Goal: Task Accomplishment & Management: Use online tool/utility

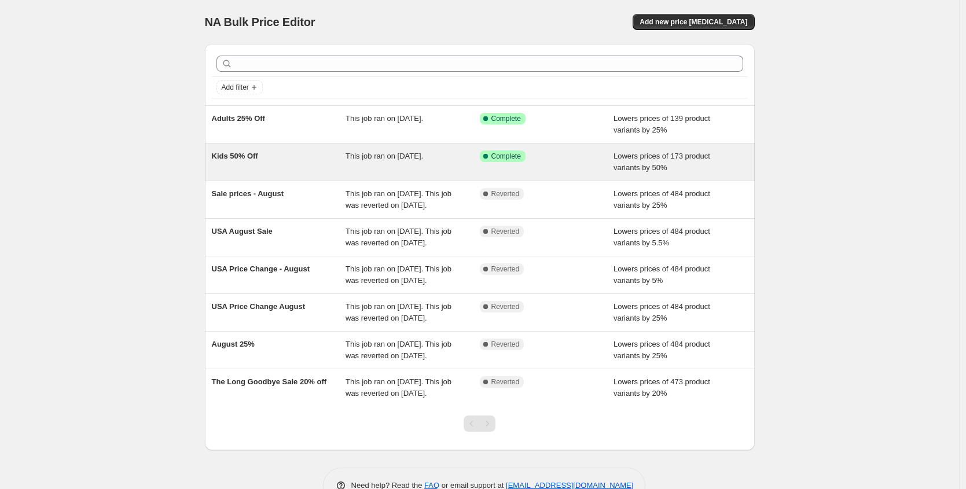
click at [272, 154] on div "Kids 50% Off" at bounding box center [279, 161] width 134 height 23
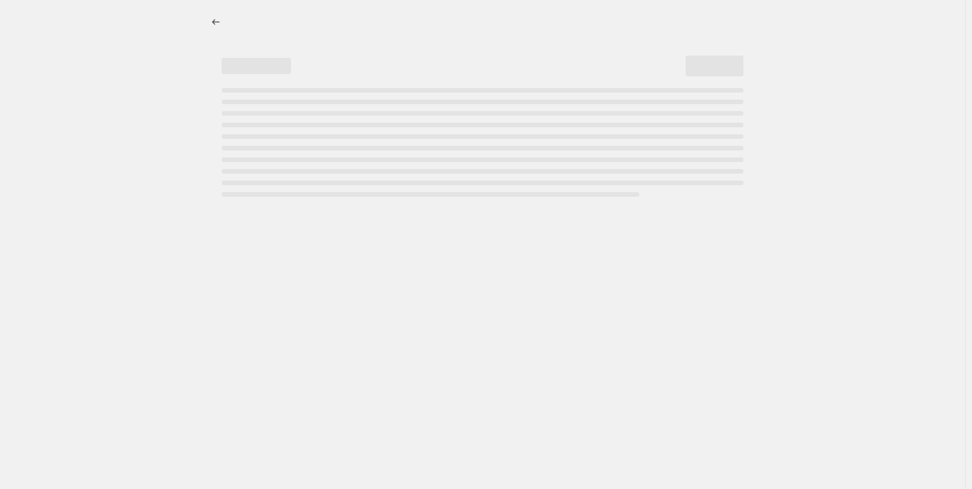
select select "percentage"
select select "collection"
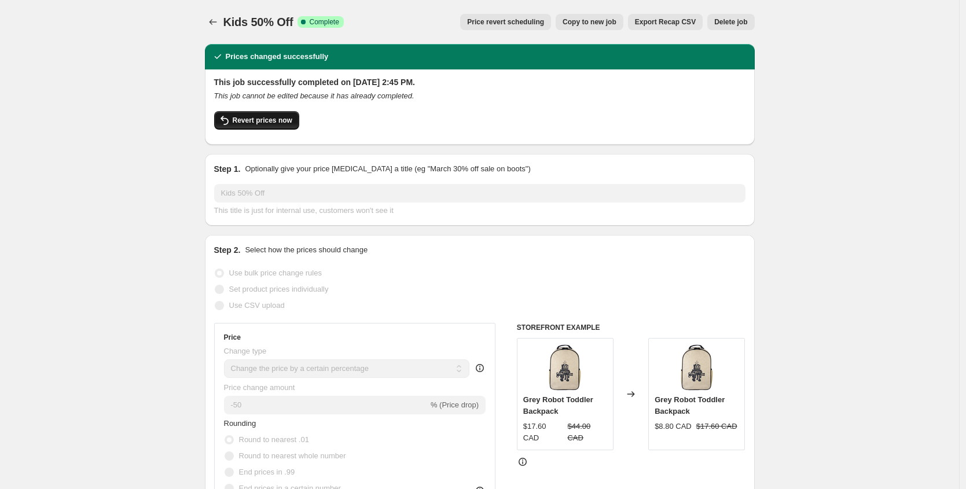
click at [242, 123] on span "Revert prices now" at bounding box center [263, 120] width 60 height 9
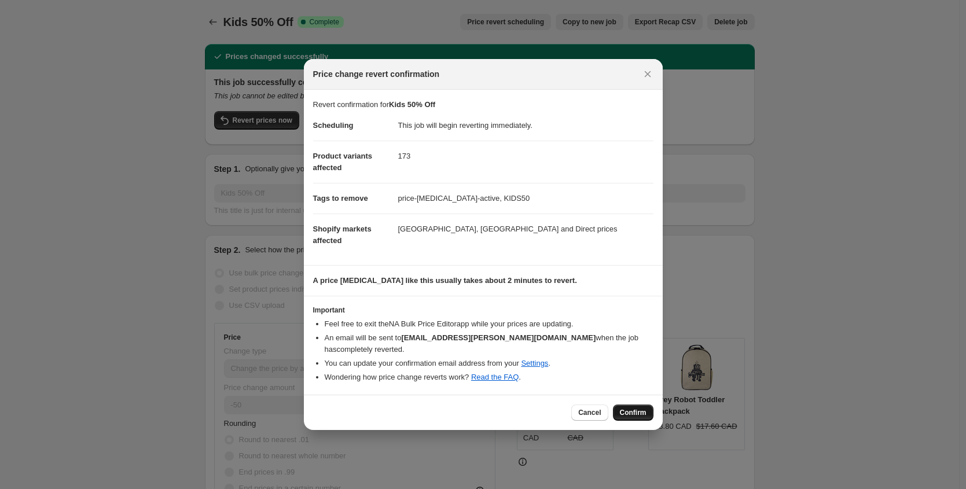
click at [643, 411] on button "Confirm" at bounding box center [633, 412] width 40 height 16
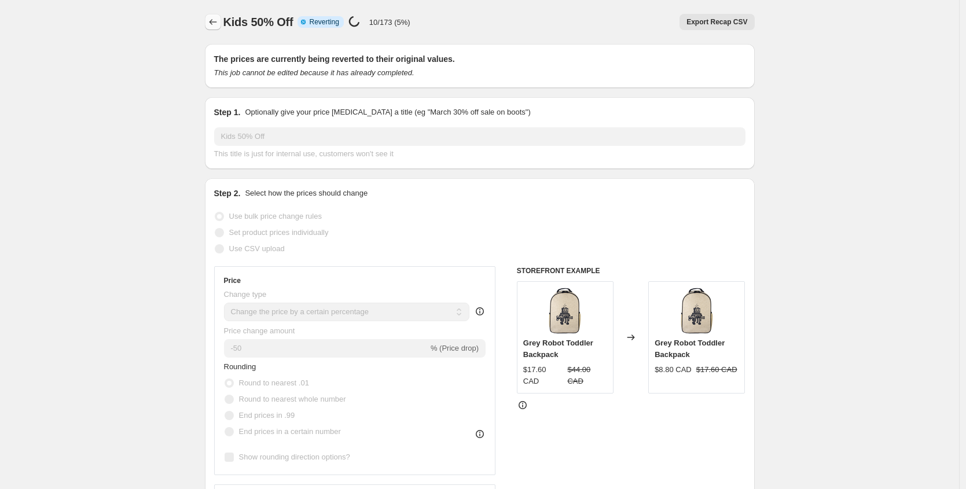
click at [219, 17] on icon "Price change jobs" at bounding box center [213, 22] width 12 height 12
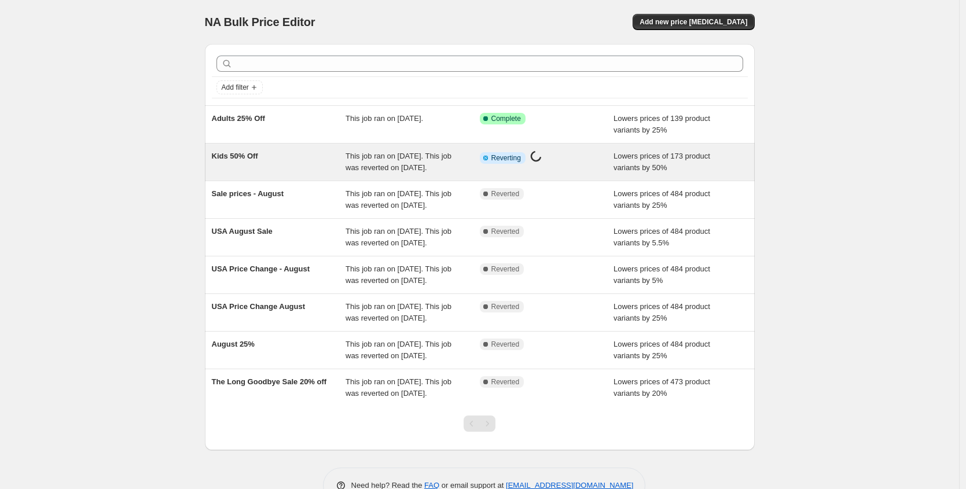
click at [307, 165] on div "Kids 50% Off" at bounding box center [279, 161] width 134 height 23
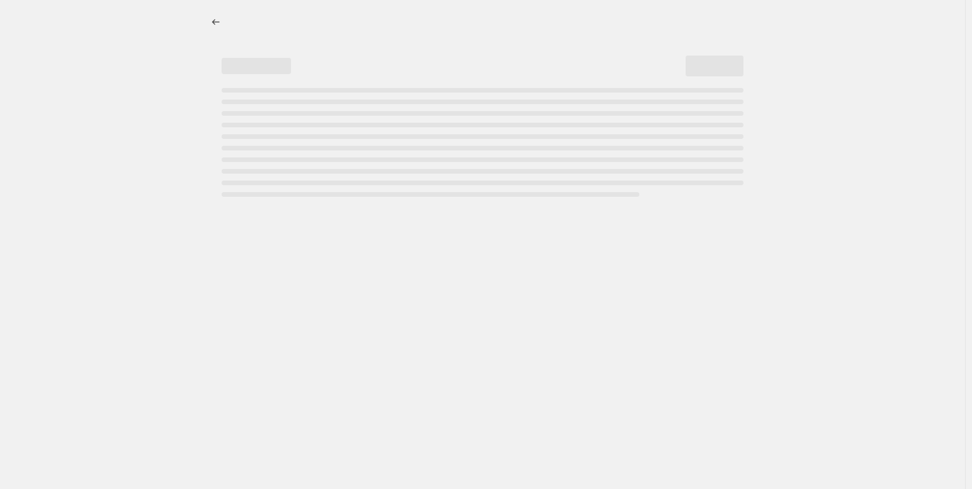
select select "percentage"
select select "collection"
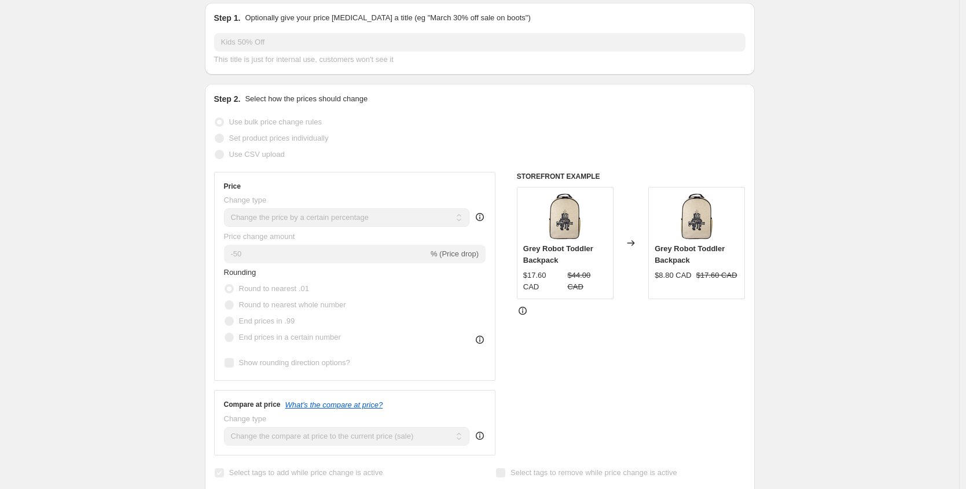
scroll to position [97, 0]
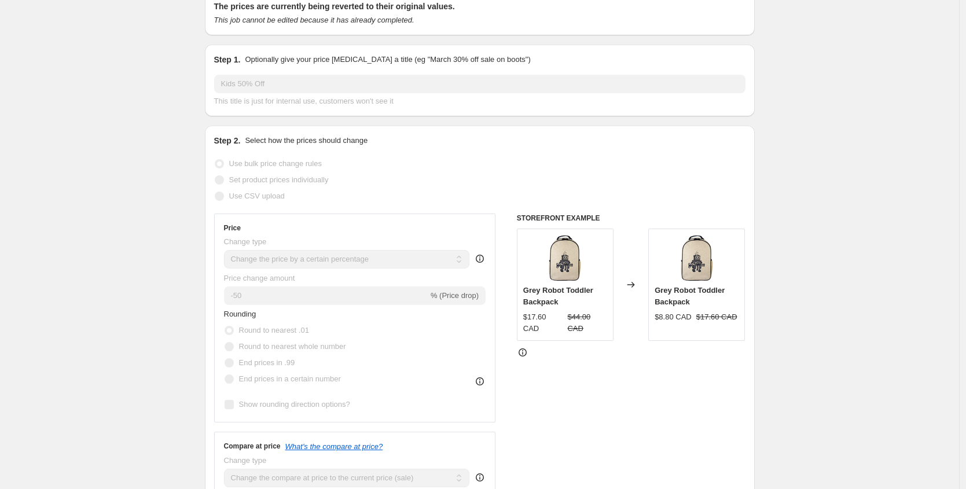
scroll to position [0, 0]
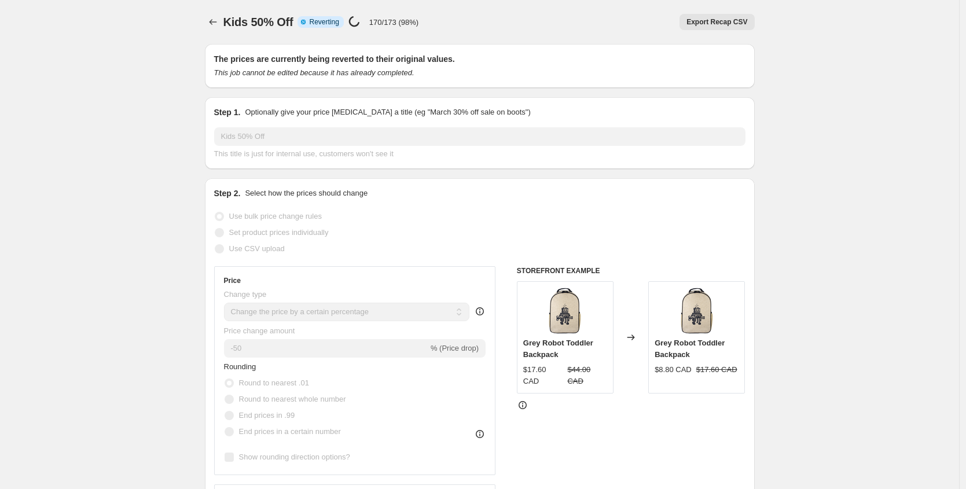
select select "percentage"
select select "collection"
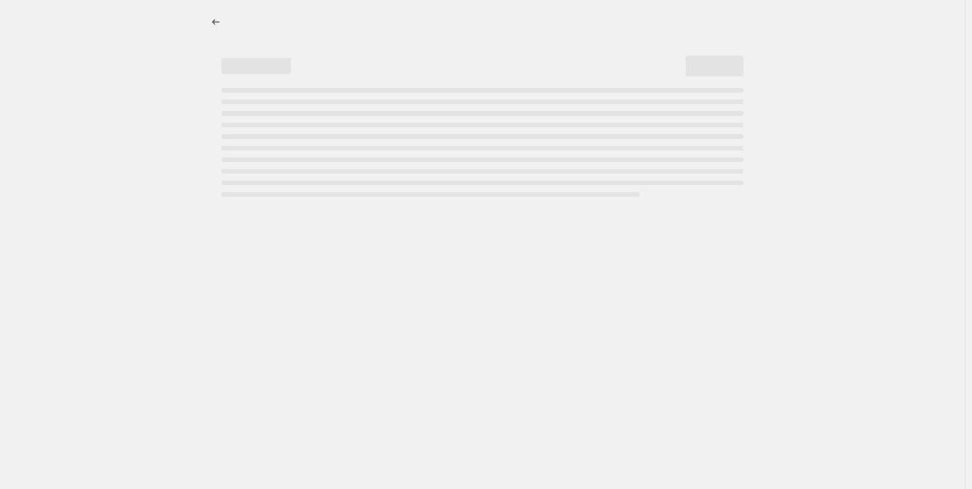
select select "percentage"
select select "collection"
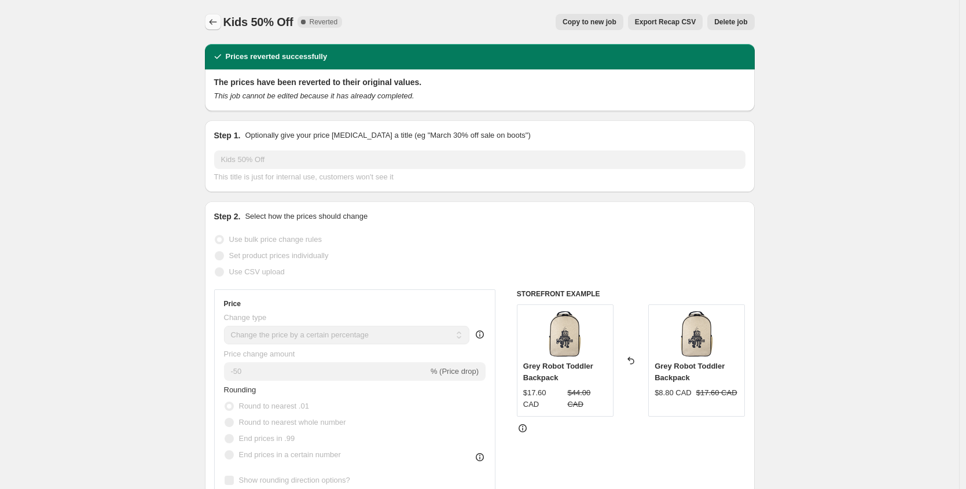
click at [213, 22] on icon "Price change jobs" at bounding box center [213, 22] width 8 height 6
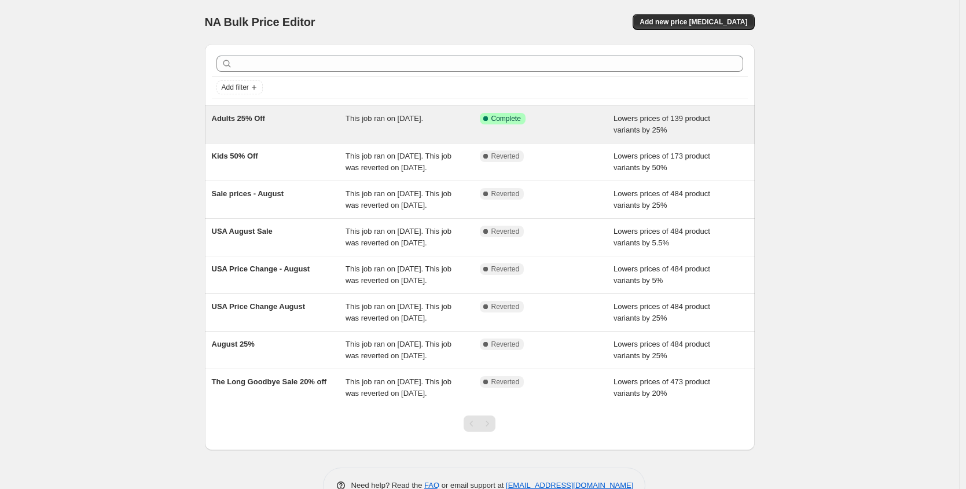
click at [290, 114] on div "Adults 25% Off" at bounding box center [279, 124] width 134 height 23
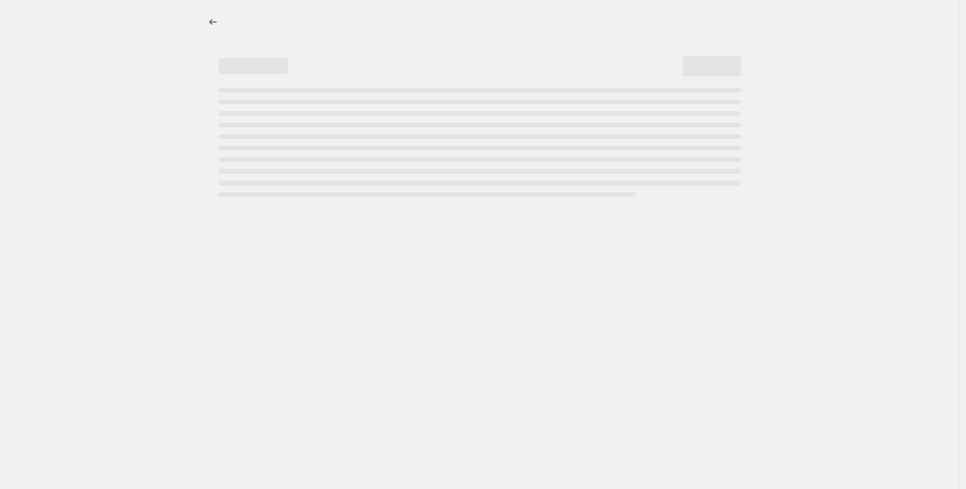
select select "percentage"
select select "collection"
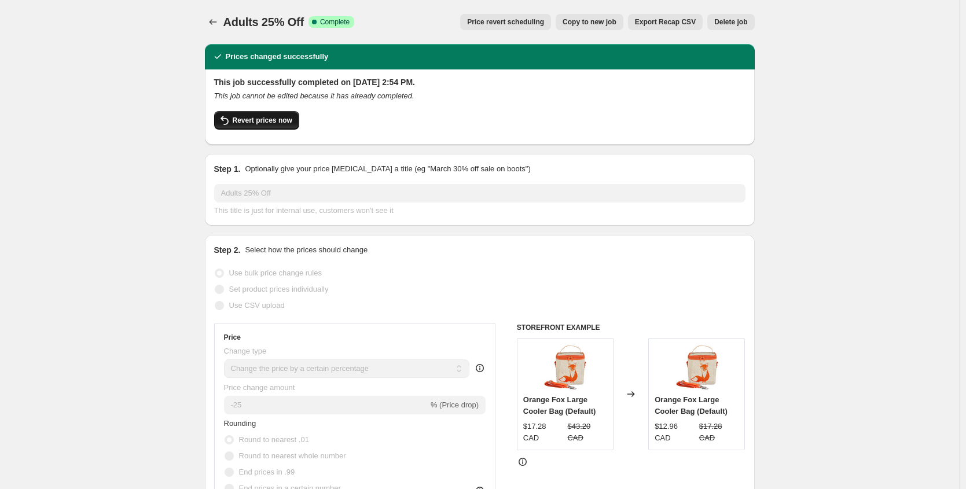
click at [263, 115] on button "Revert prices now" at bounding box center [256, 120] width 85 height 19
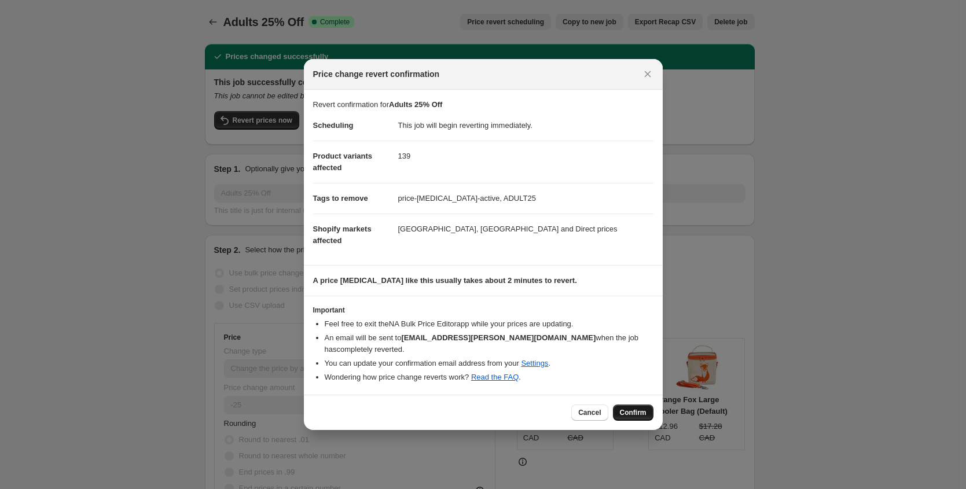
click at [637, 408] on span "Confirm" at bounding box center [633, 412] width 27 height 9
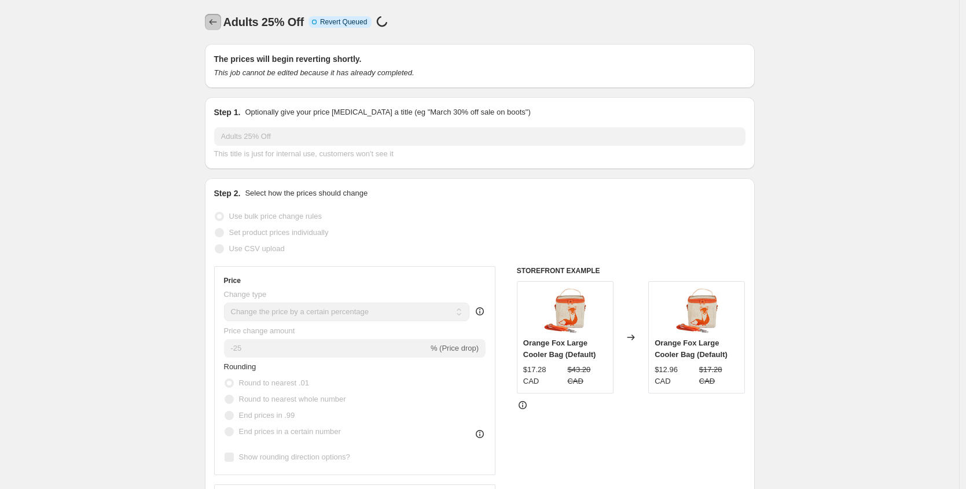
click at [218, 20] on icon "Price change jobs" at bounding box center [213, 22] width 12 height 12
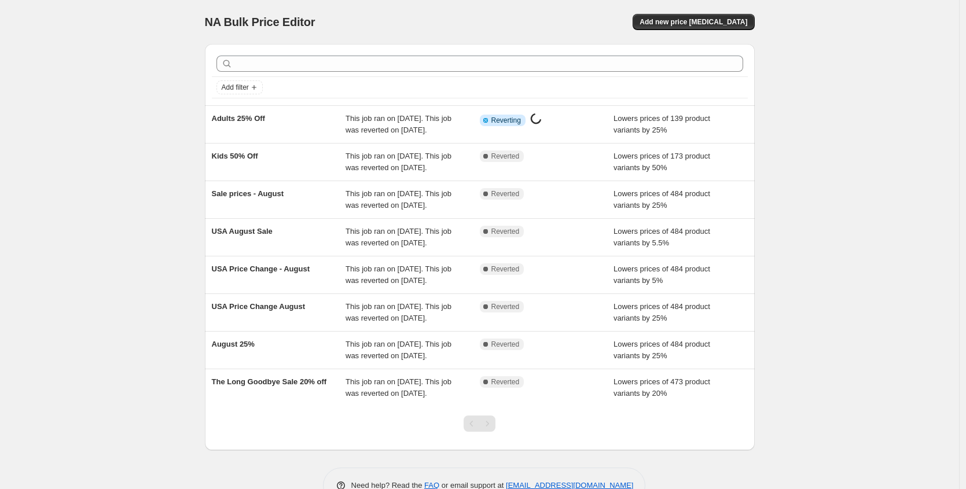
click at [89, 83] on div "NA Bulk Price Editor. This page is ready NA Bulk Price Editor Add new price cha…" at bounding box center [479, 260] width 959 height 521
click at [708, 24] on span "Add new price [MEDICAL_DATA]" at bounding box center [693, 21] width 108 height 9
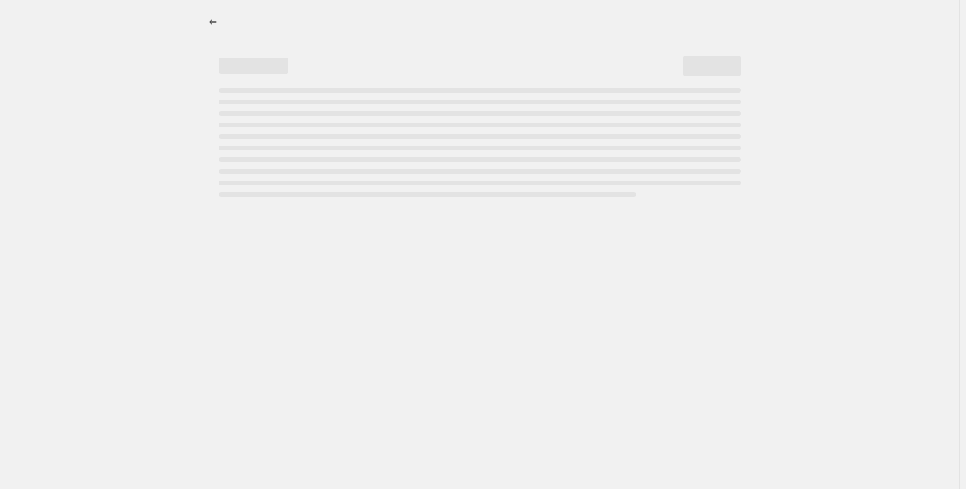
select select "percentage"
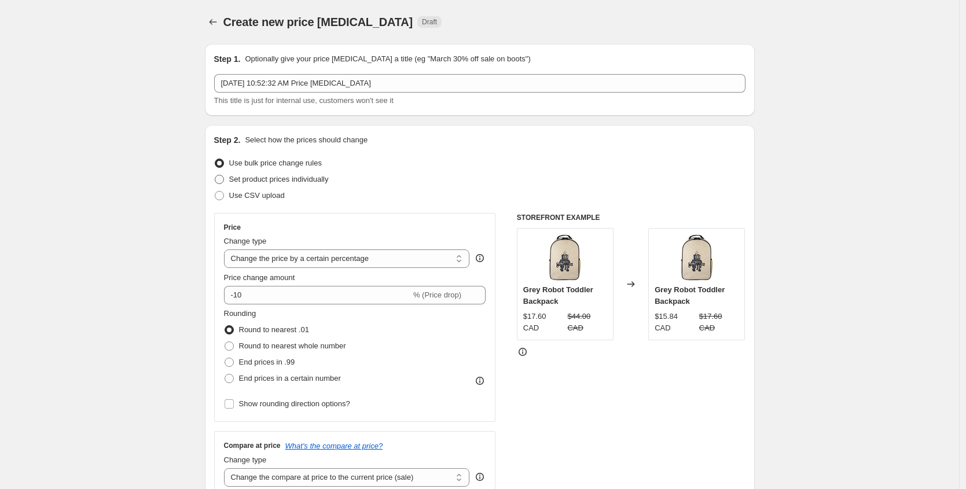
click at [324, 179] on span "Set product prices individually" at bounding box center [279, 179] width 100 height 9
click at [215, 175] on input "Set product prices individually" at bounding box center [215, 175] width 1 height 1
radio input "true"
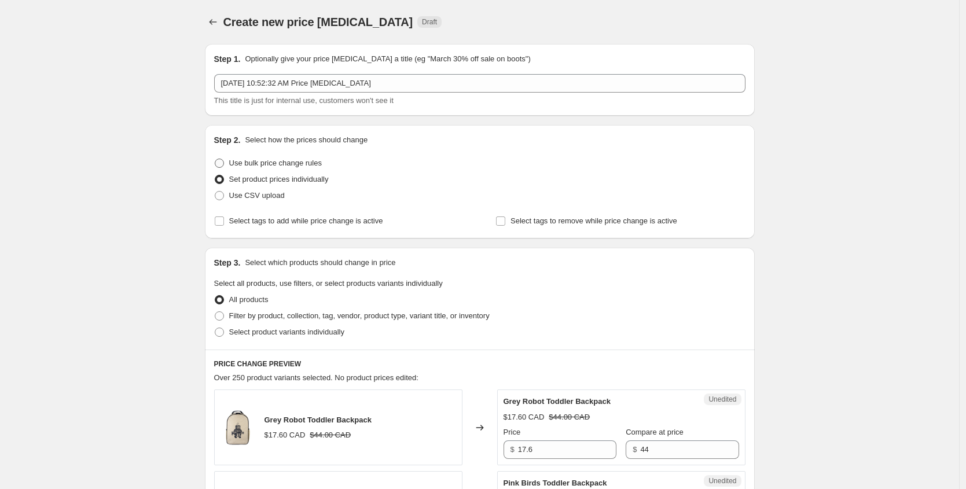
click at [281, 164] on span "Use bulk price change rules" at bounding box center [275, 163] width 93 height 9
click at [215, 159] on input "Use bulk price change rules" at bounding box center [215, 159] width 1 height 1
radio input "true"
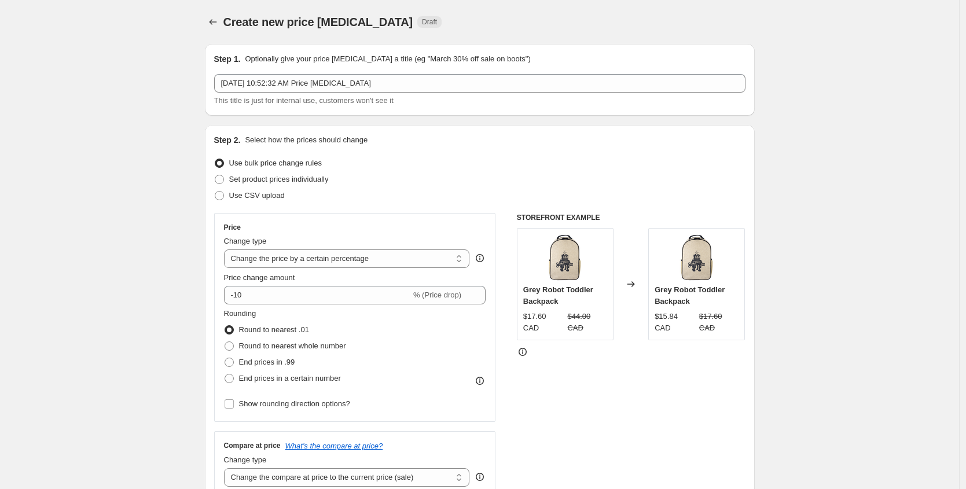
scroll to position [2, 0]
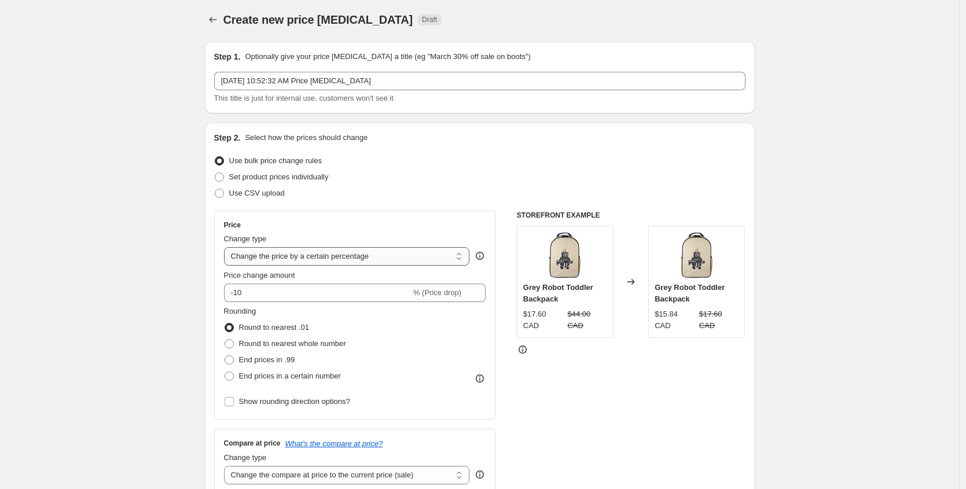
click at [432, 253] on select "Change the price to a certain amount Change the price by a certain amount Chang…" at bounding box center [347, 256] width 246 height 19
select select "to"
click at [227, 247] on select "Change the price to a certain amount Change the price by a certain amount Chang…" at bounding box center [347, 256] width 246 height 19
type input "80.00"
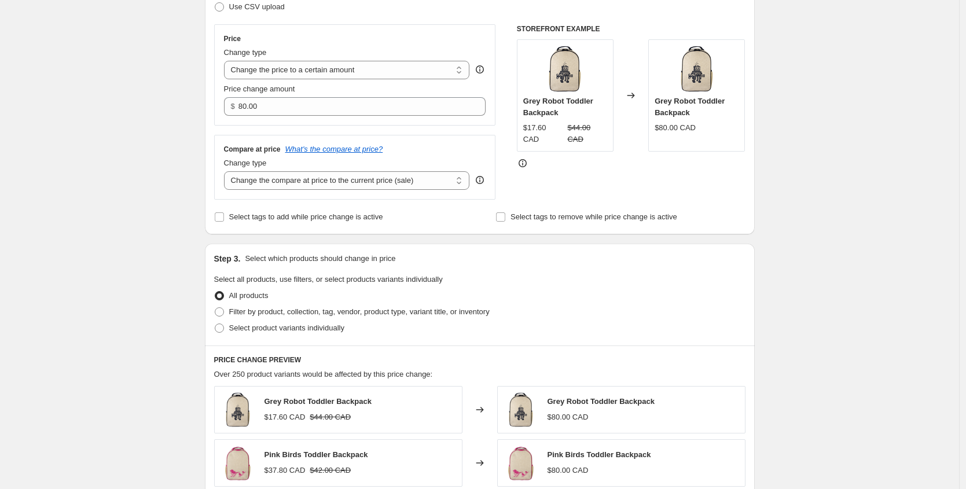
scroll to position [27, 0]
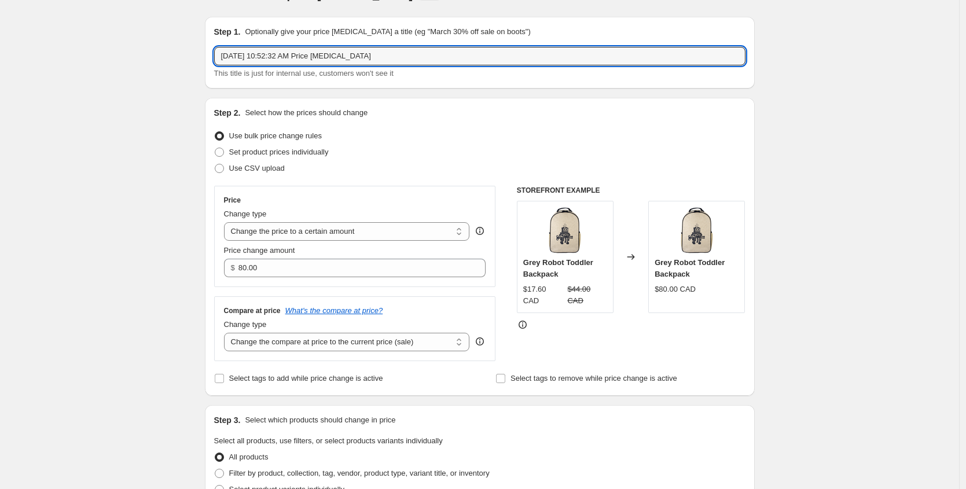
drag, startPoint x: 425, startPoint y: 59, endPoint x: 135, endPoint y: 53, distance: 290.5
type input "Kids Grade School Backpack"
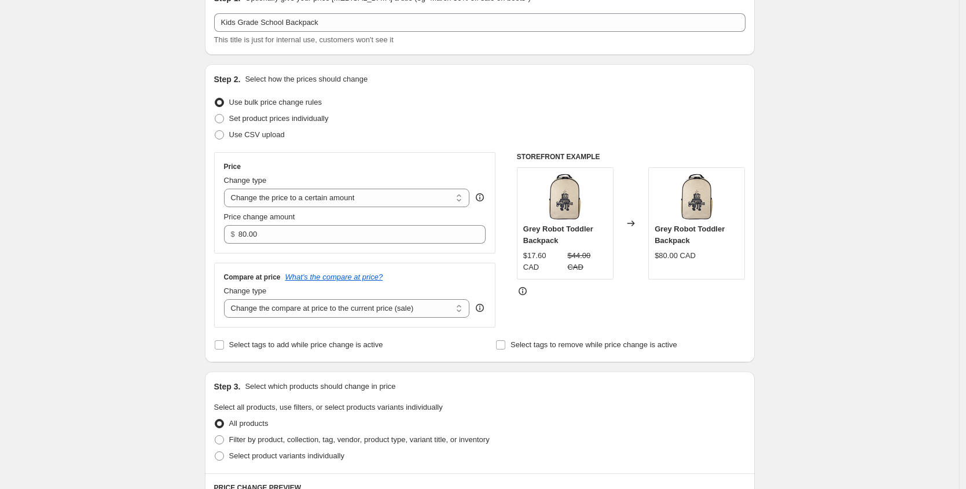
scroll to position [62, 0]
click at [309, 233] on input "80.00" at bounding box center [353, 233] width 230 height 19
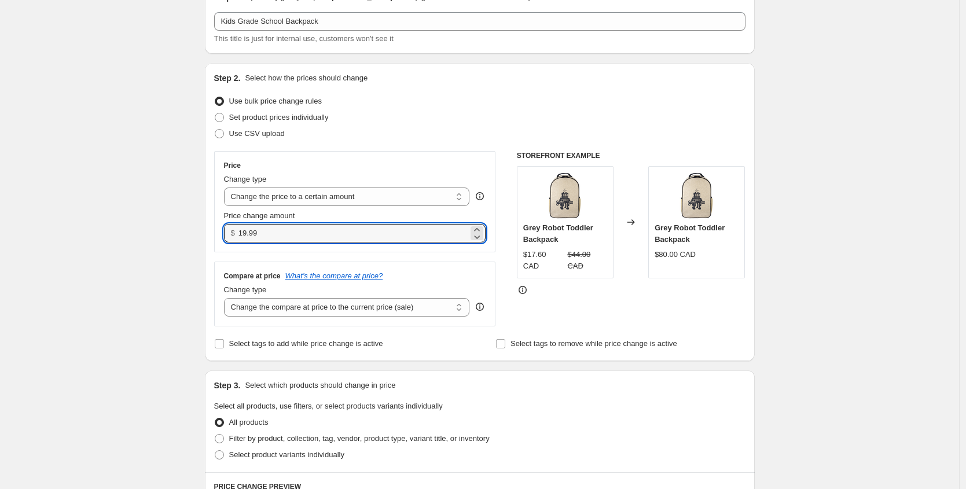
type input "19.99"
click at [141, 238] on div "Create new price change job. This page is ready Create new price change job Dra…" at bounding box center [479, 498] width 959 height 1121
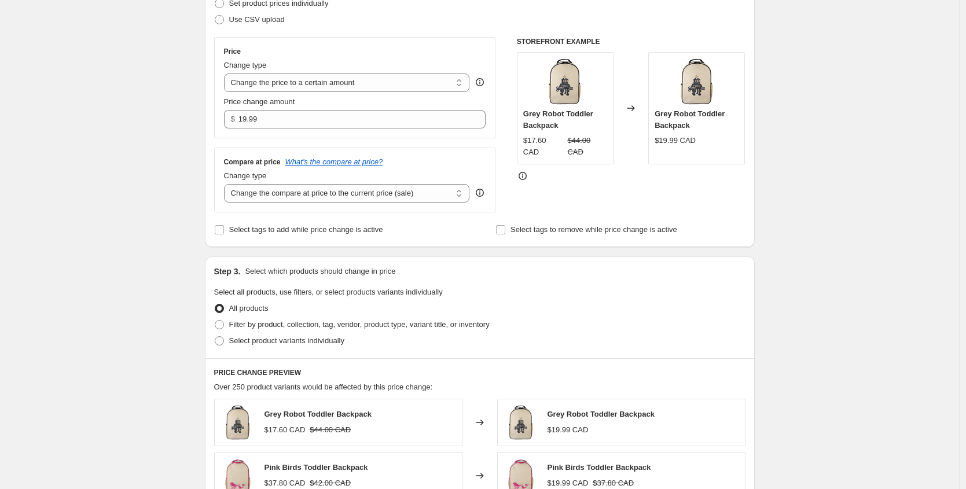
scroll to position [178, 0]
click at [152, 218] on div "Create new price change job. This page is ready Create new price change job Dra…" at bounding box center [479, 382] width 959 height 1121
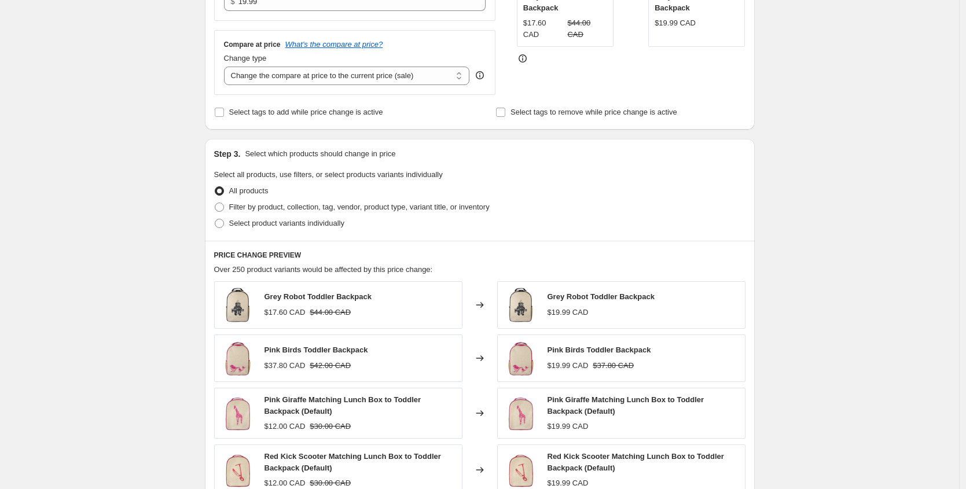
scroll to position [299, 0]
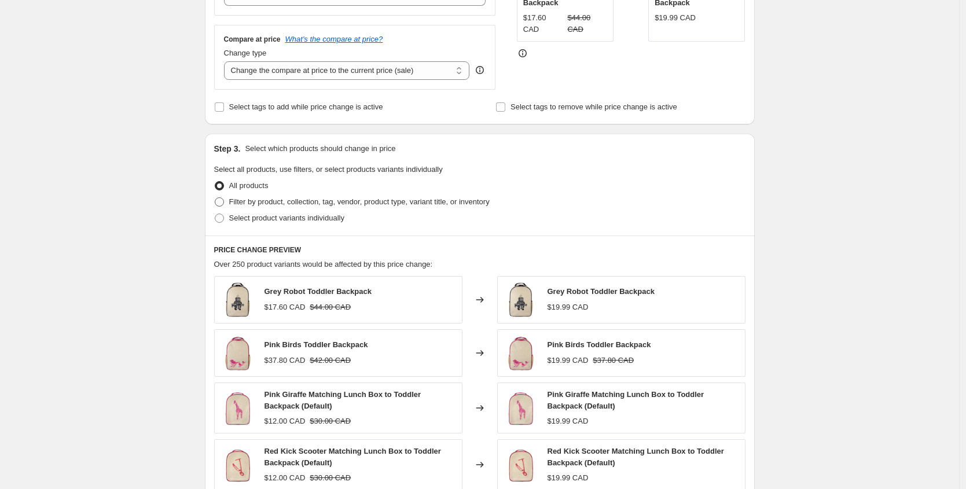
click at [264, 200] on span "Filter by product, collection, tag, vendor, product type, variant title, or inv…" at bounding box center [359, 201] width 260 height 9
click at [215, 198] on input "Filter by product, collection, tag, vendor, product type, variant title, or inv…" at bounding box center [215, 197] width 1 height 1
radio input "true"
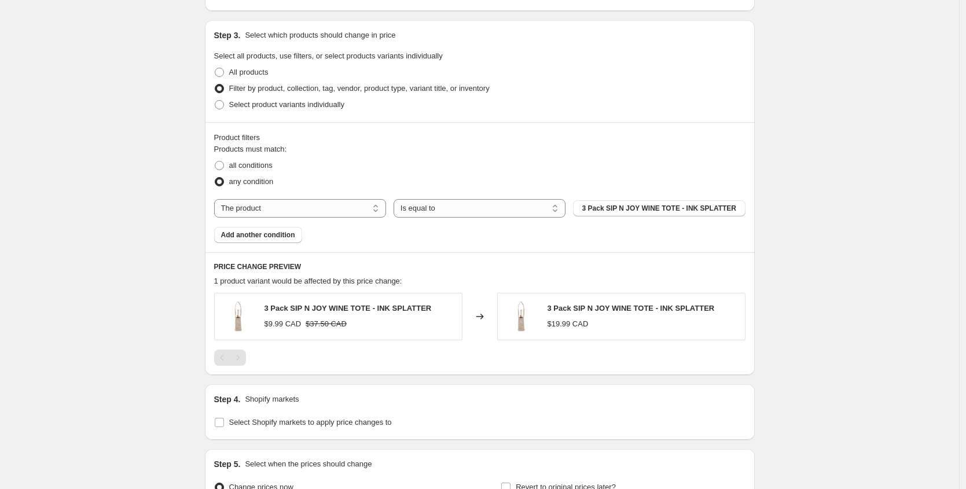
scroll to position [447, 0]
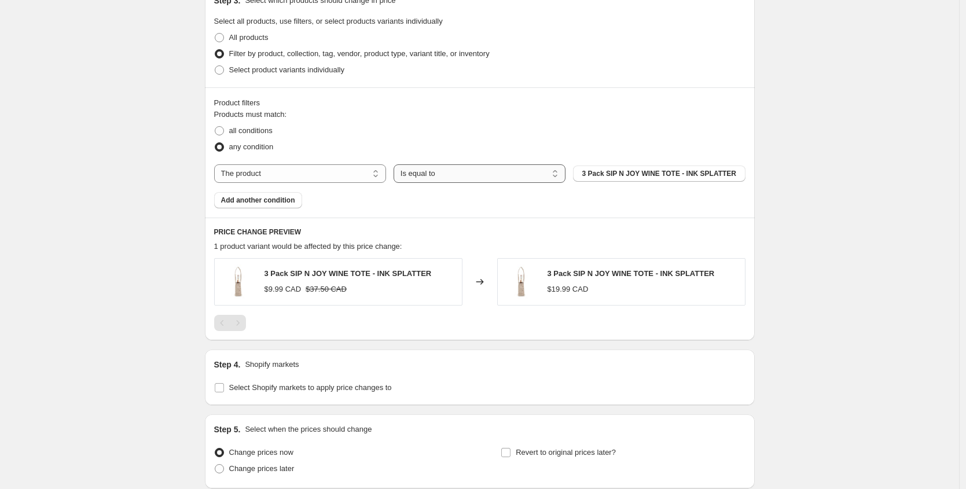
click at [450, 174] on select "Is equal to Is not equal to" at bounding box center [479, 173] width 172 height 19
click at [259, 202] on span "Add another condition" at bounding box center [258, 200] width 74 height 9
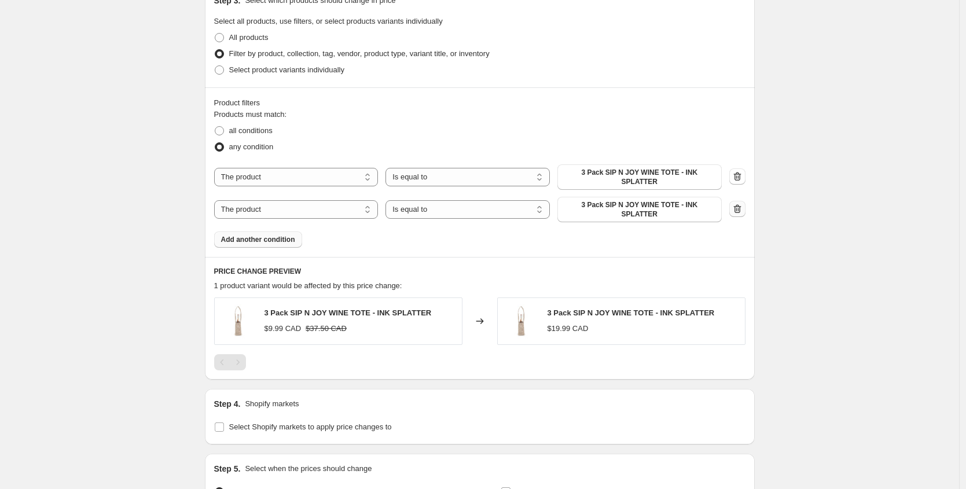
click at [743, 205] on icon "button" at bounding box center [737, 209] width 12 height 12
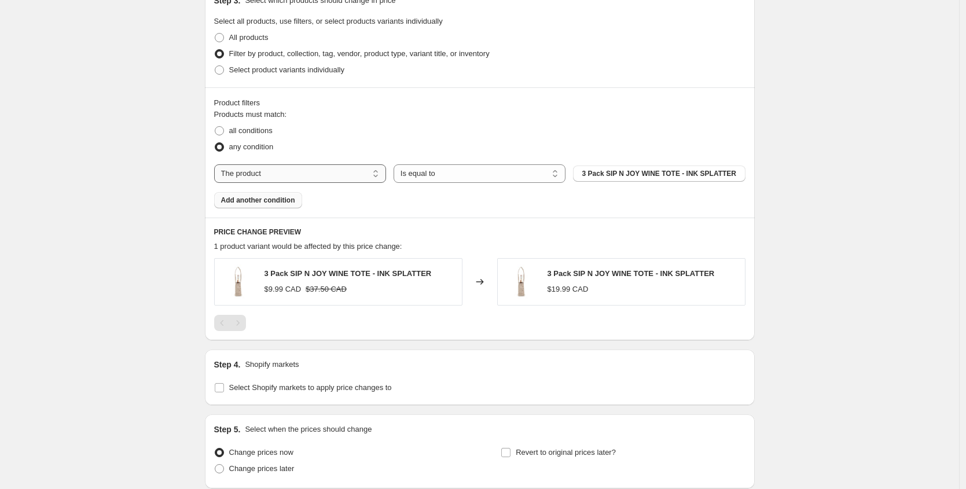
click at [264, 174] on select "The product The product's collection The product's tag The product's vendor The…" at bounding box center [300, 173] width 172 height 19
select select "collection"
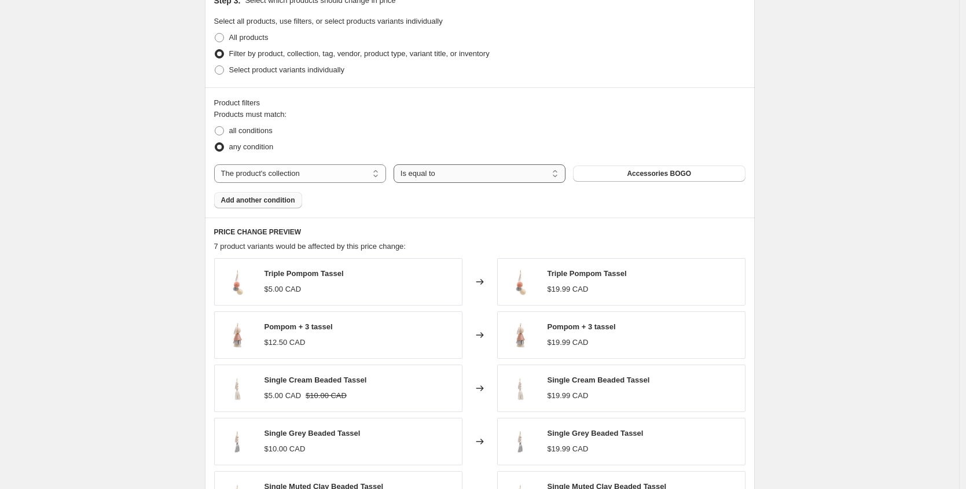
click at [453, 179] on select "Is equal to Is not equal to" at bounding box center [479, 173] width 172 height 19
click at [396, 164] on select "Is equal to Is not equal to" at bounding box center [479, 173] width 172 height 19
click at [631, 176] on span "Accessories BOGO" at bounding box center [659, 173] width 64 height 9
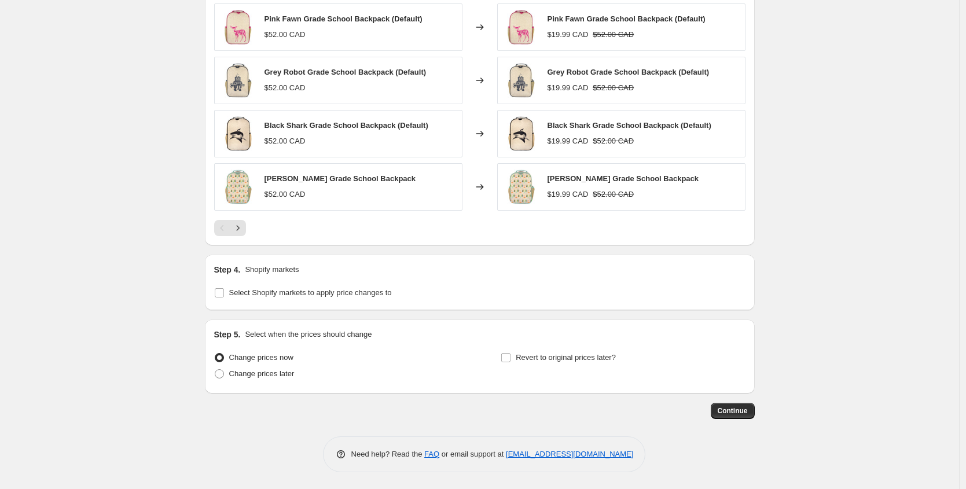
scroll to position [755, 0]
click at [295, 294] on span "Select Shopify markets to apply price changes to" at bounding box center [310, 292] width 163 height 9
click at [224, 294] on input "Select Shopify markets to apply price changes to" at bounding box center [219, 292] width 9 height 9
checkbox input "true"
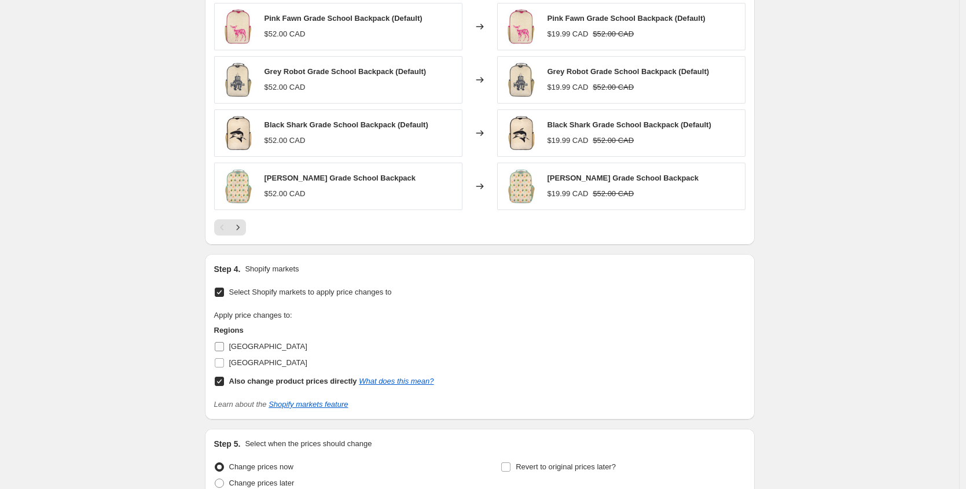
click at [252, 350] on span "[GEOGRAPHIC_DATA]" at bounding box center [268, 346] width 78 height 9
click at [224, 350] on input "[GEOGRAPHIC_DATA]" at bounding box center [219, 346] width 9 height 9
checkbox input "true"
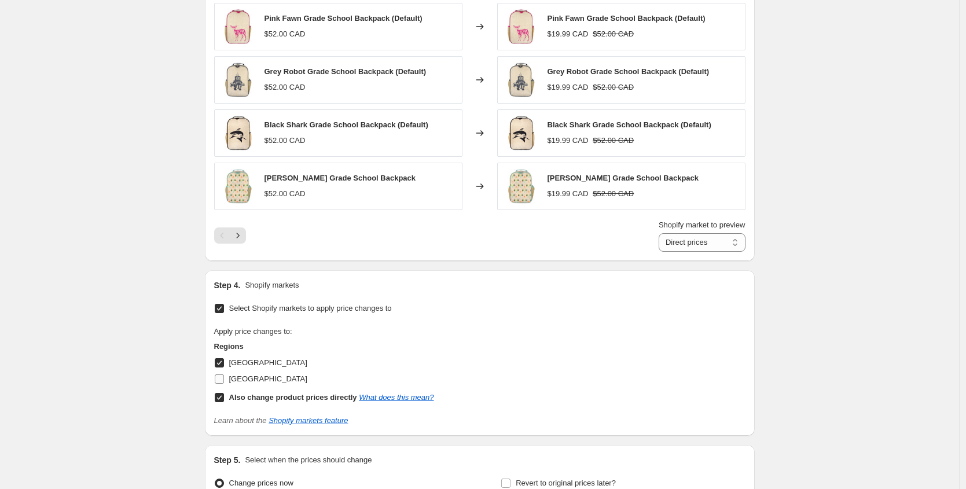
click at [259, 380] on span "[GEOGRAPHIC_DATA]" at bounding box center [268, 378] width 78 height 9
click at [224, 380] on input "[GEOGRAPHIC_DATA]" at bounding box center [219, 378] width 9 height 9
checkbox input "true"
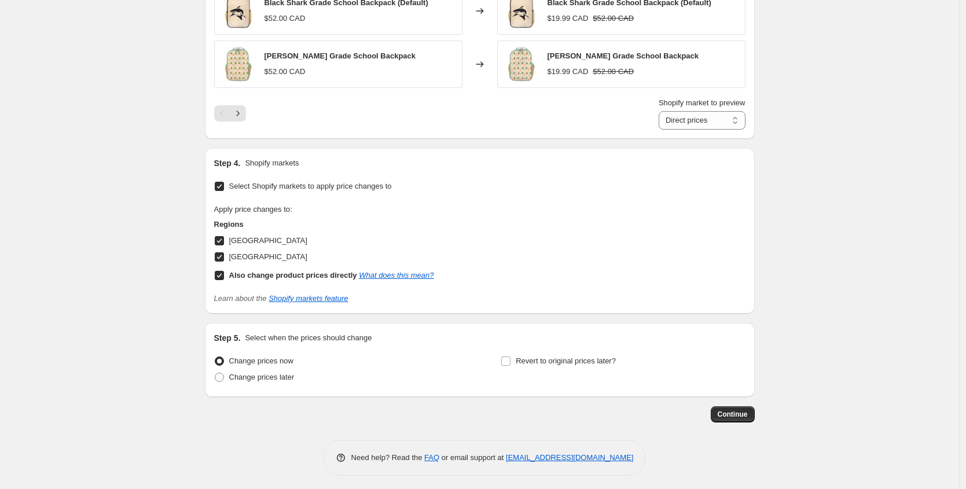
scroll to position [881, 0]
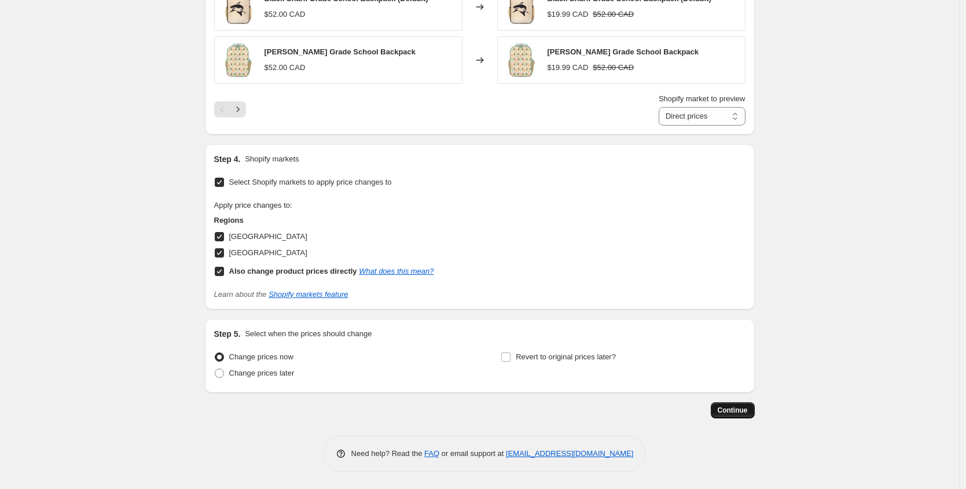
click at [721, 408] on span "Continue" at bounding box center [732, 410] width 30 height 9
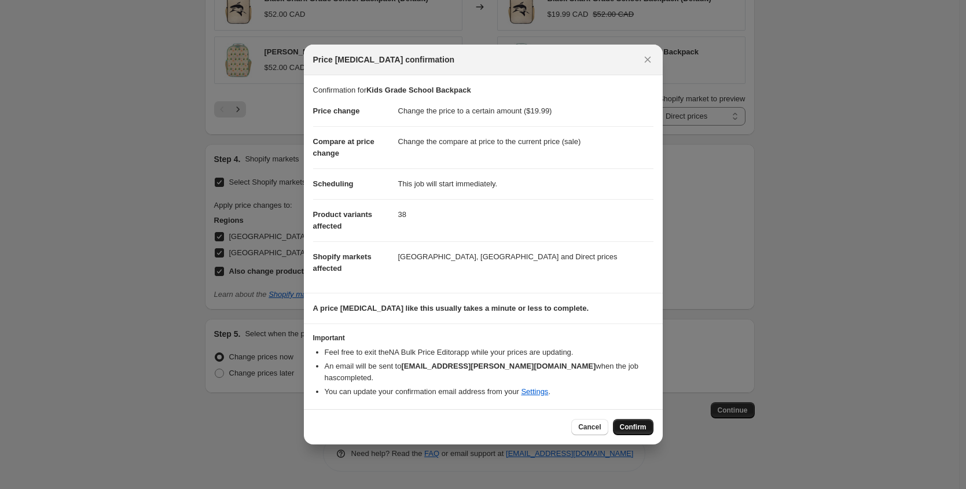
click at [628, 425] on span "Confirm" at bounding box center [633, 426] width 27 height 9
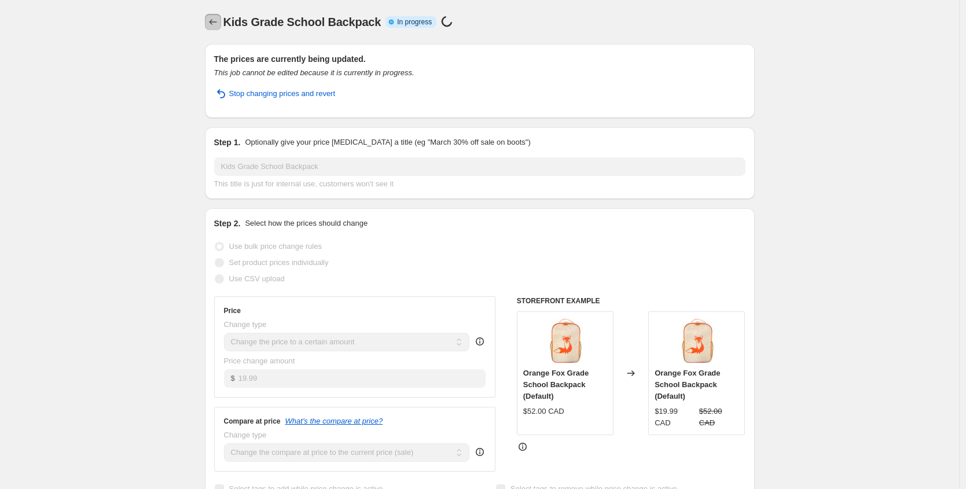
click at [216, 22] on icon "Price change jobs" at bounding box center [213, 22] width 8 height 6
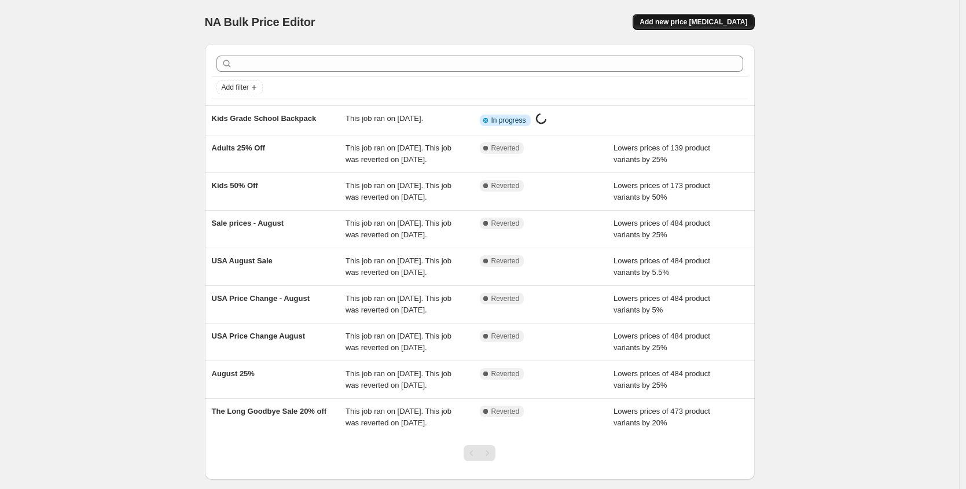
click at [692, 24] on span "Add new price [MEDICAL_DATA]" at bounding box center [693, 21] width 108 height 9
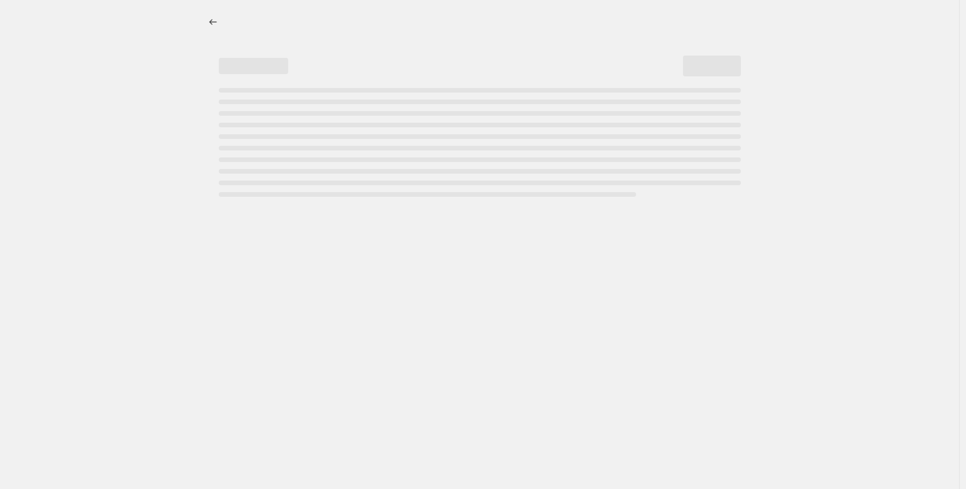
select select "percentage"
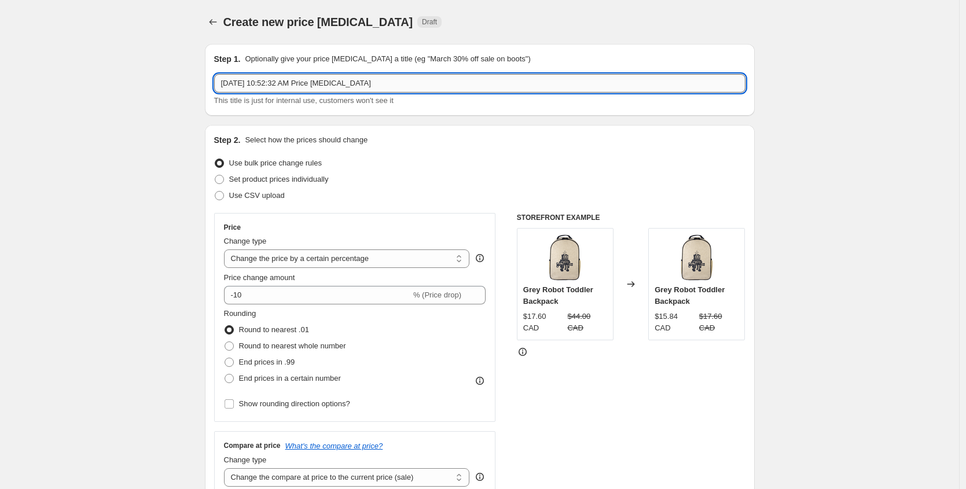
click at [391, 82] on input "Sep 10, 2025, 10:52:32 AM Price change job" at bounding box center [479, 83] width 531 height 19
type input "T"
type input "Kids Toddler Backpacks"
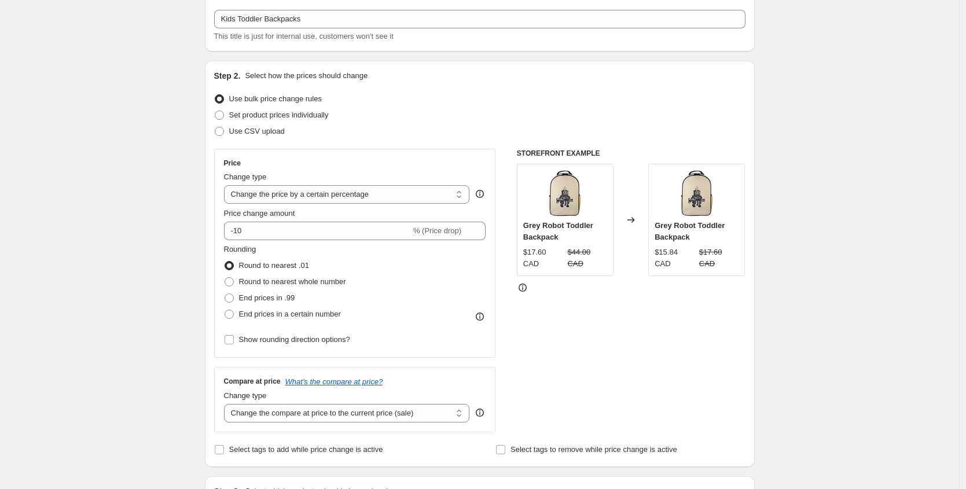
scroll to position [70, 0]
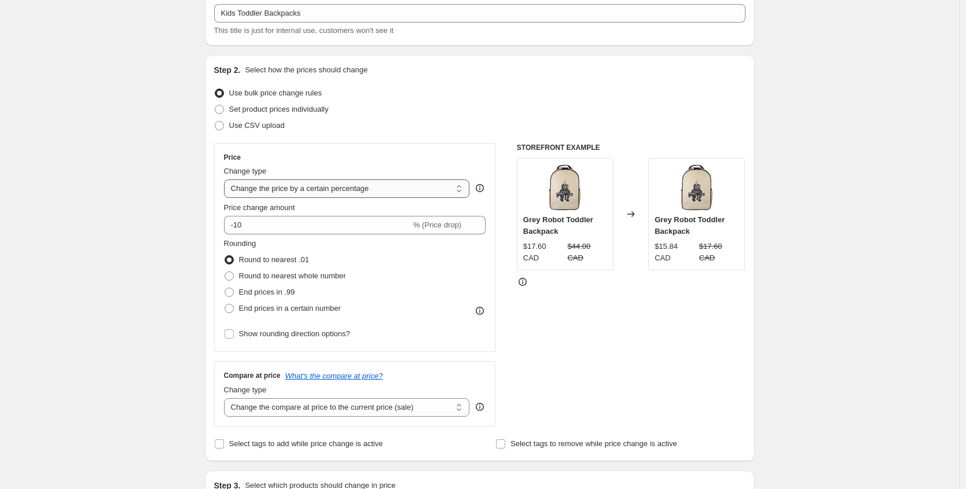
click at [404, 191] on select "Change the price to a certain amount Change the price by a certain amount Chang…" at bounding box center [347, 188] width 246 height 19
select select "to"
click at [227, 179] on select "Change the price to a certain amount Change the price by a certain amount Chang…" at bounding box center [347, 188] width 246 height 19
type input "80.00"
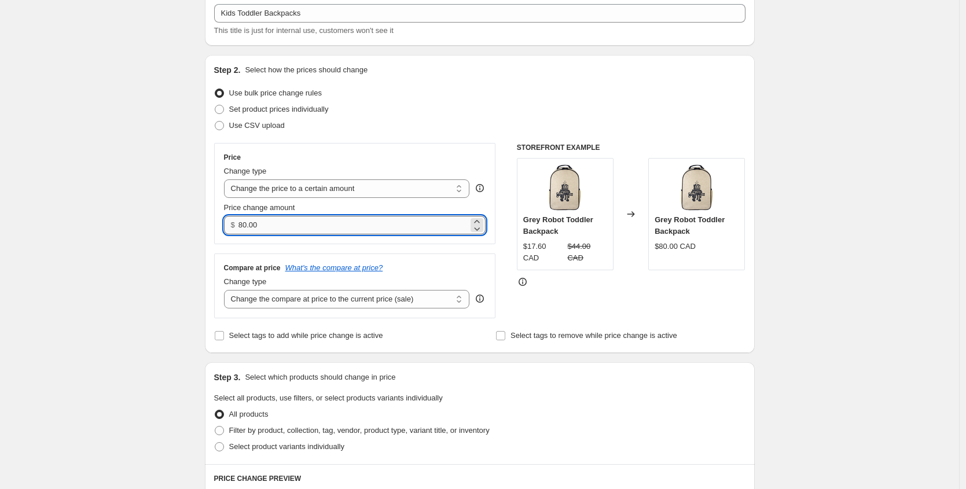
click at [280, 222] on input "80.00" at bounding box center [353, 225] width 230 height 19
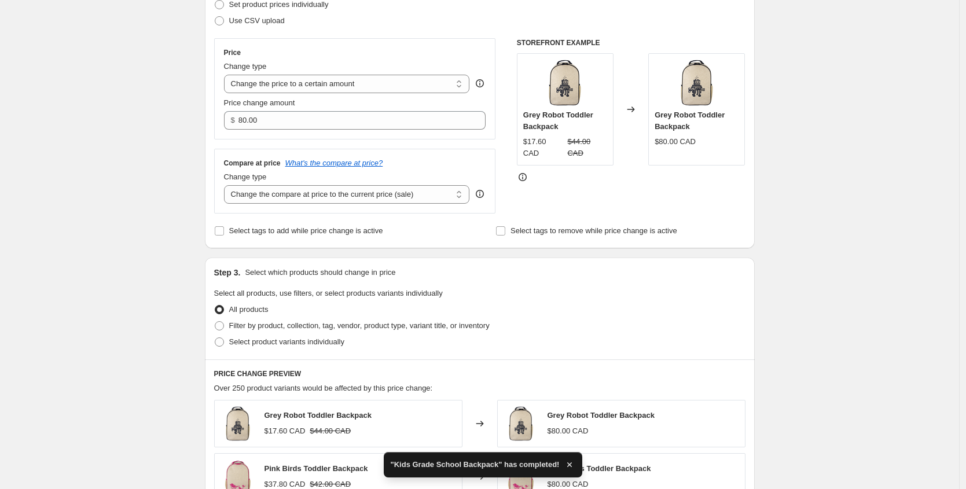
scroll to position [132, 0]
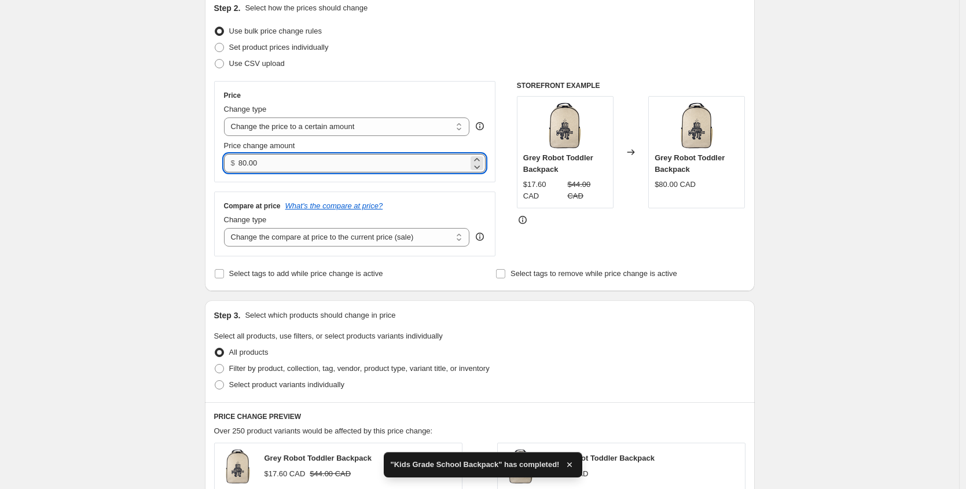
click at [272, 165] on input "80.00" at bounding box center [353, 163] width 230 height 19
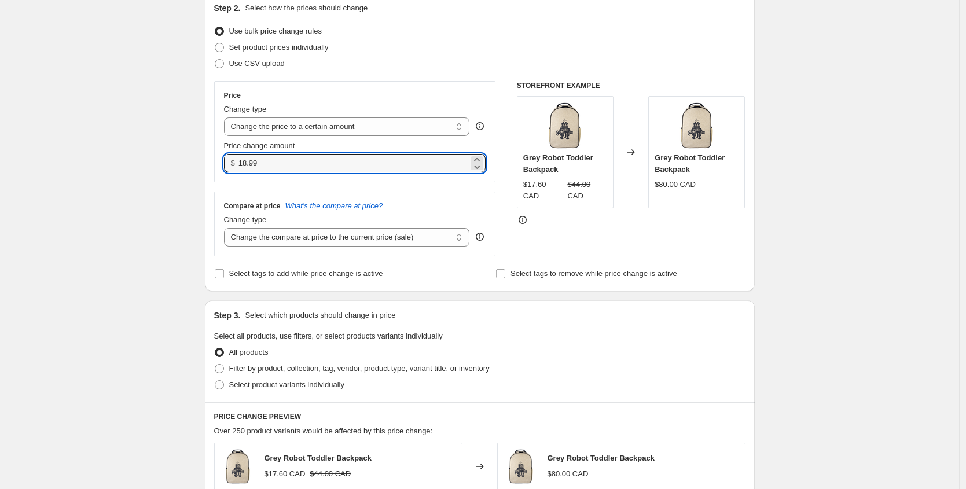
type input "18.99"
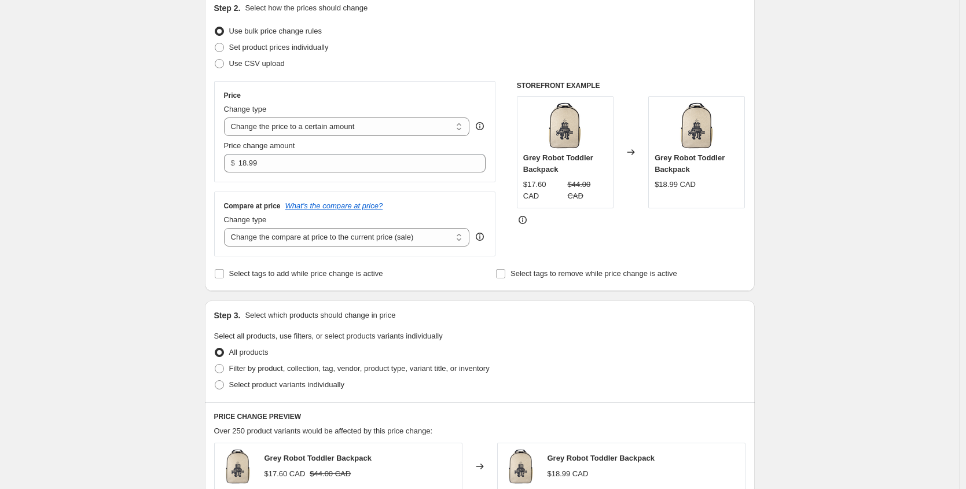
click at [113, 178] on div "Create new price change job. This page is ready Create new price change job Dra…" at bounding box center [479, 428] width 959 height 1121
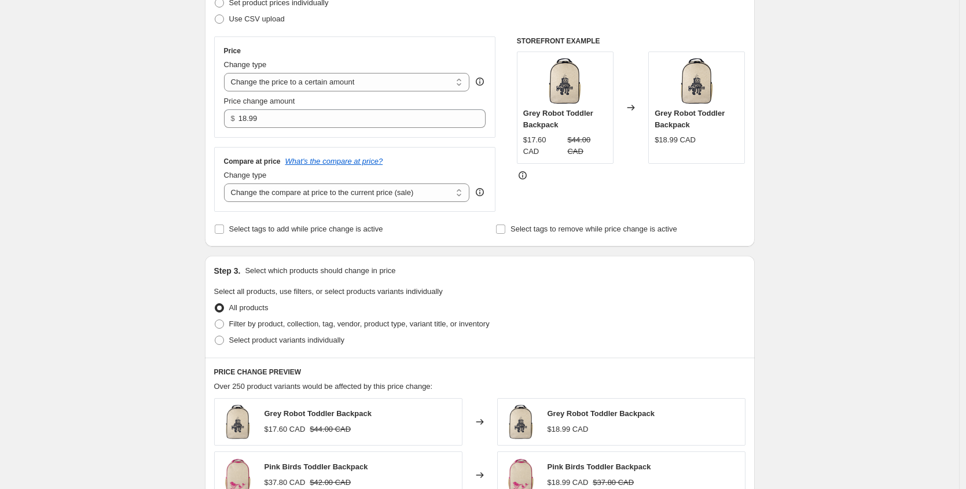
scroll to position [182, 0]
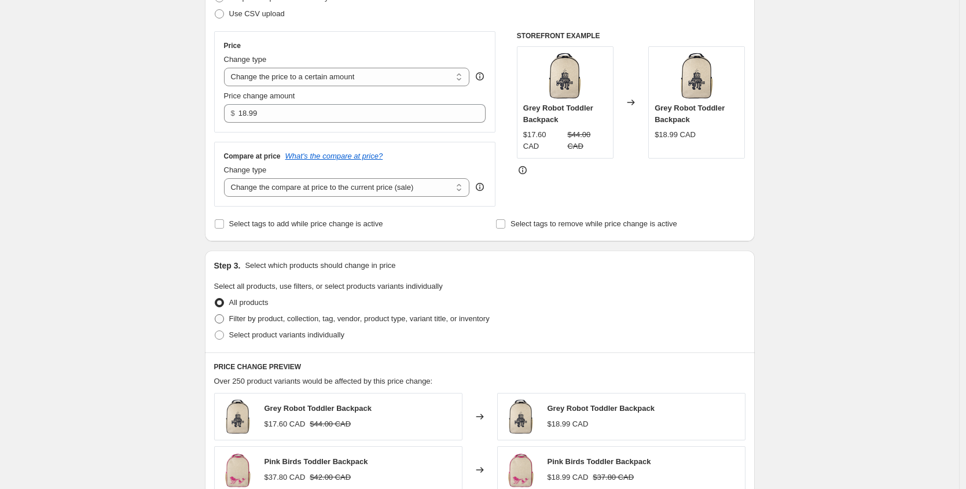
click at [275, 318] on span "Filter by product, collection, tag, vendor, product type, variant title, or inv…" at bounding box center [359, 318] width 260 height 9
click at [215, 315] on input "Filter by product, collection, tag, vendor, product type, variant title, or inv…" at bounding box center [215, 314] width 1 height 1
radio input "true"
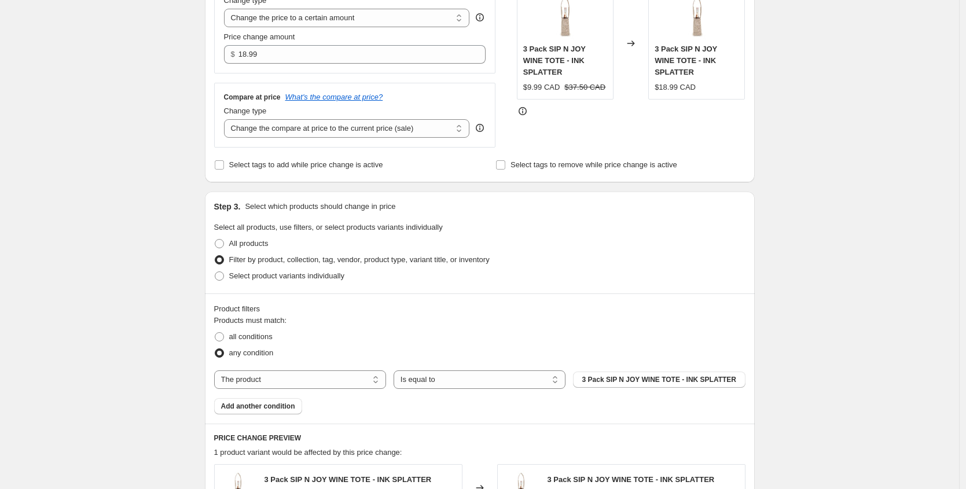
scroll to position [294, 0]
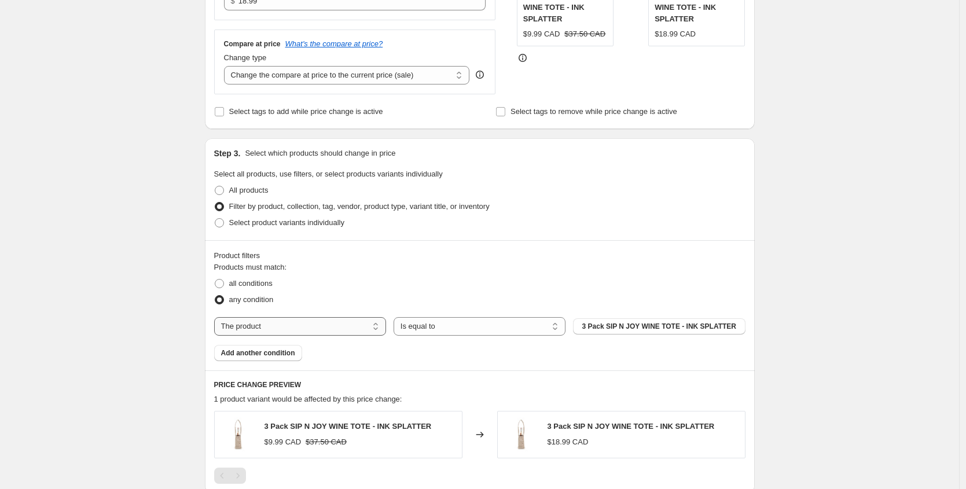
click at [360, 323] on select "The product The product's collection The product's tag The product's vendor The…" at bounding box center [300, 326] width 172 height 19
select select "collection"
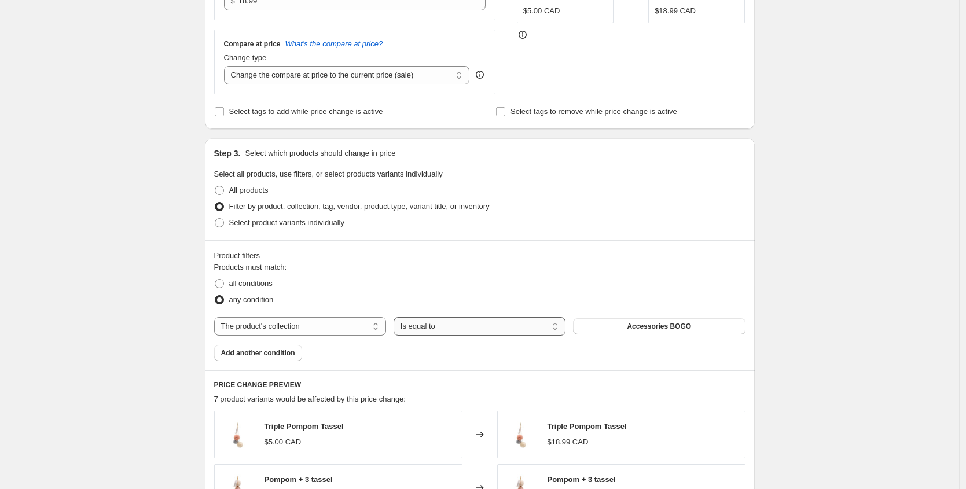
click at [516, 332] on select "Is equal to Is not equal to" at bounding box center [479, 326] width 172 height 19
click at [635, 331] on button "Accessories BOGO" at bounding box center [659, 326] width 172 height 16
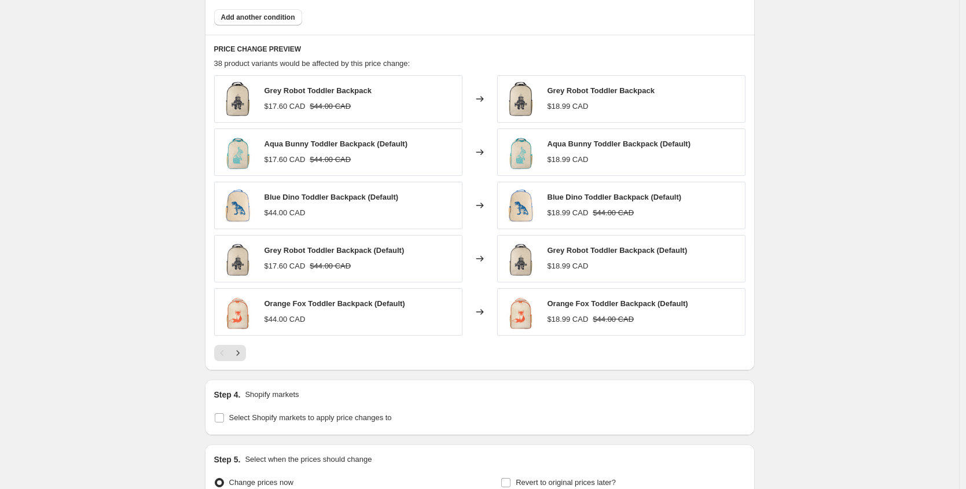
scroll to position [755, 0]
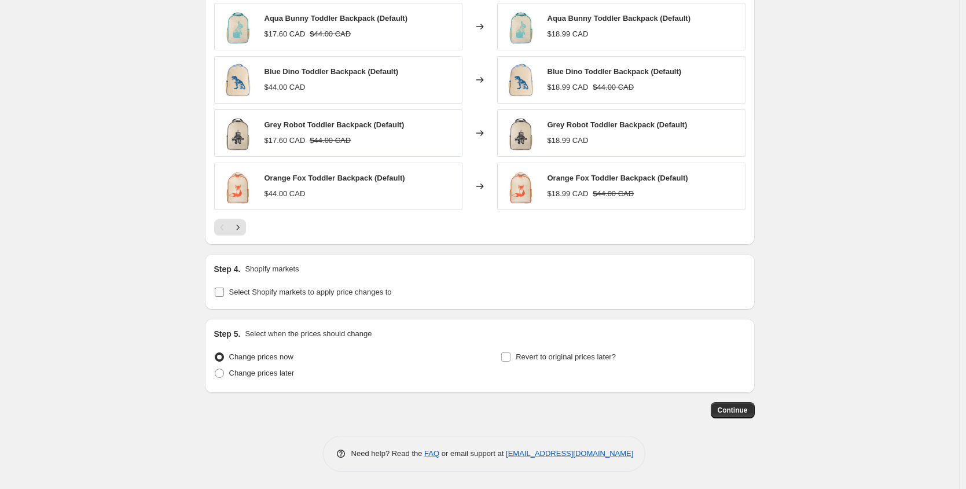
click at [314, 289] on span "Select Shopify markets to apply price changes to" at bounding box center [310, 292] width 163 height 9
click at [224, 289] on input "Select Shopify markets to apply price changes to" at bounding box center [219, 292] width 9 height 9
checkbox input "true"
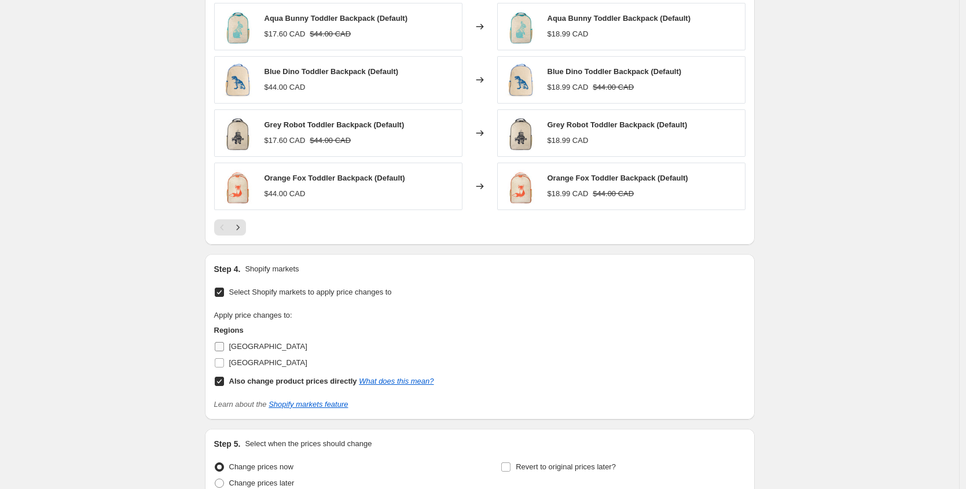
click at [250, 342] on span "[GEOGRAPHIC_DATA]" at bounding box center [268, 346] width 78 height 9
click at [224, 342] on input "[GEOGRAPHIC_DATA]" at bounding box center [219, 346] width 9 height 9
checkbox input "true"
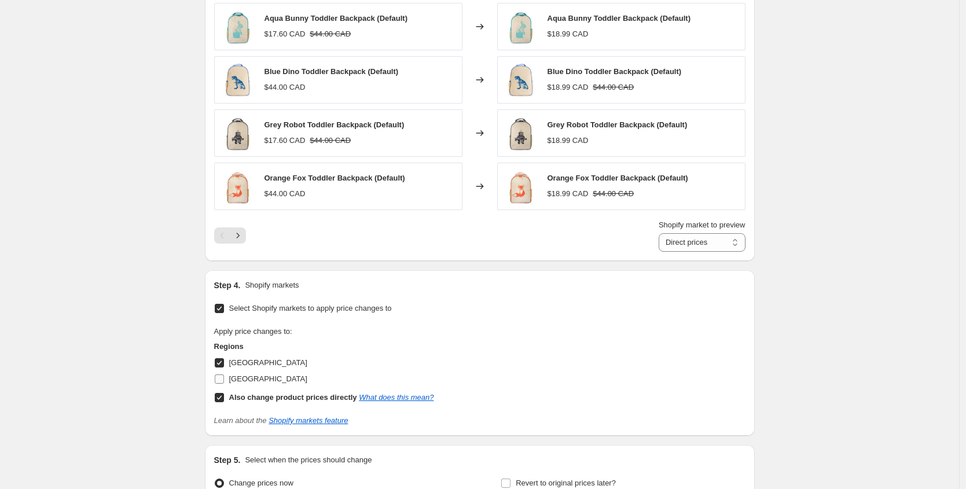
click at [256, 377] on span "[GEOGRAPHIC_DATA]" at bounding box center [268, 378] width 78 height 9
click at [224, 377] on input "[GEOGRAPHIC_DATA]" at bounding box center [219, 378] width 9 height 9
checkbox input "true"
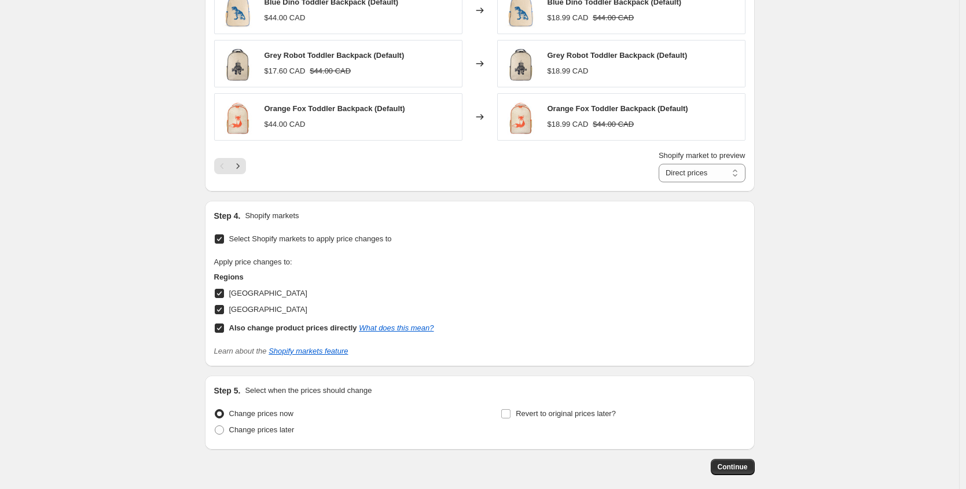
scroll to position [881, 0]
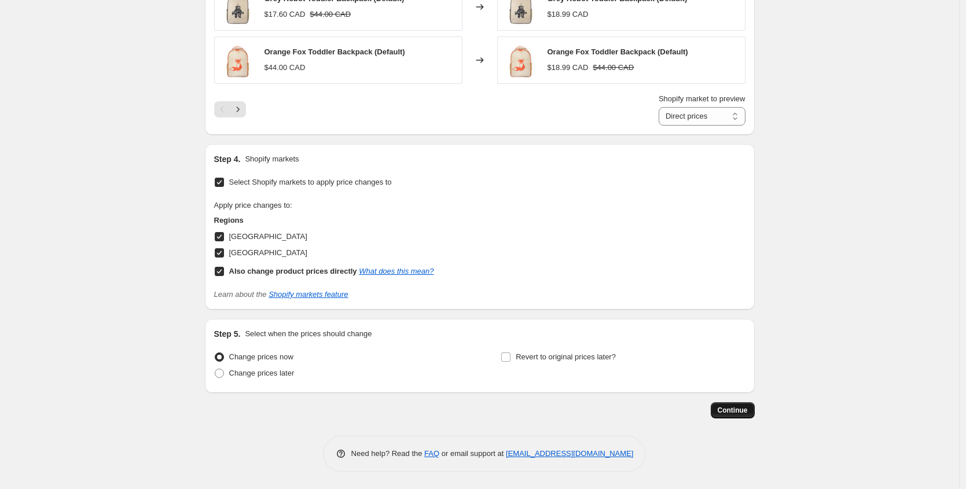
click at [726, 404] on button "Continue" at bounding box center [732, 410] width 44 height 16
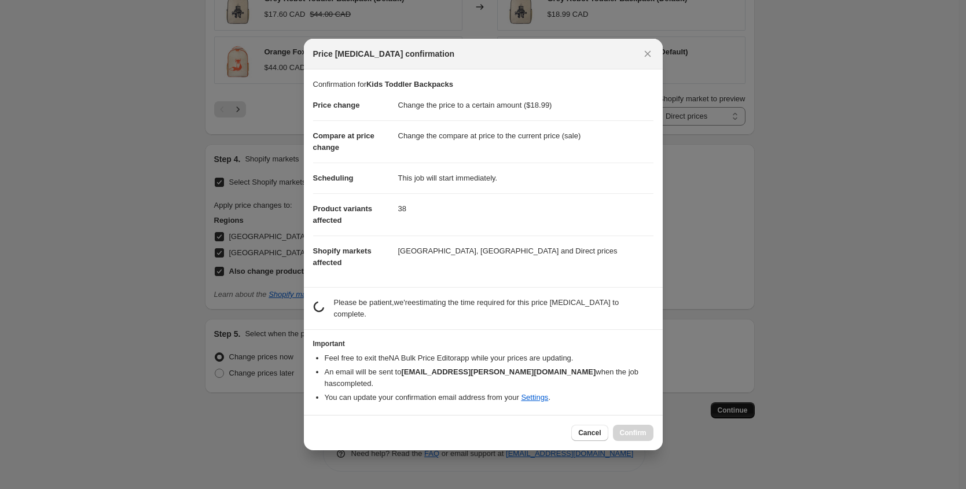
scroll to position [0, 0]
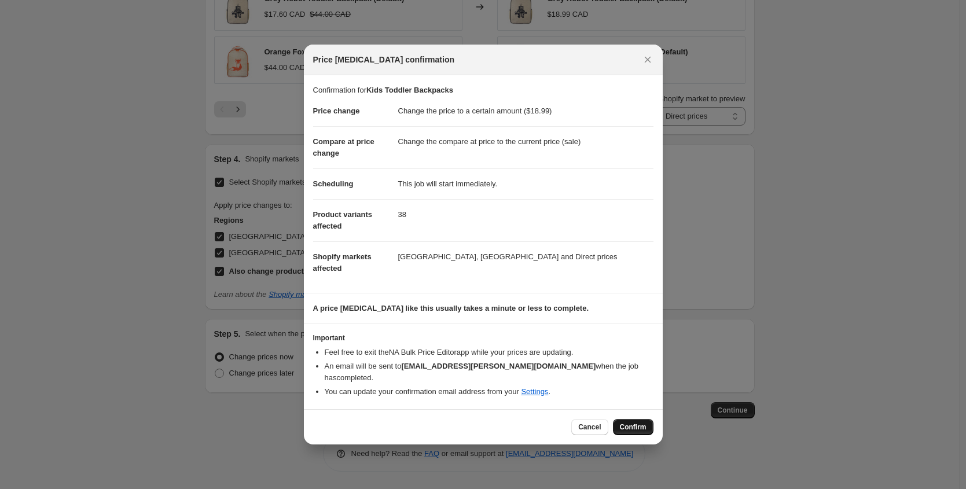
click at [631, 422] on span "Confirm" at bounding box center [633, 426] width 27 height 9
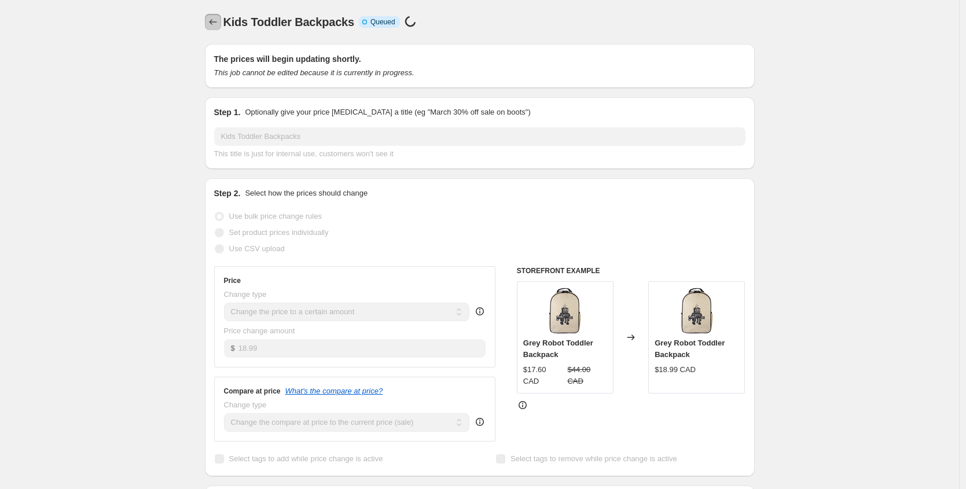
click at [216, 27] on icon "Price change jobs" at bounding box center [213, 22] width 12 height 12
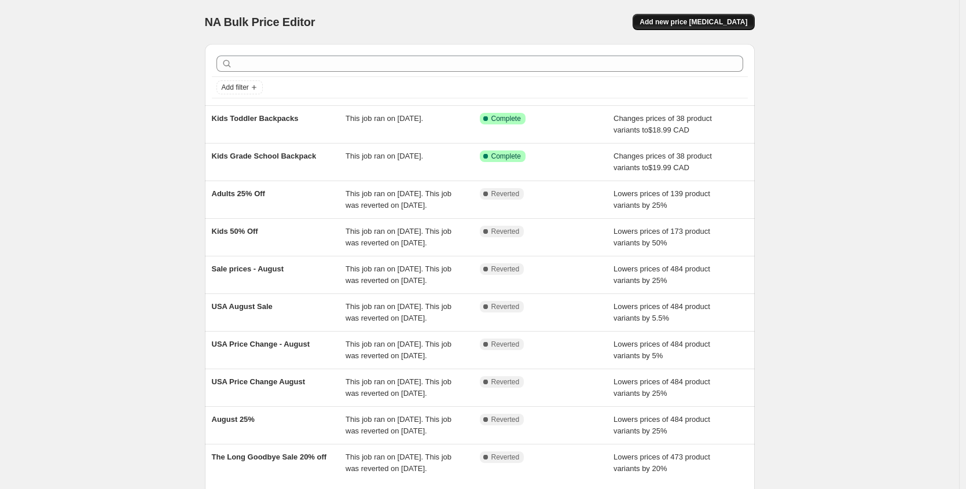
click at [709, 16] on button "Add new price [MEDICAL_DATA]" at bounding box center [692, 22] width 121 height 16
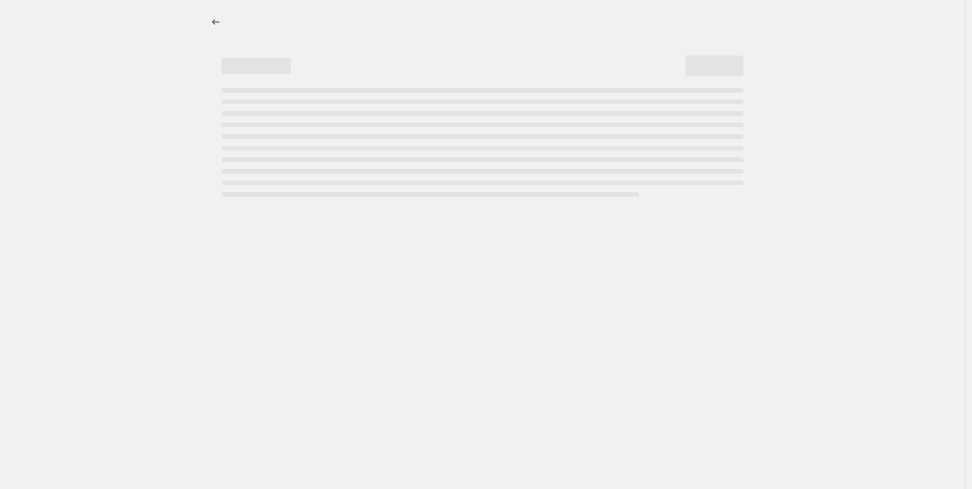
select select "percentage"
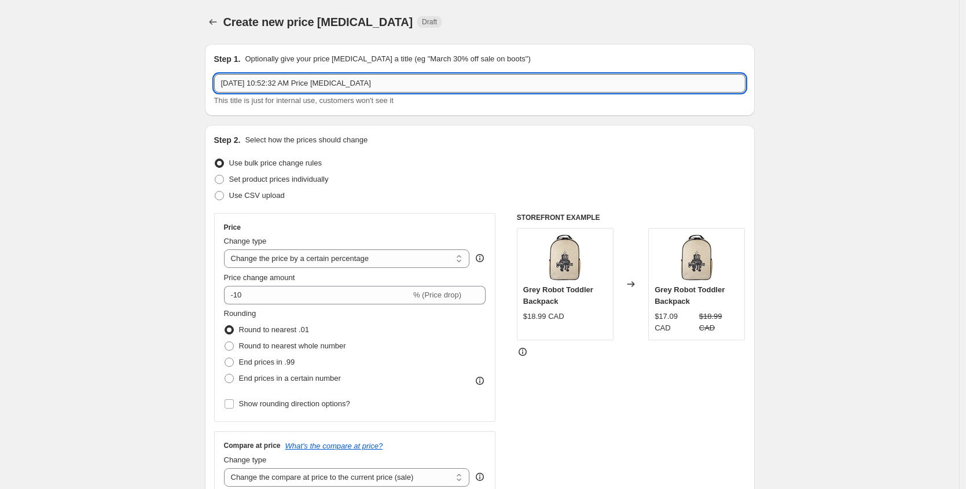
click at [396, 79] on input "Sep 10, 2025, 10:52:32 AM Price change job" at bounding box center [479, 83] width 531 height 19
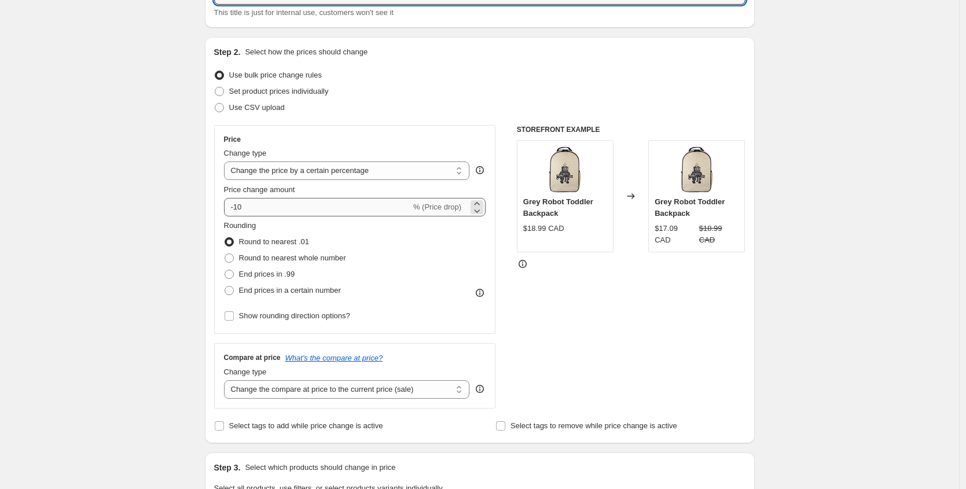
scroll to position [90, 0]
type input "Kids Lunch Boxes"
click at [385, 166] on select "Change the price to a certain amount Change the price by a certain amount Chang…" at bounding box center [347, 169] width 246 height 19
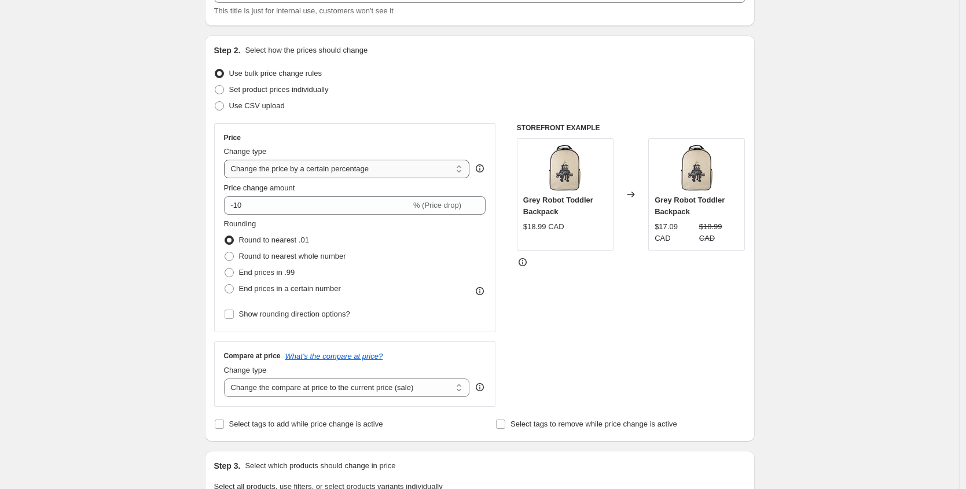
select select "to"
click at [227, 160] on select "Change the price to a certain amount Change the price by a certain amount Chang…" at bounding box center [347, 169] width 246 height 19
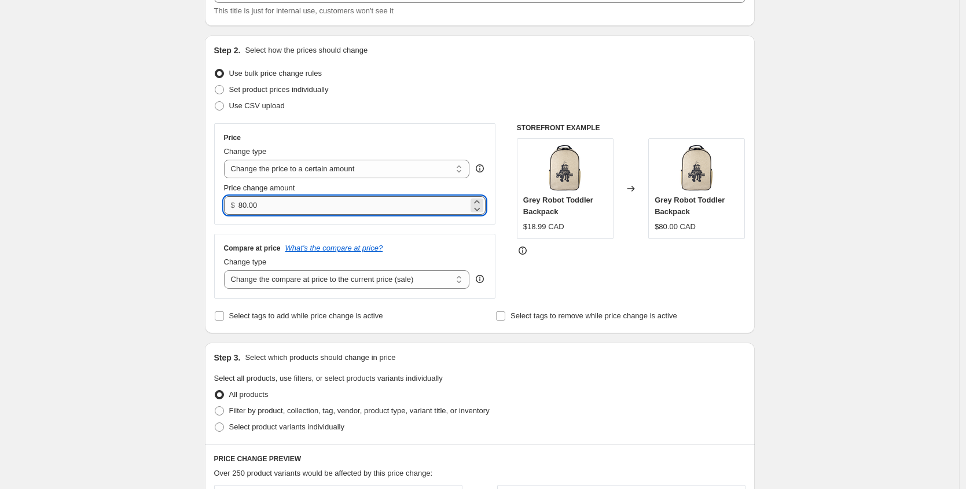
click at [271, 207] on input "80.00" at bounding box center [353, 205] width 230 height 19
type input "14.99"
click at [126, 274] on div "Create new price change job. This page is ready Create new price change job Dra…" at bounding box center [479, 470] width 959 height 1121
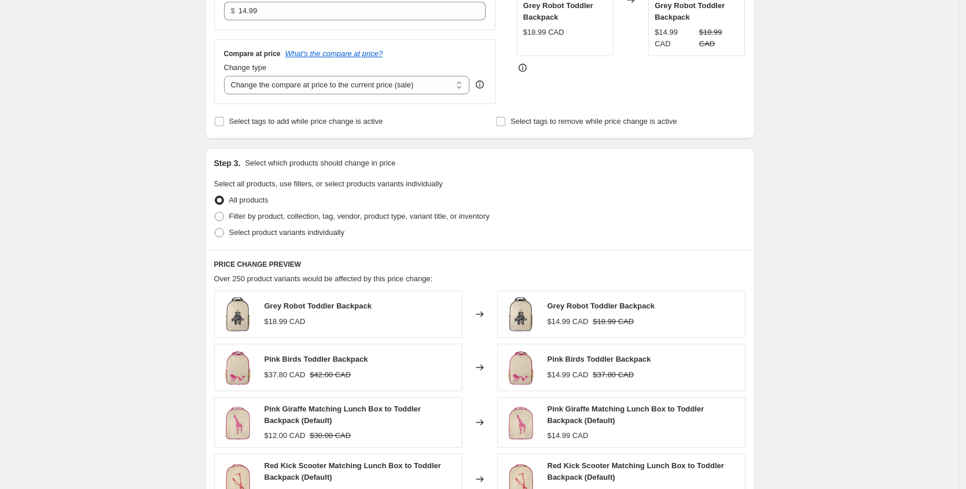
scroll to position [285, 0]
click at [268, 215] on span "Filter by product, collection, tag, vendor, product type, variant title, or inv…" at bounding box center [359, 215] width 260 height 9
click at [215, 212] on input "Filter by product, collection, tag, vendor, product type, variant title, or inv…" at bounding box center [215, 211] width 1 height 1
radio input "true"
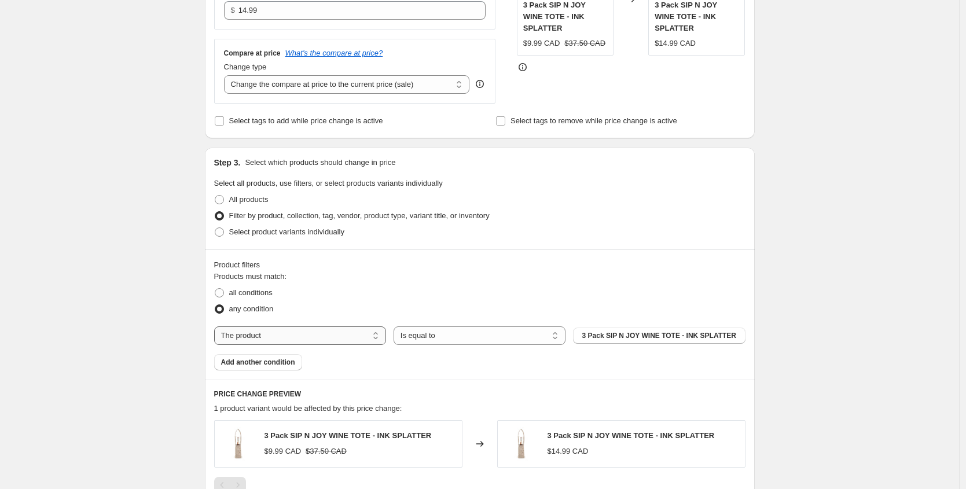
click at [326, 330] on select "The product The product's collection The product's tag The product's vendor The…" at bounding box center [300, 335] width 172 height 19
click at [217, 326] on select "The product The product's collection The product's tag The product's vendor The…" at bounding box center [300, 335] width 172 height 19
click at [297, 337] on select "The product The product's collection The product's tag The product's vendor The…" at bounding box center [300, 335] width 172 height 19
select select "collection"
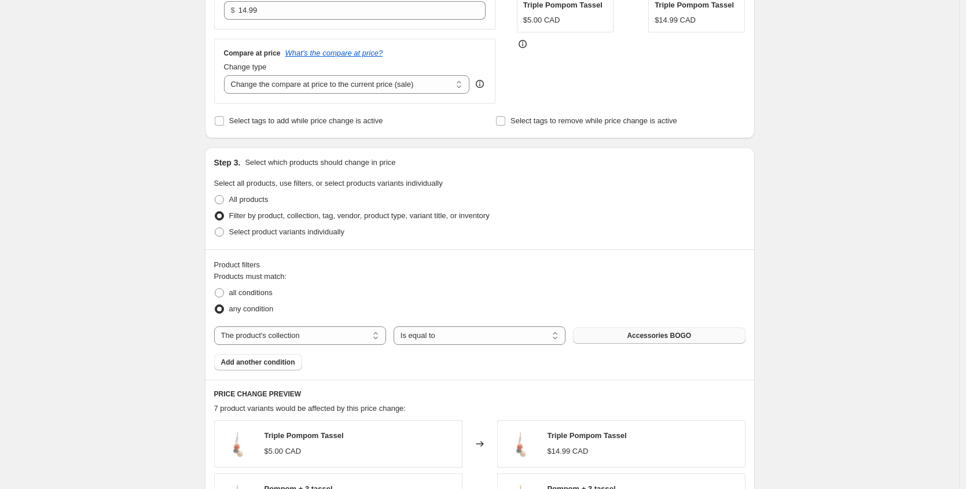
click at [643, 342] on button "Accessories BOGO" at bounding box center [659, 335] width 172 height 16
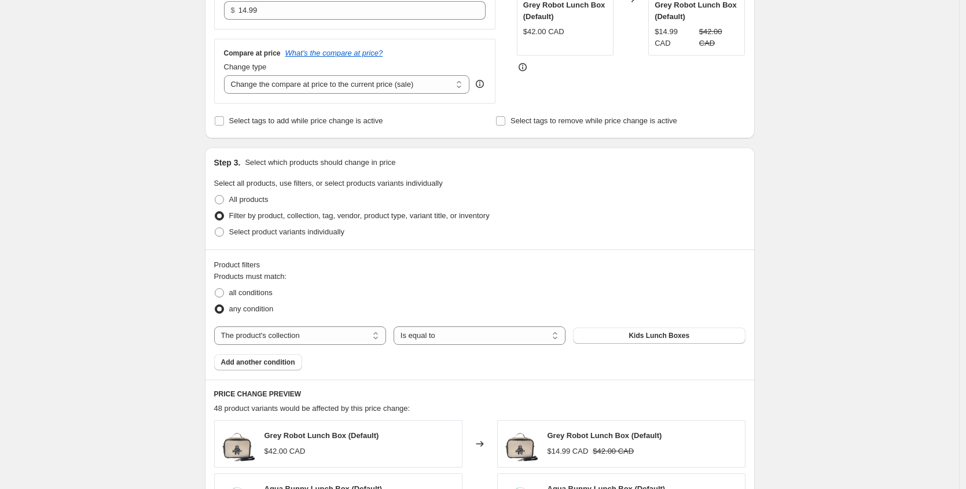
click at [165, 142] on div "Create new price change job. This page is ready Create new price change job Dra…" at bounding box center [479, 337] width 959 height 1244
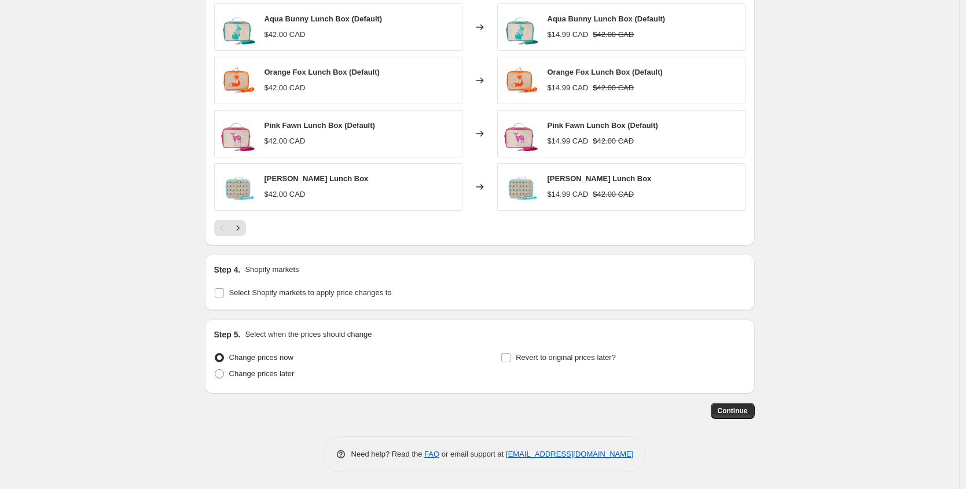
scroll to position [755, 0]
click at [321, 296] on span "Select Shopify markets to apply price changes to" at bounding box center [310, 292] width 163 height 9
click at [224, 296] on input "Select Shopify markets to apply price changes to" at bounding box center [219, 292] width 9 height 9
checkbox input "true"
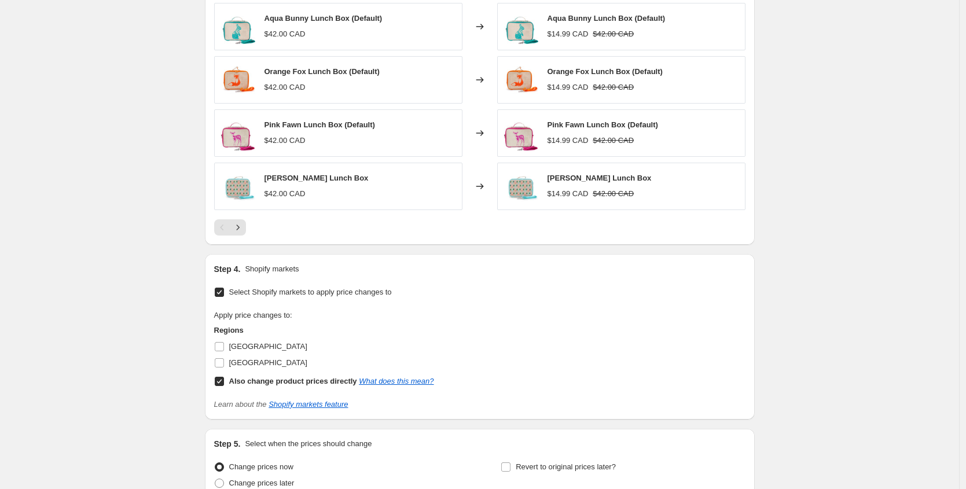
click at [246, 349] on span "[GEOGRAPHIC_DATA]" at bounding box center [268, 346] width 78 height 9
click at [224, 349] on input "[GEOGRAPHIC_DATA]" at bounding box center [219, 346] width 9 height 9
checkbox input "true"
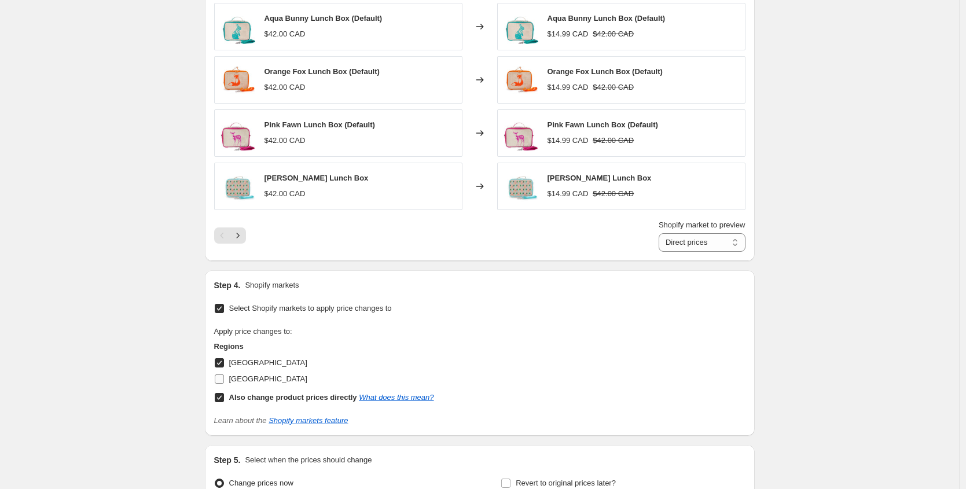
click at [256, 384] on span "[GEOGRAPHIC_DATA]" at bounding box center [268, 379] width 78 height 12
click at [224, 384] on input "[GEOGRAPHIC_DATA]" at bounding box center [219, 378] width 9 height 9
checkbox input "true"
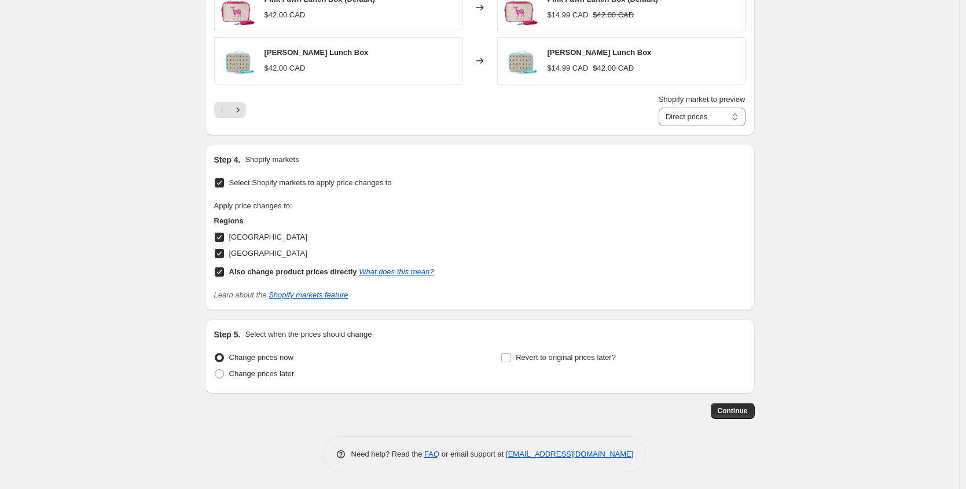
scroll to position [881, 0]
click at [737, 411] on span "Continue" at bounding box center [732, 410] width 30 height 9
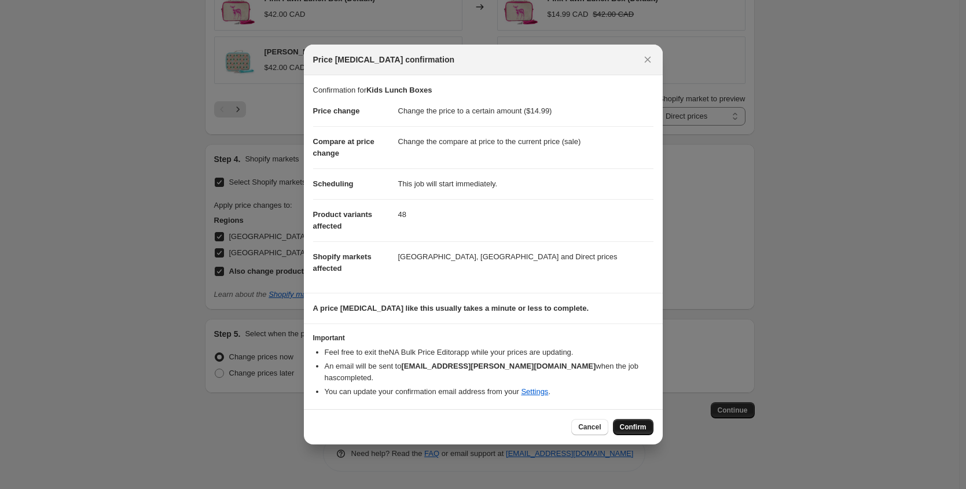
click at [636, 424] on span "Confirm" at bounding box center [633, 426] width 27 height 9
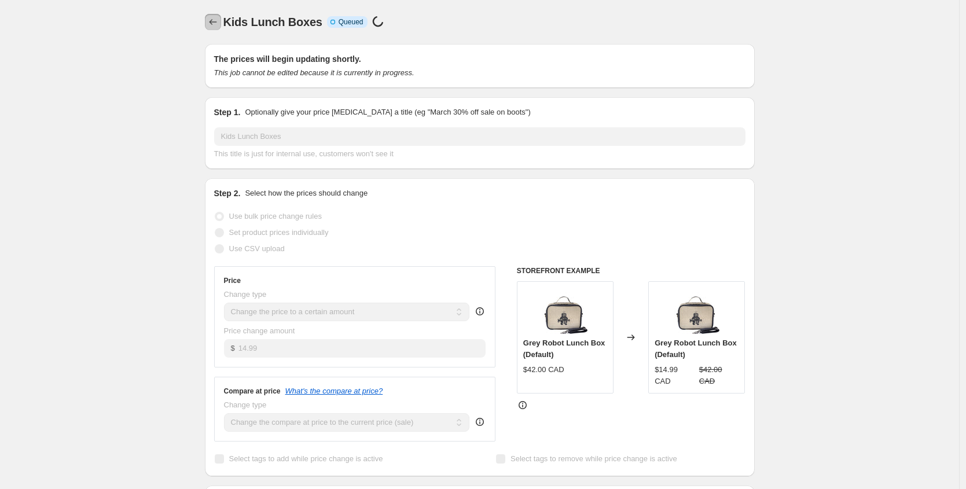
click at [208, 21] on button "Price change jobs" at bounding box center [213, 22] width 16 height 16
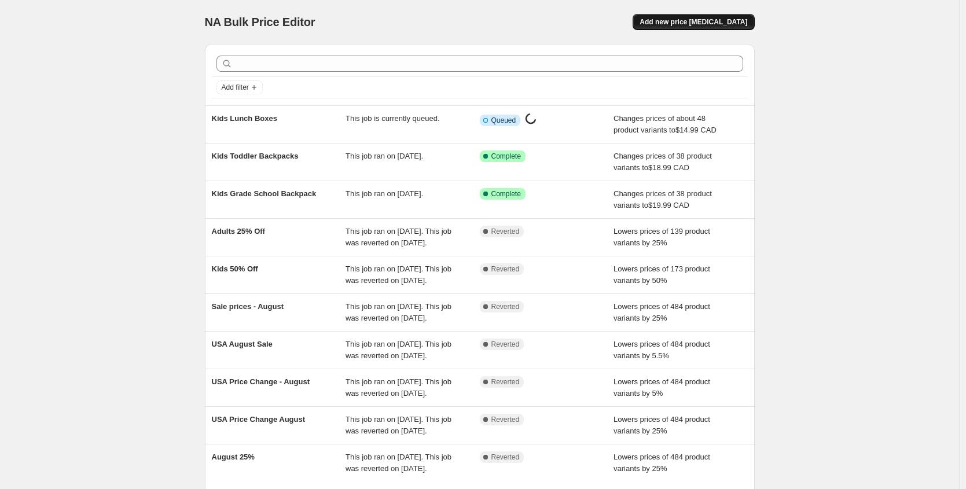
click at [697, 22] on span "Add new price [MEDICAL_DATA]" at bounding box center [693, 21] width 108 height 9
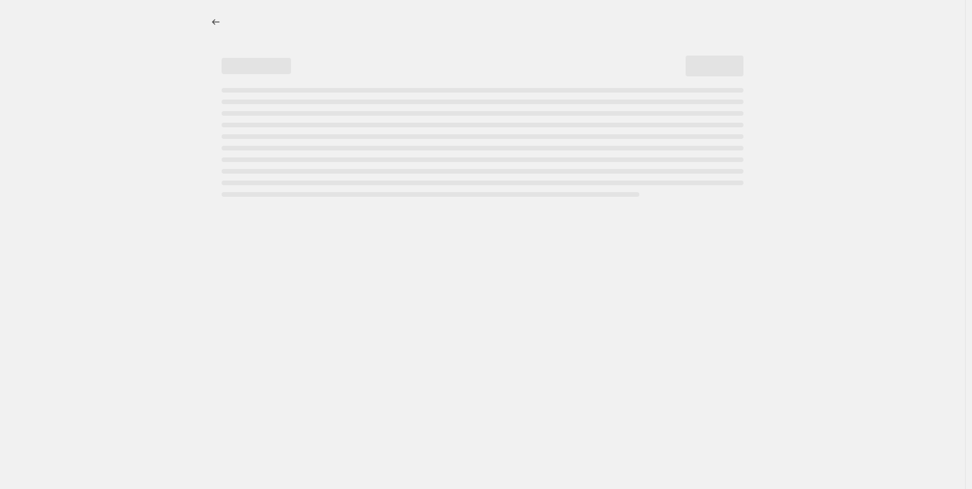
select select "percentage"
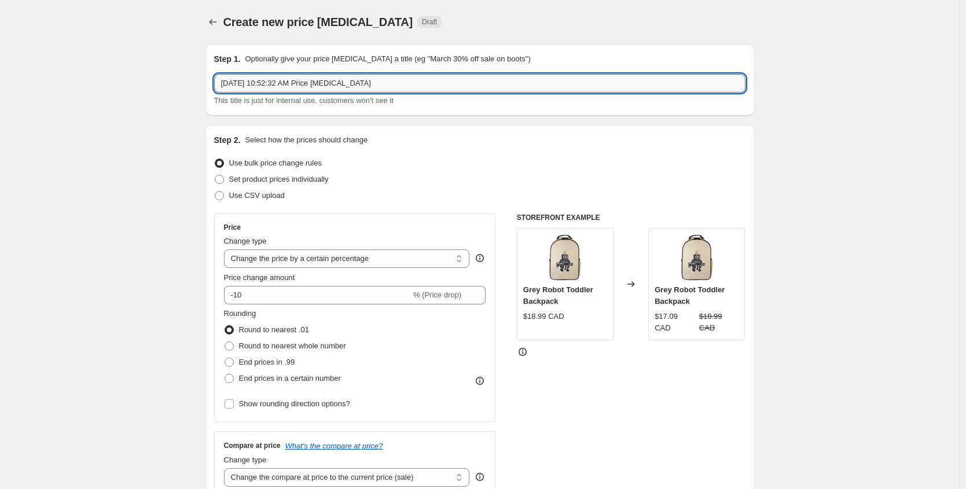
click at [388, 85] on input "Sep 10, 2025, 10:52:32 AM Price change job" at bounding box center [479, 83] width 531 height 19
type input "Kids Cases"
click at [356, 263] on select "Change the price to a certain amount Change the price by a certain amount Chang…" at bounding box center [347, 258] width 246 height 19
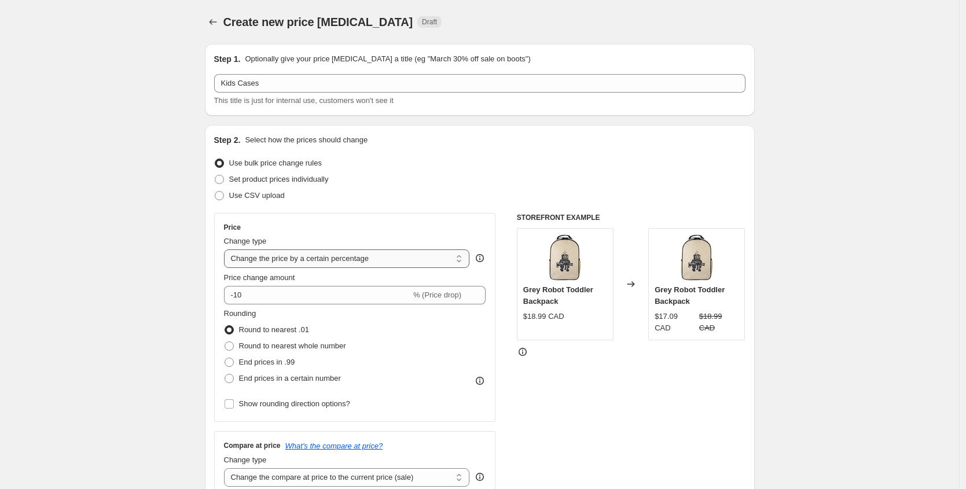
select select "to"
click at [227, 249] on select "Change the price to a certain amount Change the price by a certain amount Chang…" at bounding box center [347, 258] width 246 height 19
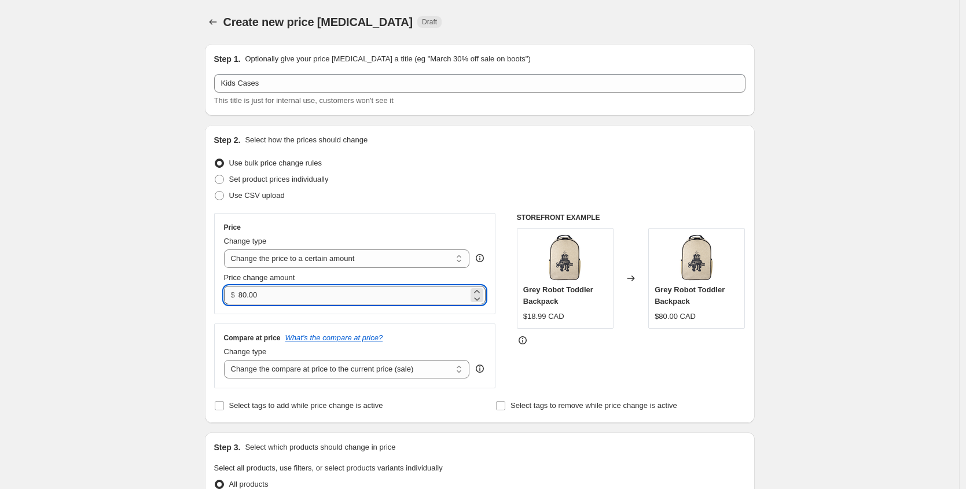
click at [301, 293] on input "80.00" at bounding box center [353, 295] width 230 height 19
type input "7.99"
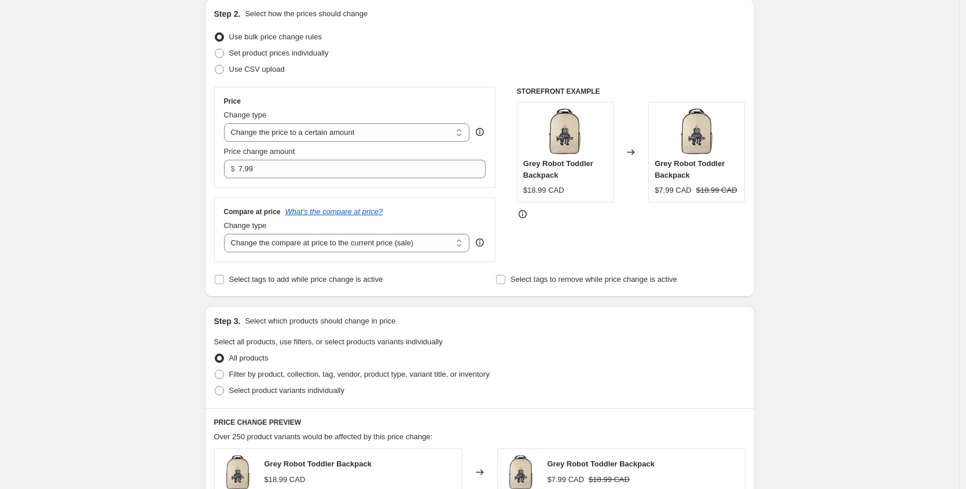
scroll to position [243, 0]
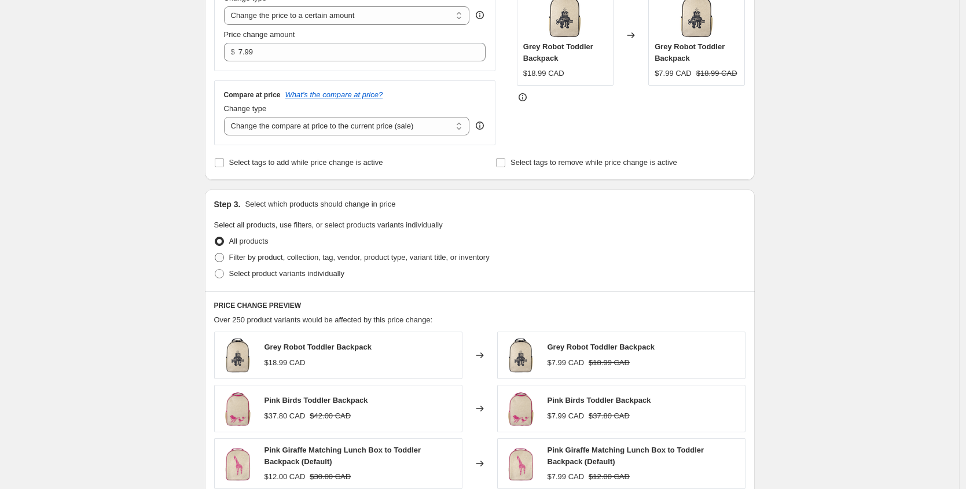
click at [285, 258] on span "Filter by product, collection, tag, vendor, product type, variant title, or inv…" at bounding box center [359, 257] width 260 height 9
click at [215, 253] on input "Filter by product, collection, tag, vendor, product type, variant title, or inv…" at bounding box center [215, 253] width 1 height 1
radio input "true"
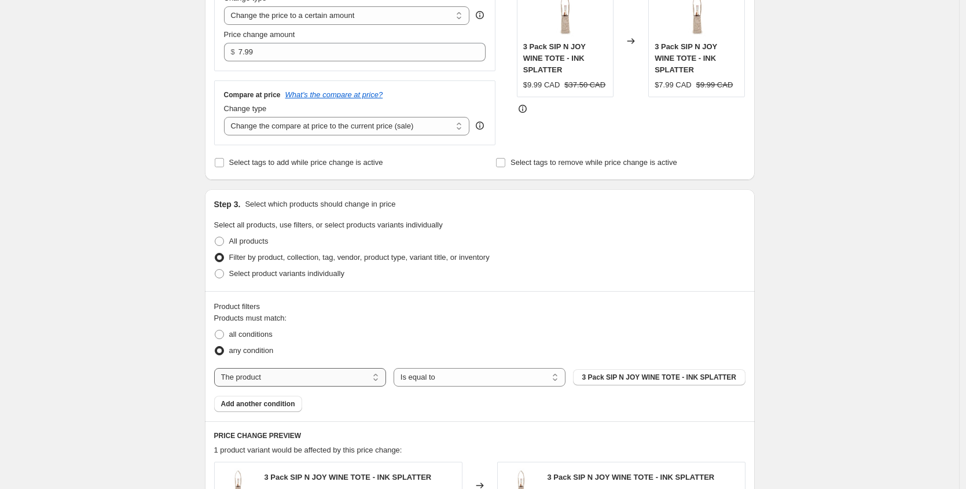
click at [362, 380] on select "The product The product's collection The product's tag The product's vendor The…" at bounding box center [300, 377] width 172 height 19
select select "collection"
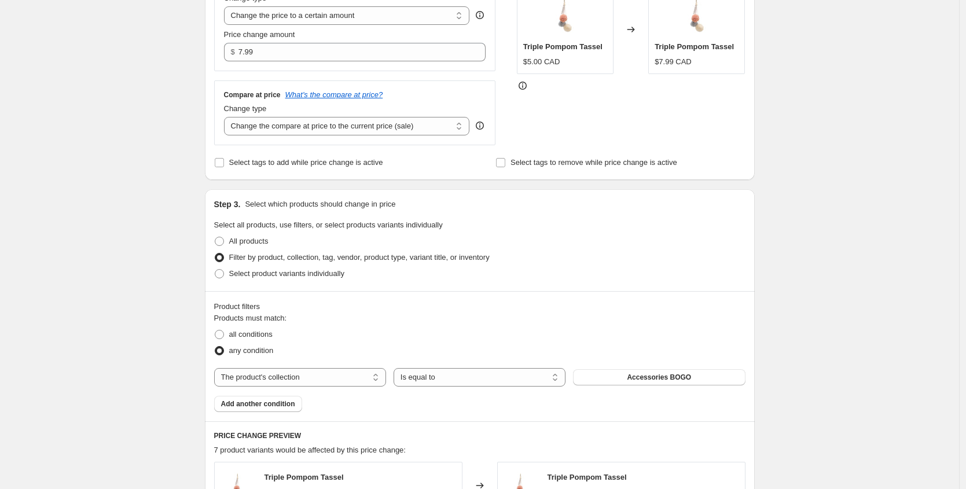
click at [609, 376] on button "Accessories BOGO" at bounding box center [659, 377] width 172 height 16
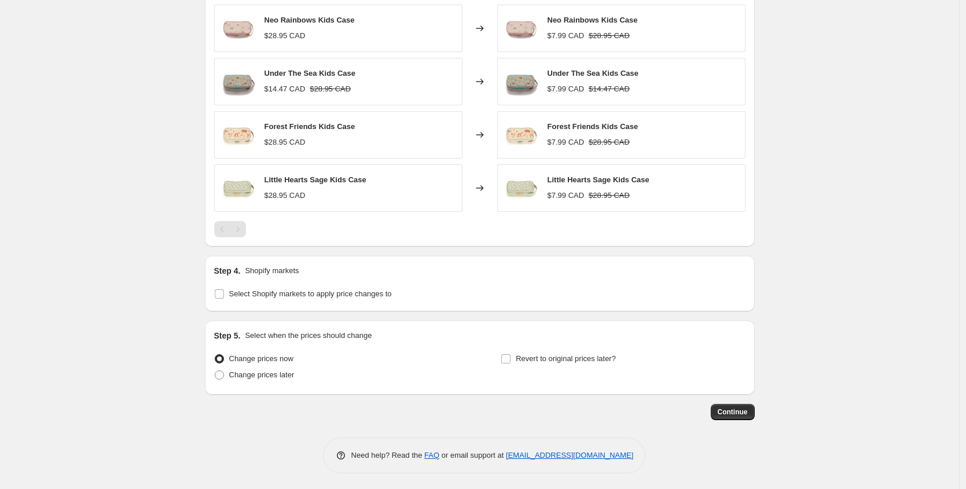
scroll to position [755, 0]
click at [272, 294] on span "Select Shopify markets to apply price changes to" at bounding box center [310, 292] width 163 height 9
click at [224, 294] on input "Select Shopify markets to apply price changes to" at bounding box center [219, 292] width 9 height 9
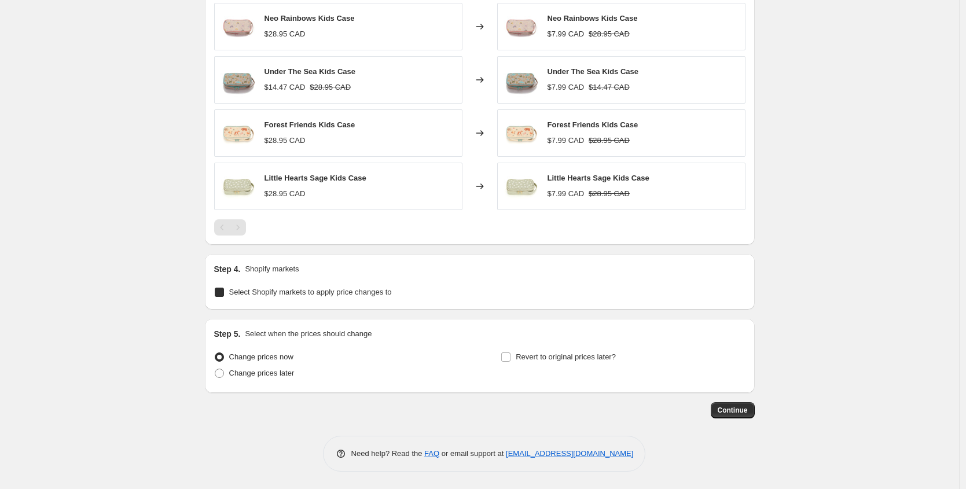
checkbox input "true"
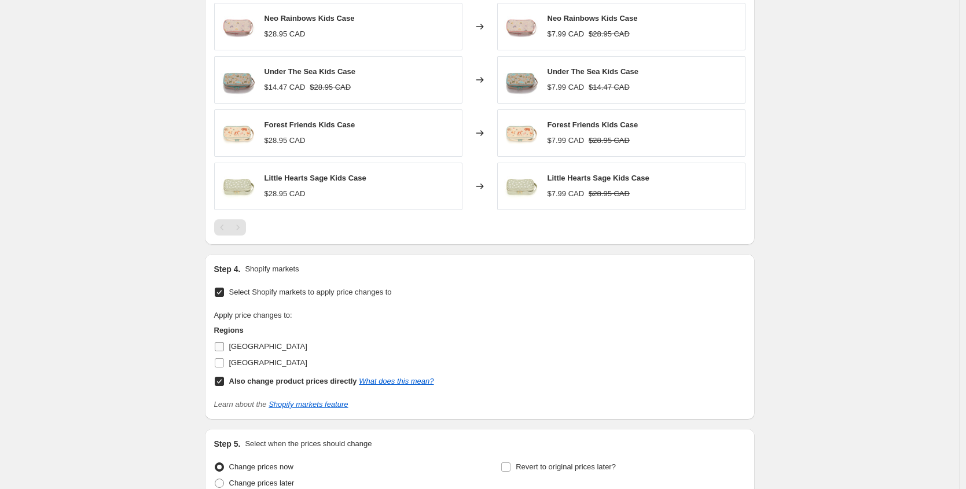
click at [242, 348] on span "[GEOGRAPHIC_DATA]" at bounding box center [268, 346] width 78 height 9
click at [224, 348] on input "[GEOGRAPHIC_DATA]" at bounding box center [219, 346] width 9 height 9
checkbox input "true"
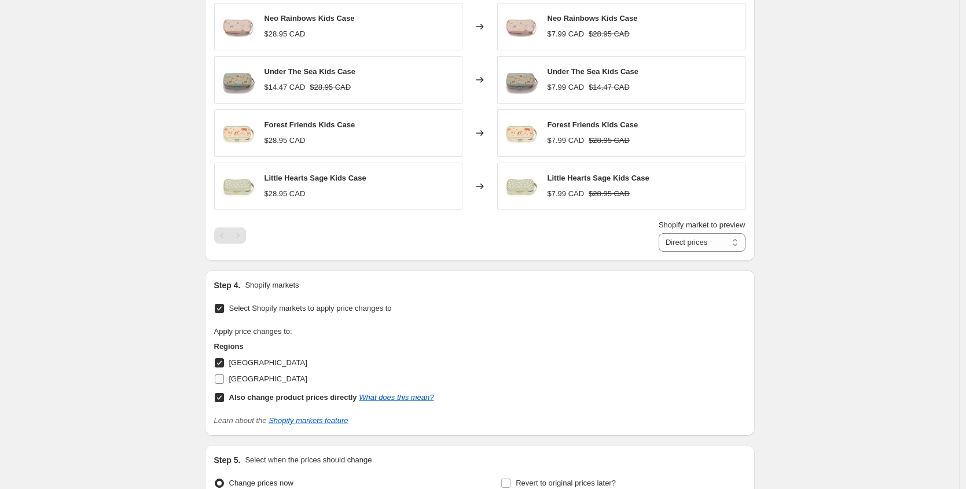
click at [264, 385] on label "[GEOGRAPHIC_DATA]" at bounding box center [260, 379] width 93 height 16
click at [224, 384] on input "[GEOGRAPHIC_DATA]" at bounding box center [219, 378] width 9 height 9
checkbox input "true"
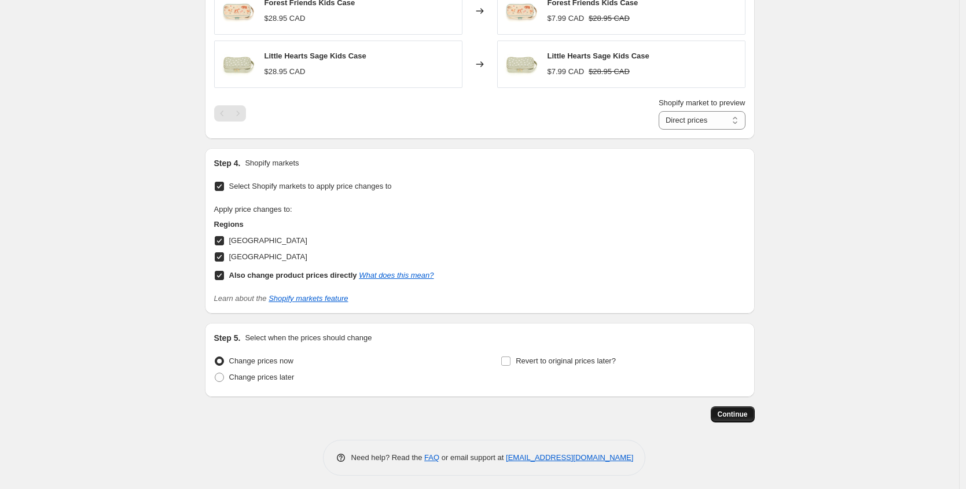
scroll to position [881, 0]
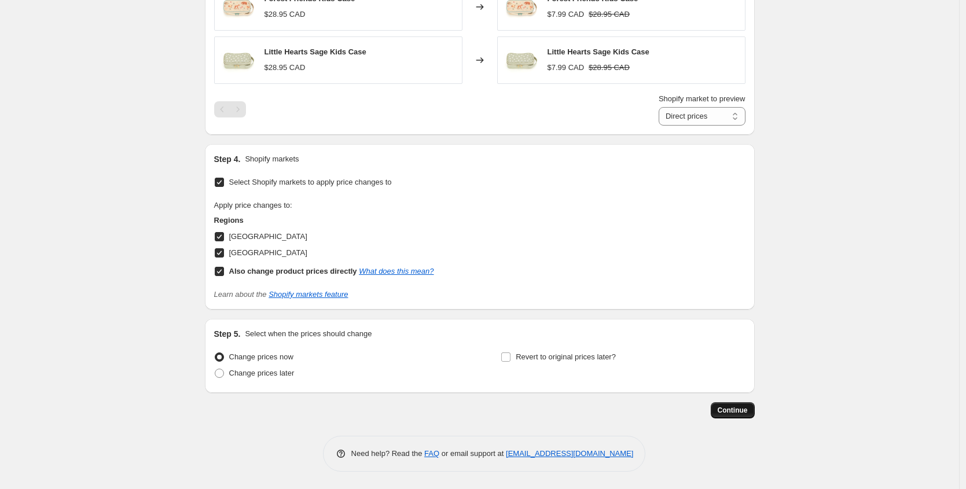
click at [724, 408] on span "Continue" at bounding box center [732, 410] width 30 height 9
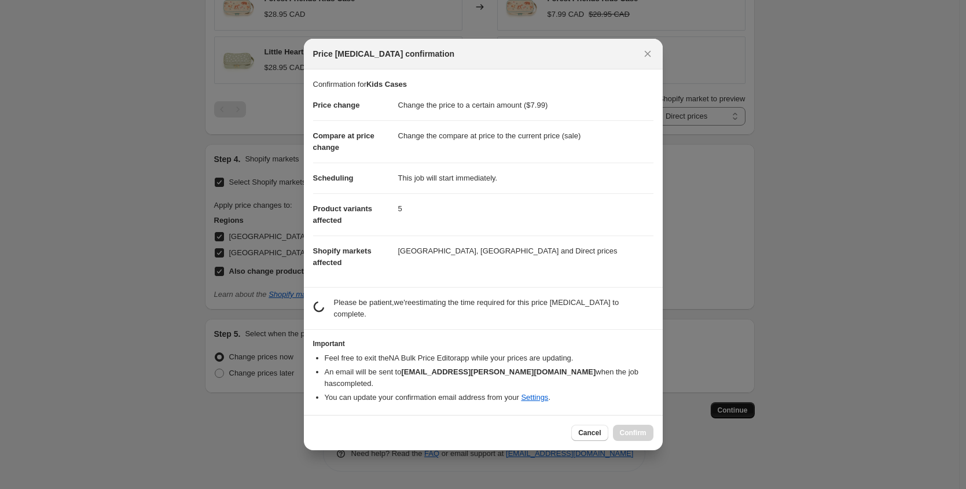
scroll to position [0, 0]
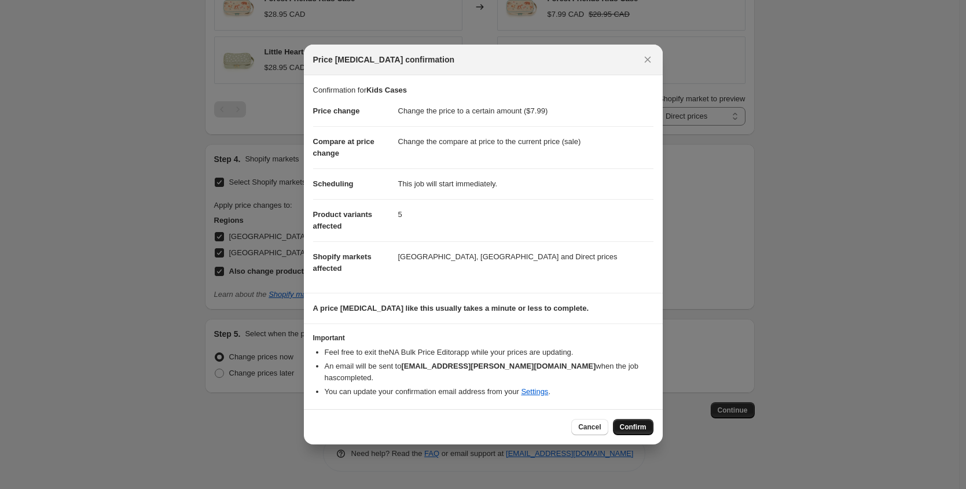
click at [650, 423] on button "Confirm" at bounding box center [633, 427] width 40 height 16
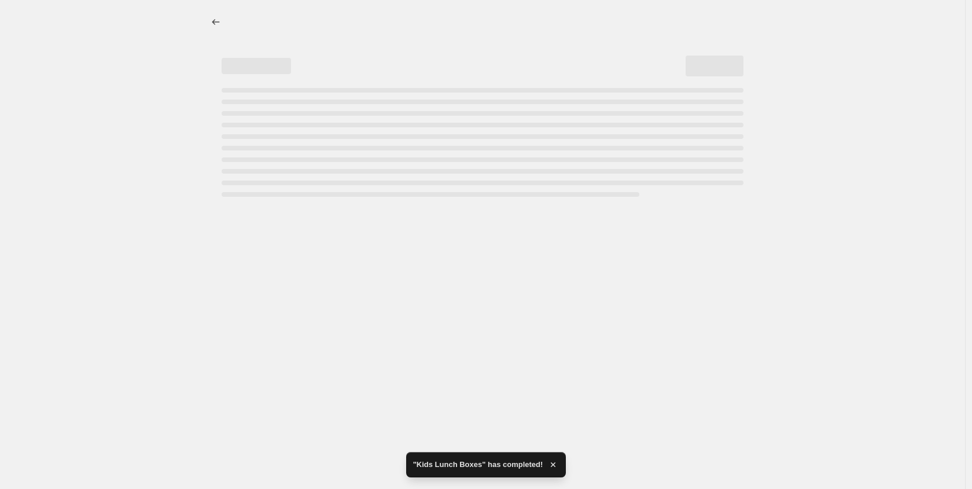
select select "collection"
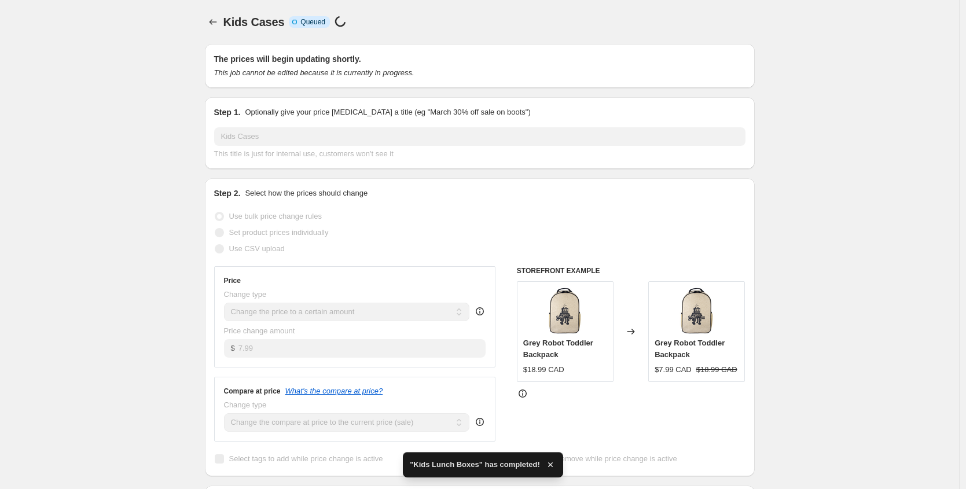
click at [216, 19] on icon "Price change jobs" at bounding box center [213, 22] width 12 height 12
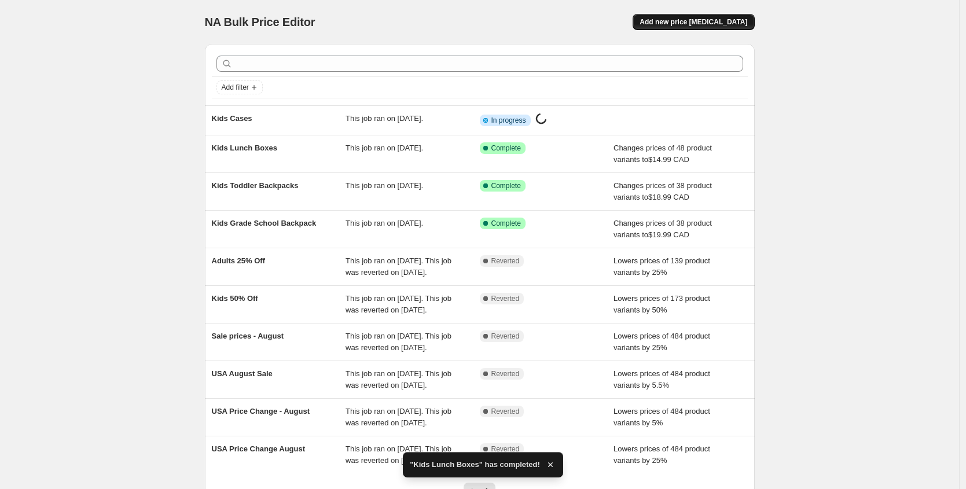
click at [705, 22] on span "Add new price [MEDICAL_DATA]" at bounding box center [693, 21] width 108 height 9
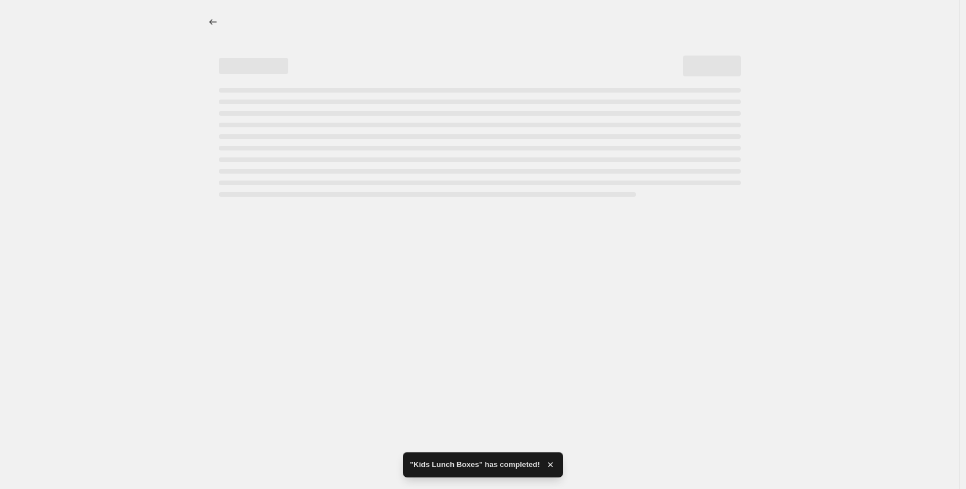
select select "percentage"
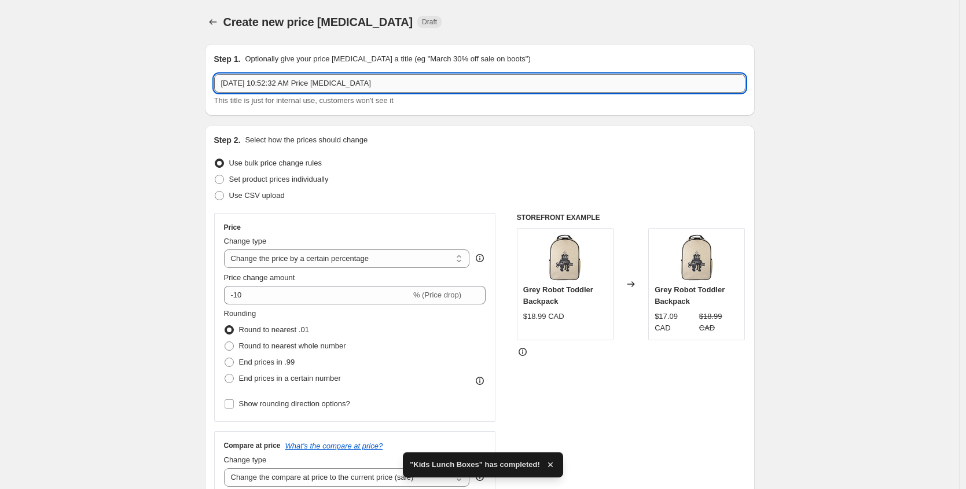
click at [338, 86] on input "Sep 10, 2025, 10:52:32 AM Price change job" at bounding box center [479, 83] width 531 height 19
type input "Adult"
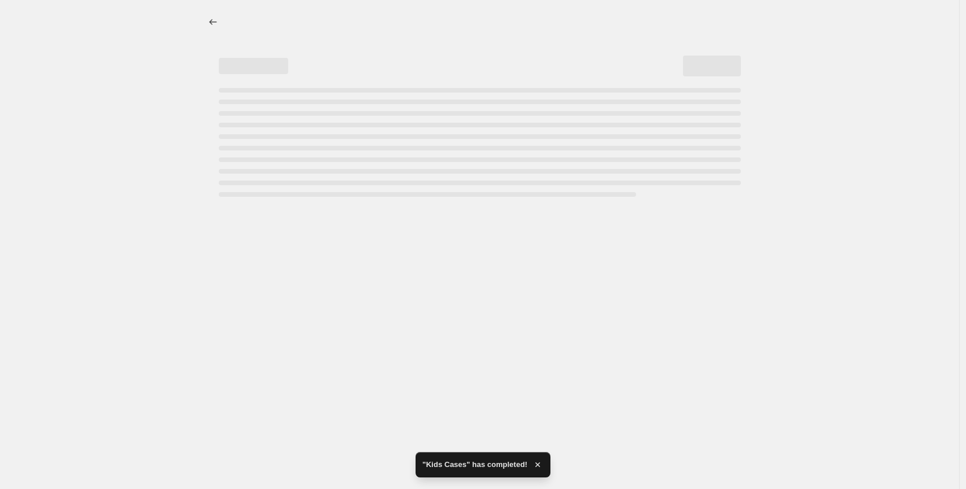
select select "percentage"
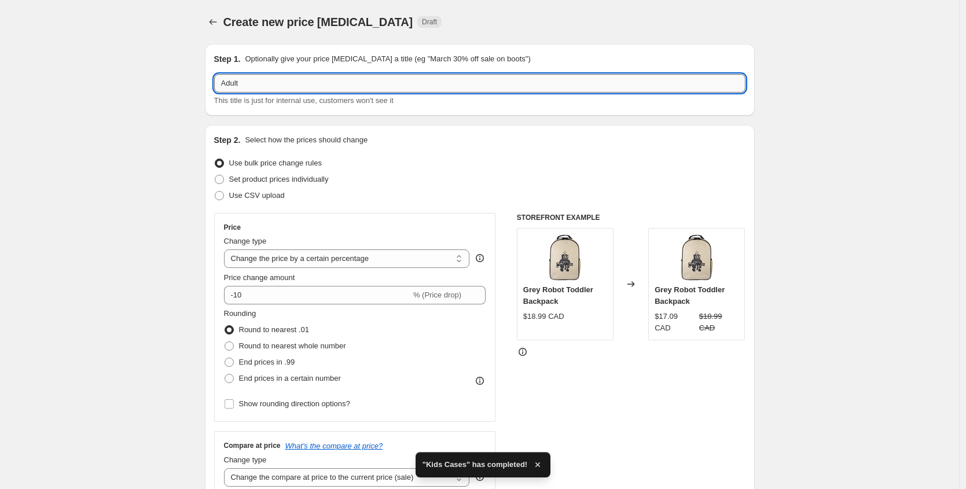
click at [331, 87] on input "Adult" at bounding box center [479, 83] width 531 height 19
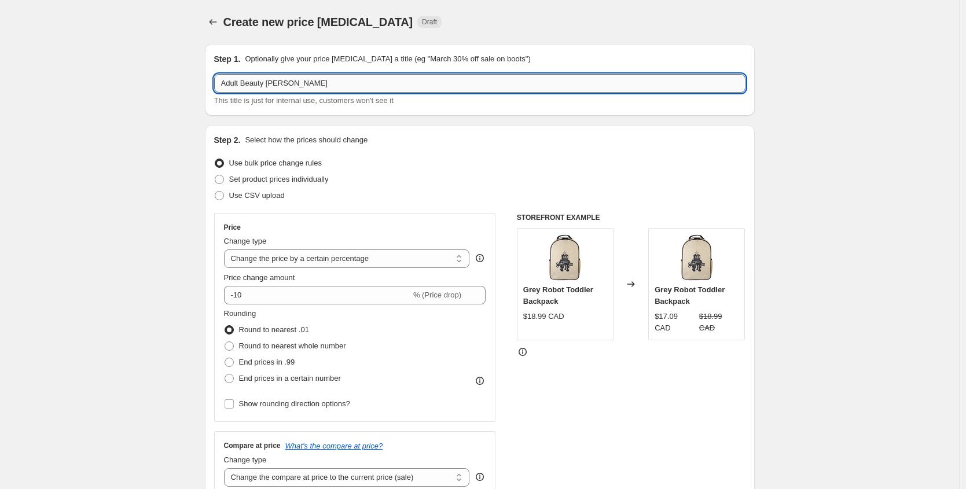
drag, startPoint x: 306, startPoint y: 79, endPoint x: 242, endPoint y: 82, distance: 63.7
click at [242, 82] on input "Adult Beauty Poche" at bounding box center [479, 83] width 531 height 19
type input "Adult - 50% off (excluding charlies)"
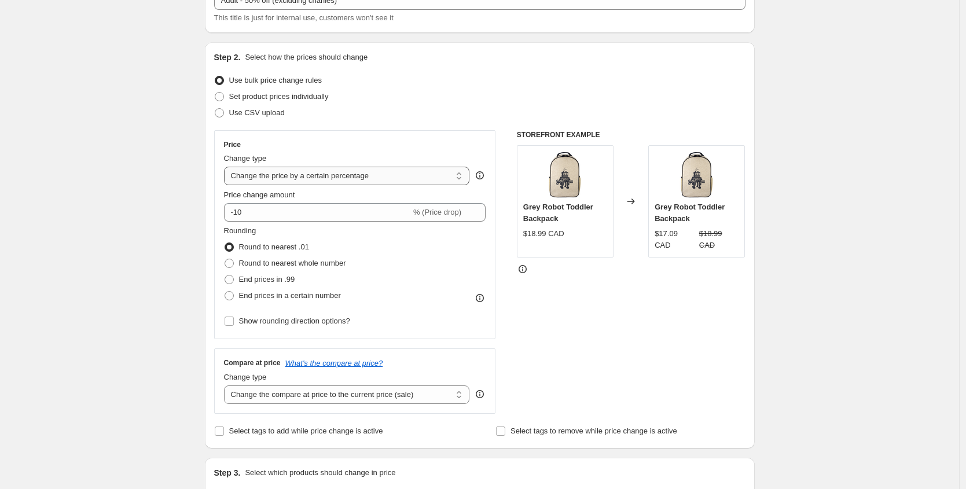
click at [388, 179] on select "Change the price to a certain amount Change the price by a certain amount Chang…" at bounding box center [347, 176] width 246 height 19
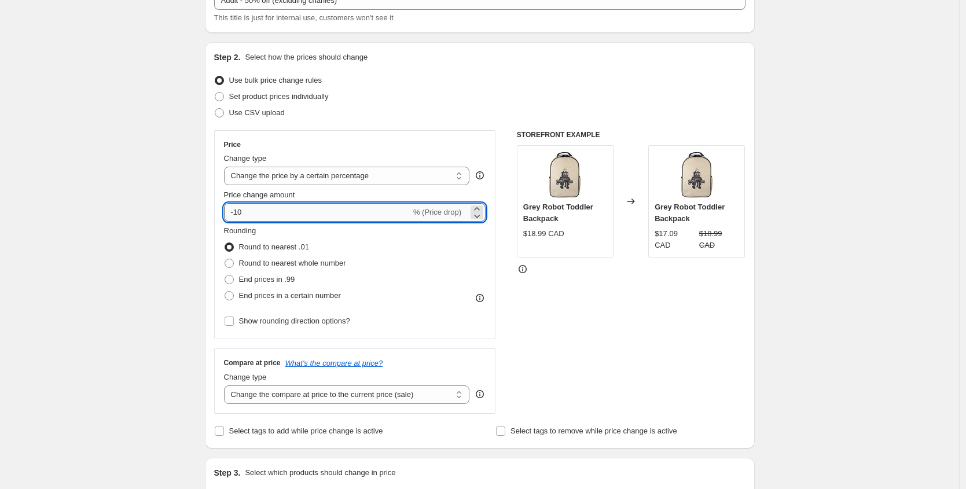
click at [280, 205] on input "-10" at bounding box center [317, 212] width 187 height 19
click at [278, 208] on input "-10" at bounding box center [317, 212] width 187 height 19
type input "-1"
type input "-50"
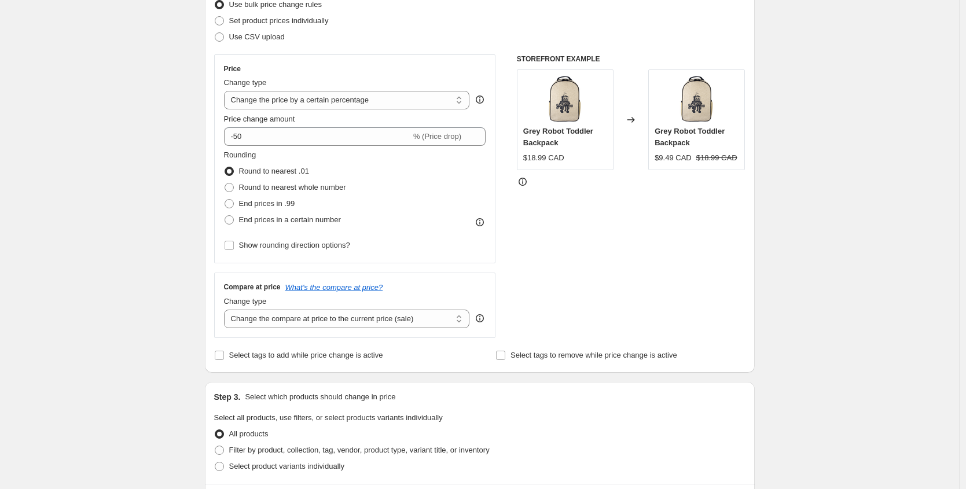
scroll to position [161, 0]
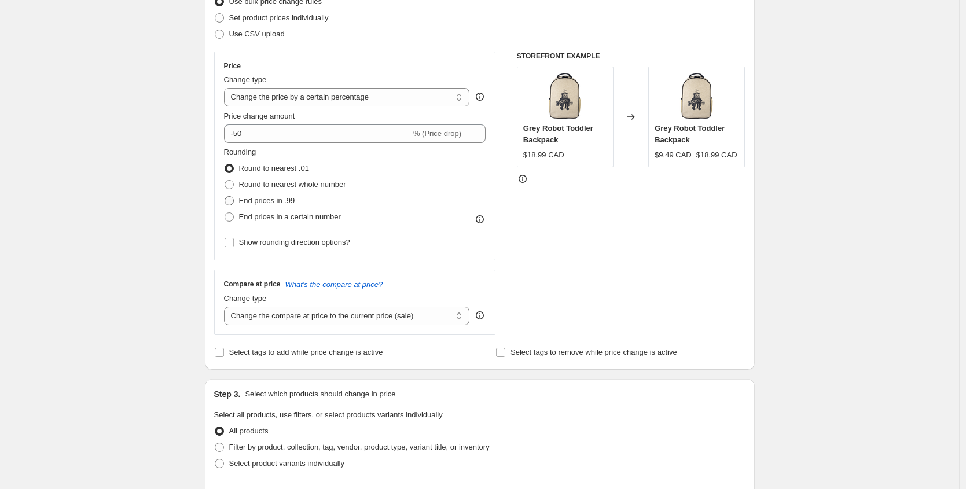
click at [288, 201] on span "End prices in .99" at bounding box center [267, 200] width 56 height 9
click at [225, 197] on input "End prices in .99" at bounding box center [224, 196] width 1 height 1
radio input "true"
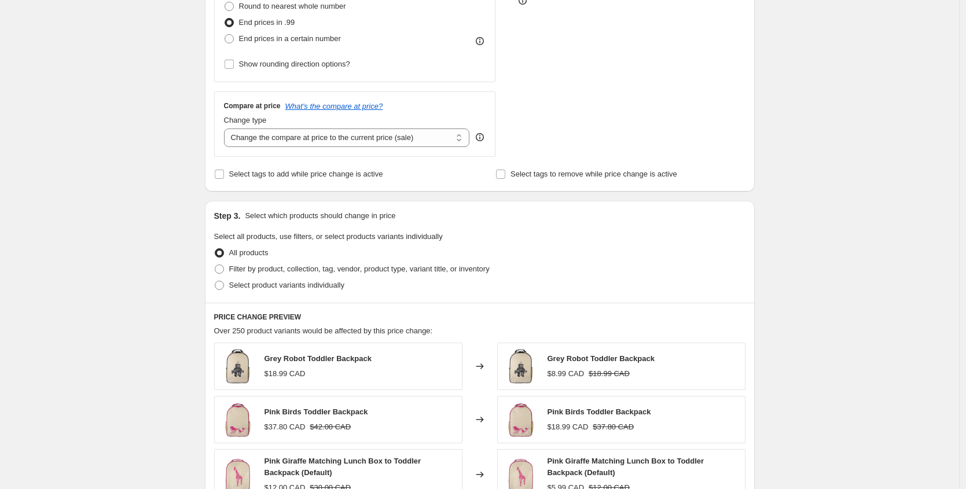
scroll to position [344, 0]
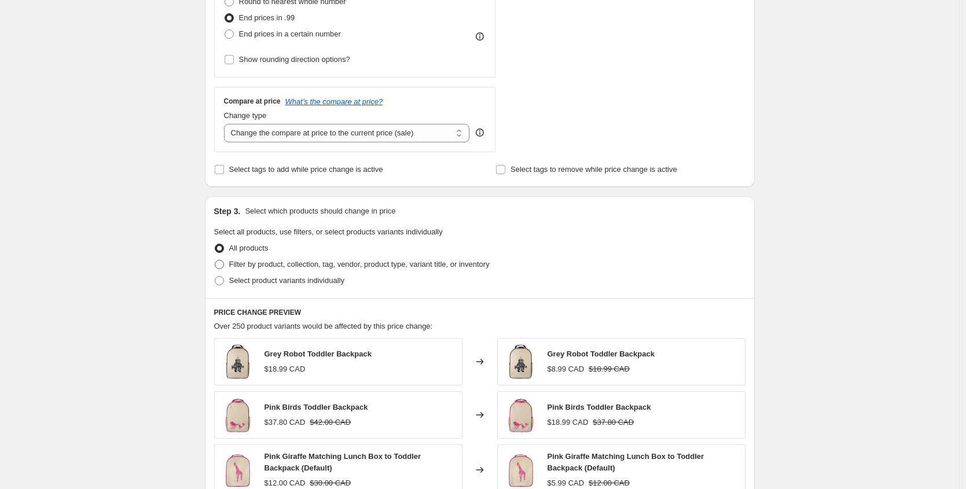
click at [282, 269] on span "Filter by product, collection, tag, vendor, product type, variant title, or inv…" at bounding box center [359, 265] width 260 height 12
click at [215, 260] on input "Filter by product, collection, tag, vendor, product type, variant title, or inv…" at bounding box center [215, 260] width 1 height 1
radio input "true"
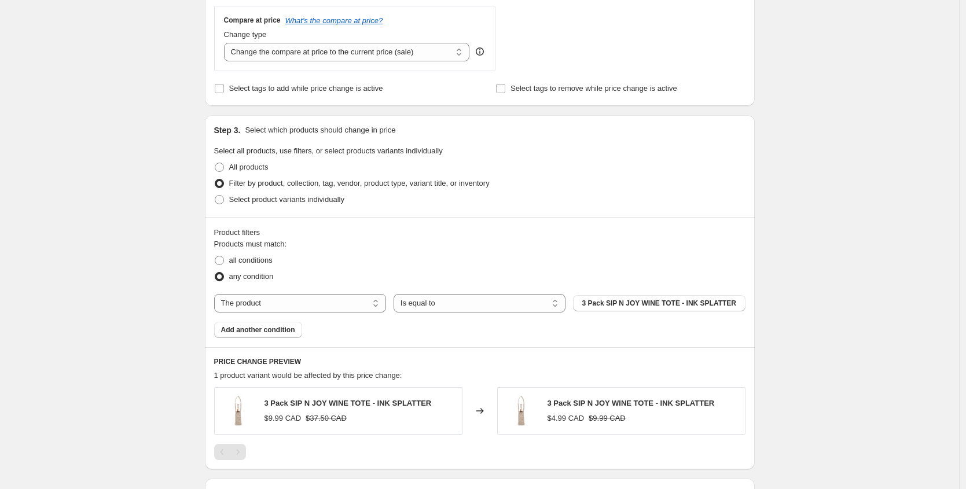
scroll to position [502, 0]
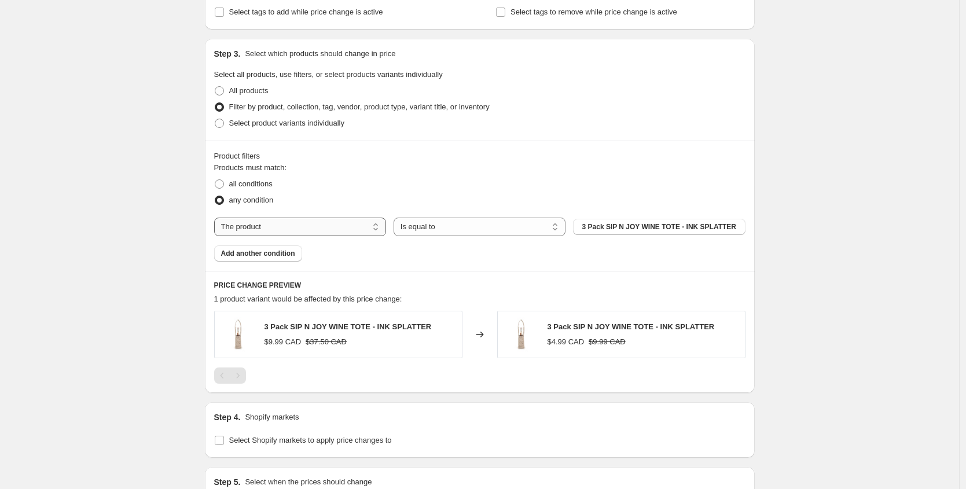
click at [274, 230] on select "The product The product's collection The product's tag The product's vendor The…" at bounding box center [300, 227] width 172 height 19
select select "collection"
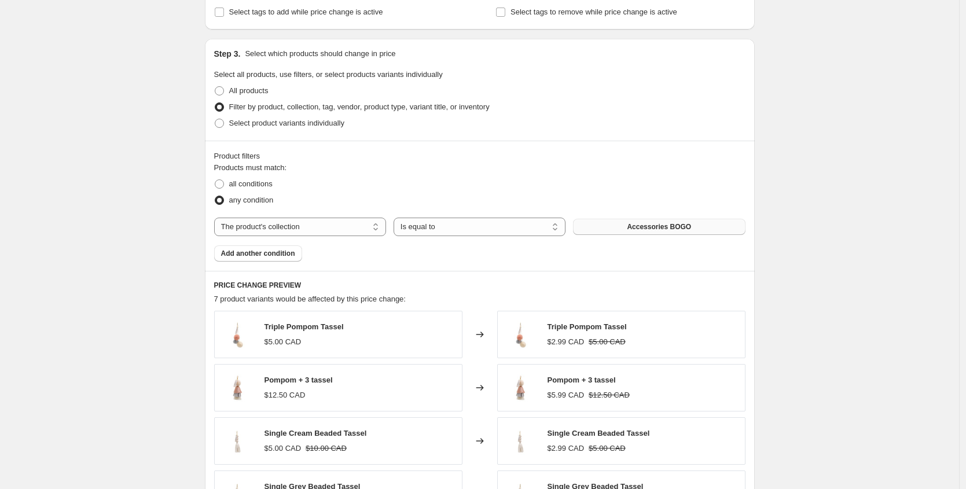
click at [691, 229] on span "Accessories BOGO" at bounding box center [659, 226] width 64 height 9
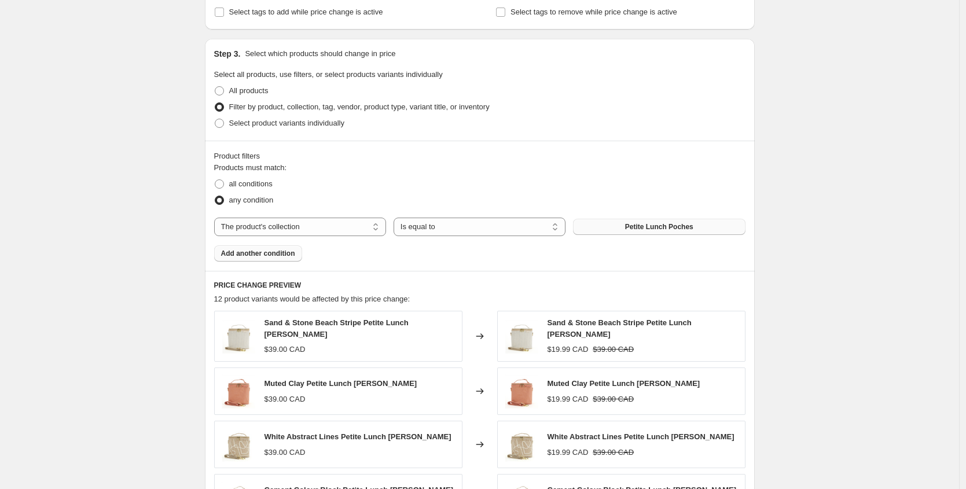
click at [257, 255] on span "Add another condition" at bounding box center [258, 253] width 74 height 9
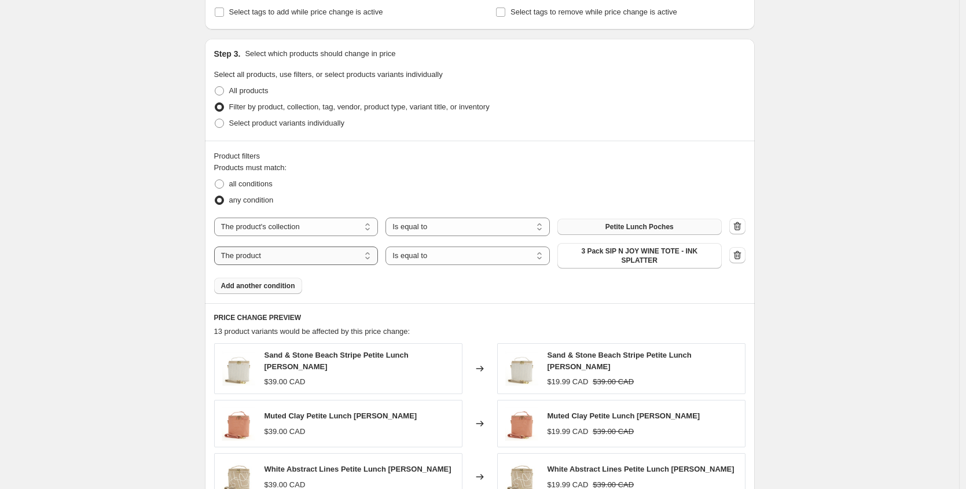
click at [299, 261] on select "The product The product's collection The product's tag The product's vendor The…" at bounding box center [296, 255] width 164 height 19
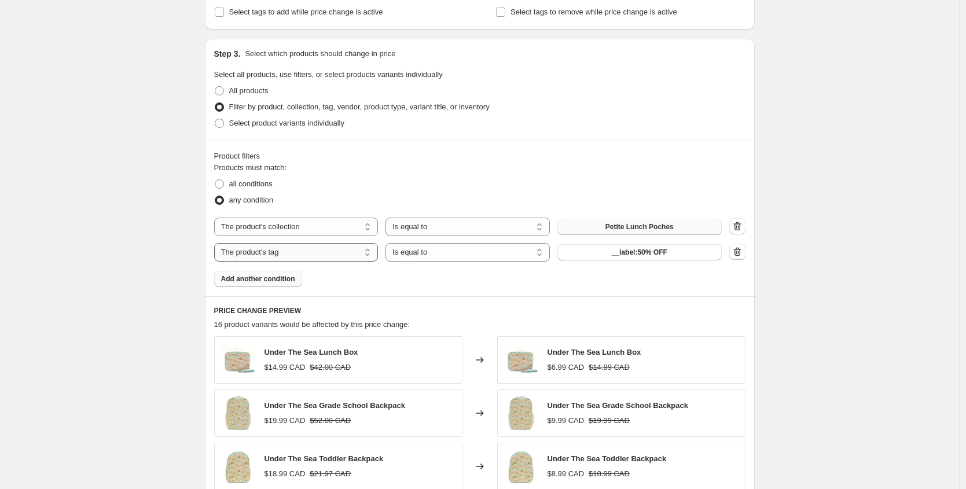
click at [283, 251] on select "The product The product's collection The product's tag The product's vendor The…" at bounding box center [296, 252] width 164 height 19
select select "collection"
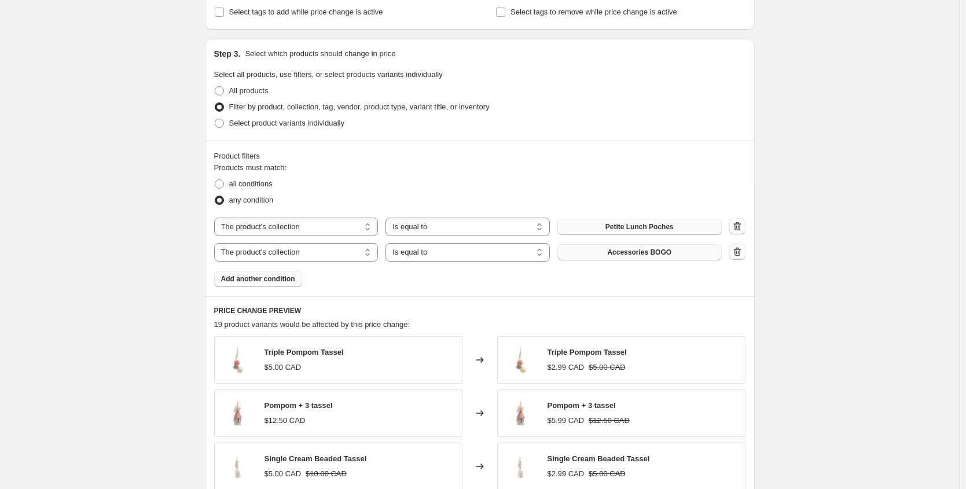
click at [661, 253] on span "Accessories BOGO" at bounding box center [639, 252] width 64 height 9
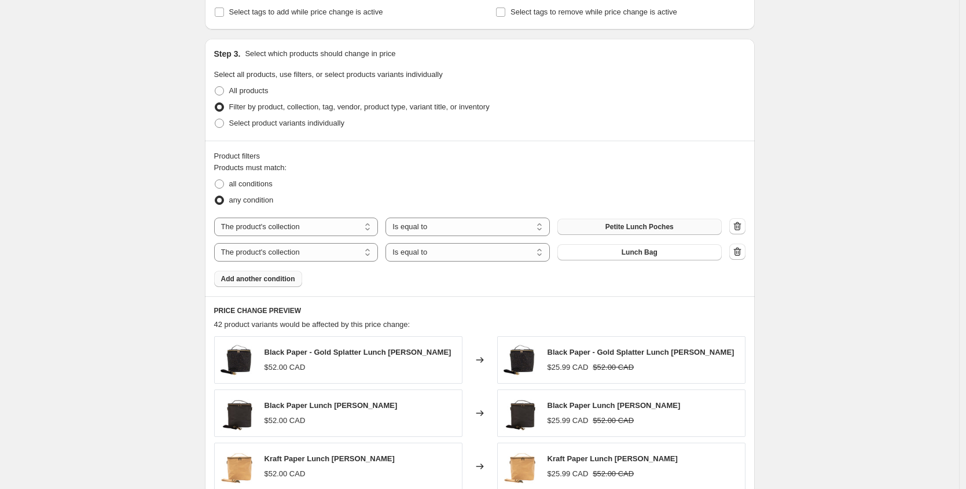
click at [289, 279] on span "Add another condition" at bounding box center [258, 278] width 74 height 9
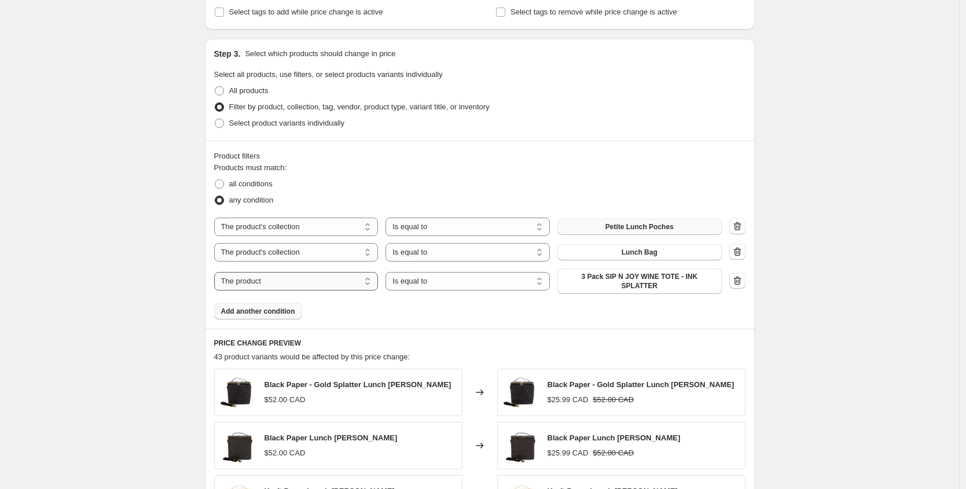
click at [369, 279] on select "The product The product's collection The product's tag The product's vendor The…" at bounding box center [296, 281] width 164 height 19
select select "collection"
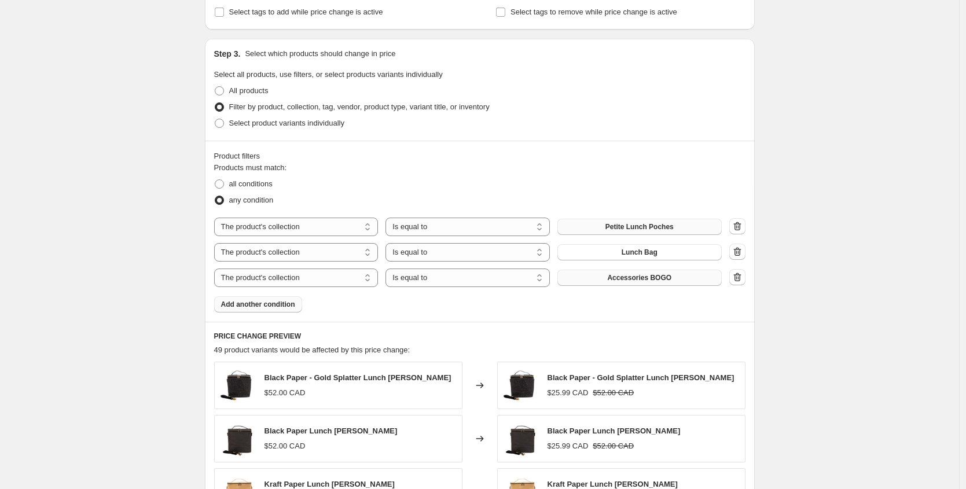
click at [601, 278] on button "Accessories BOGO" at bounding box center [639, 278] width 164 height 16
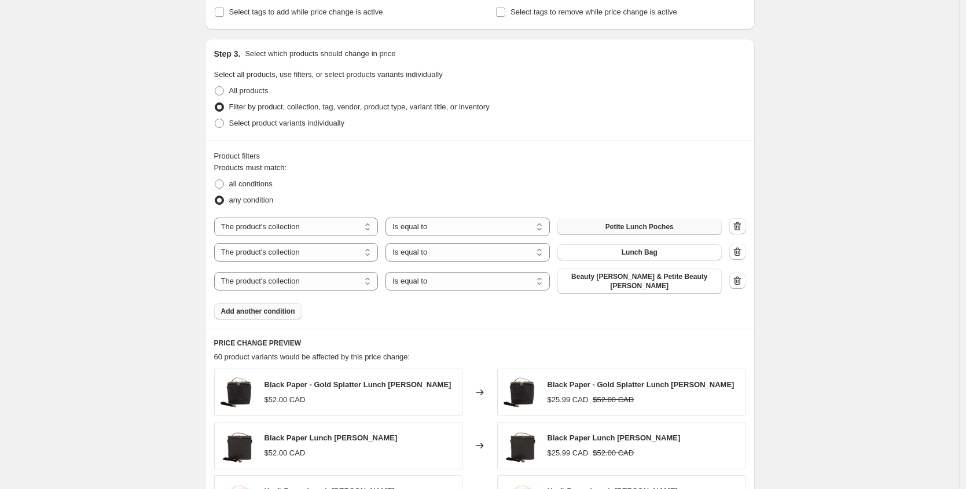
click at [268, 307] on span "Add another condition" at bounding box center [258, 311] width 74 height 9
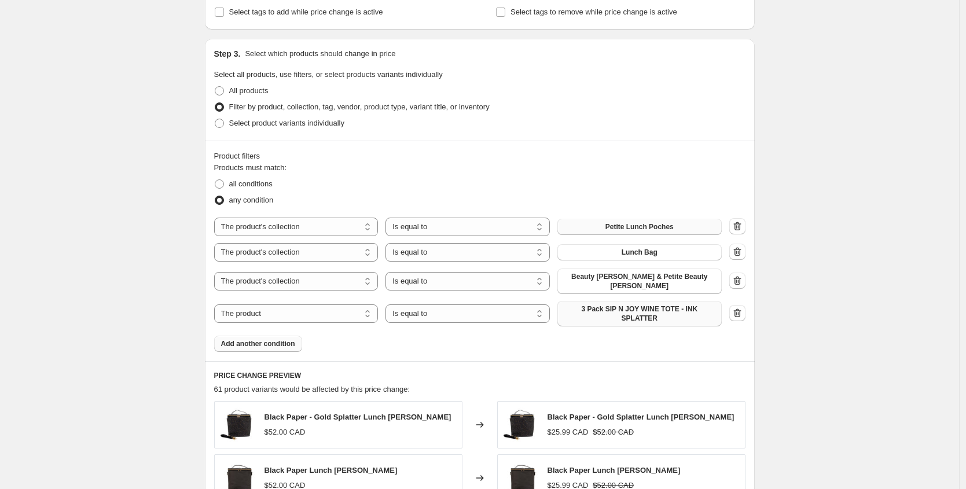
click at [662, 310] on span "3 Pack SIP N JOY WINE TOTE - INK SPLATTER" at bounding box center [639, 313] width 150 height 19
click at [265, 308] on select "The product The product's collection The product's tag The product's vendor The…" at bounding box center [296, 313] width 164 height 19
select select "collection"
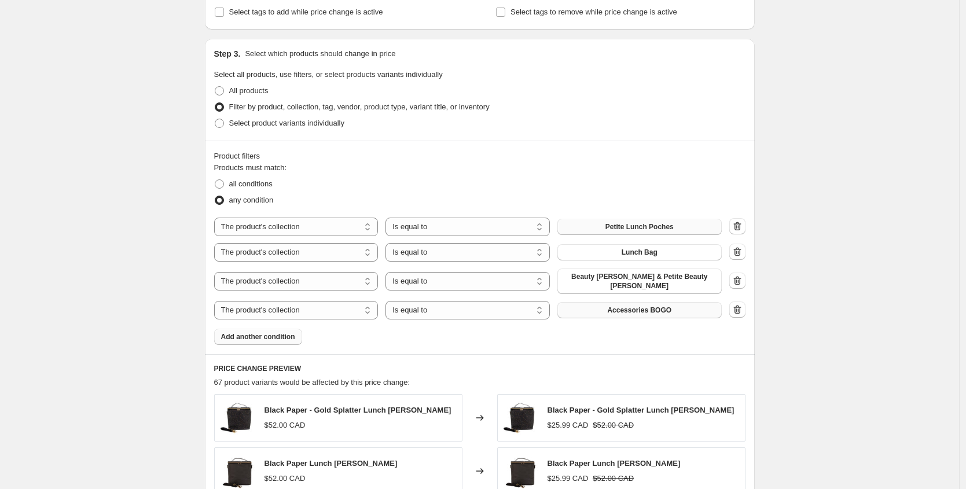
click at [611, 310] on button "Accessories BOGO" at bounding box center [639, 310] width 164 height 16
click at [260, 333] on span "Add another condition" at bounding box center [258, 336] width 74 height 9
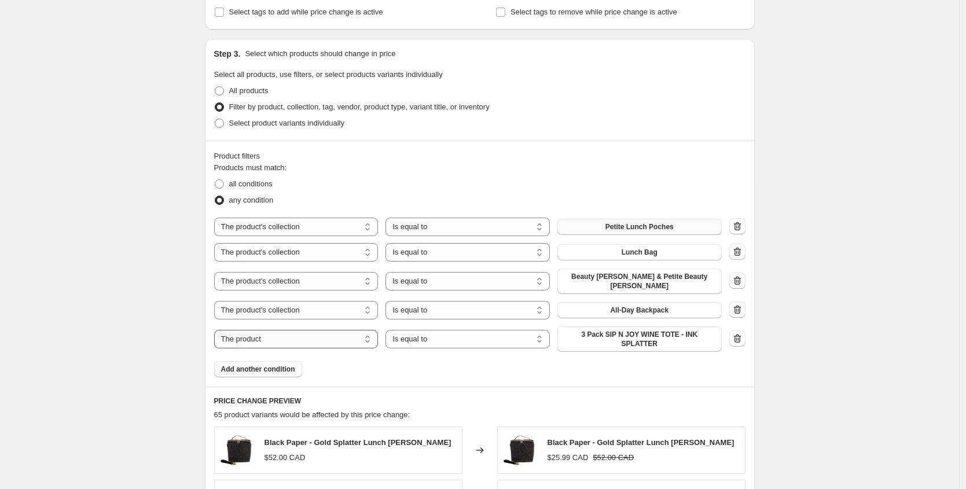
click at [264, 336] on select "The product The product's collection The product's tag The product's vendor The…" at bounding box center [296, 339] width 164 height 19
select select "collection"
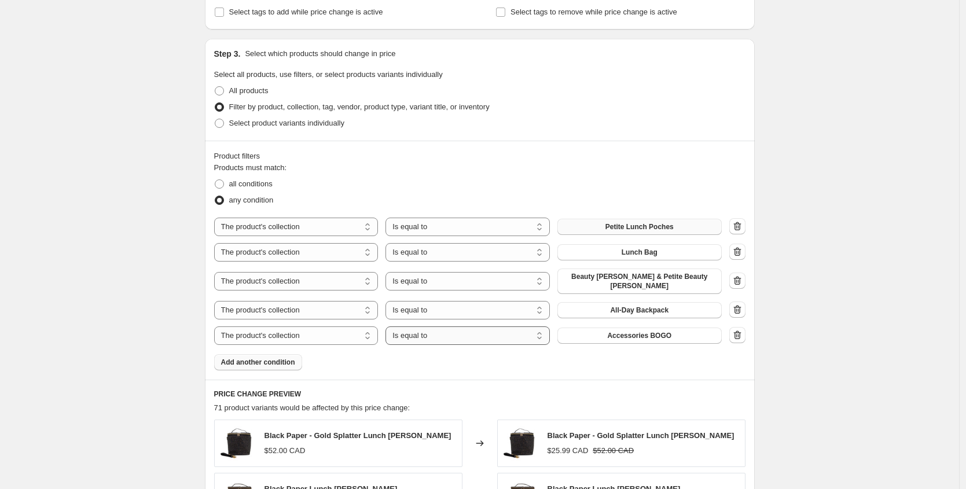
click at [429, 333] on select "Is equal to Is not equal to" at bounding box center [467, 335] width 164 height 19
click at [616, 331] on span "Accessories BOGO" at bounding box center [639, 335] width 64 height 9
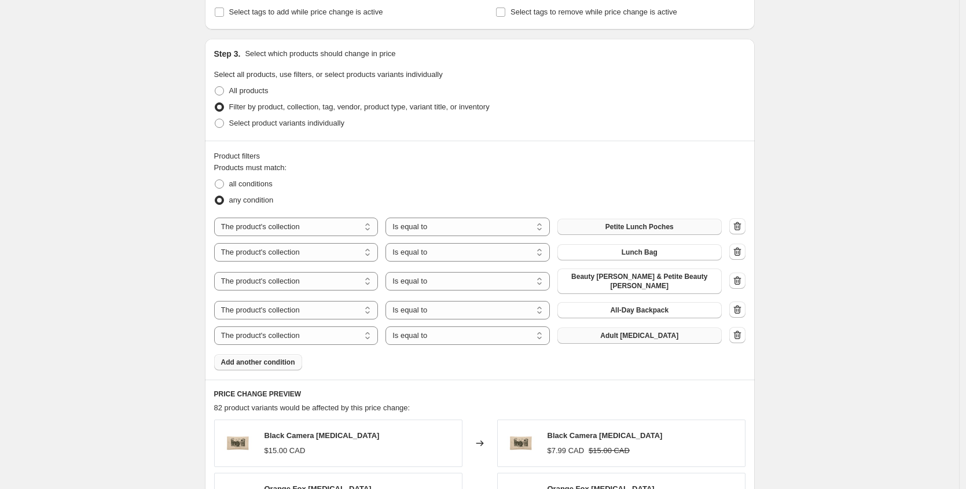
click at [654, 221] on button "Petite Lunch Poches" at bounding box center [639, 227] width 164 height 16
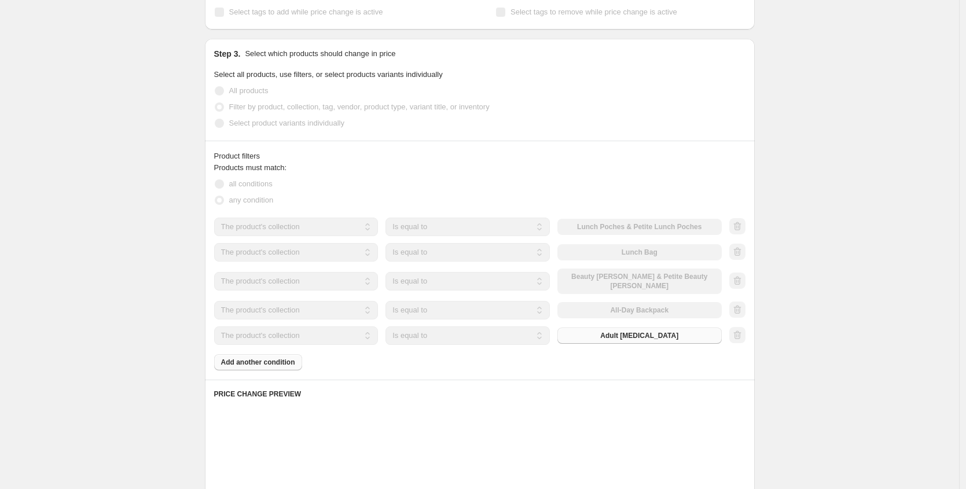
click at [816, 254] on div "Create new price change job. This page is ready Create new price change job Dra…" at bounding box center [479, 228] width 959 height 1460
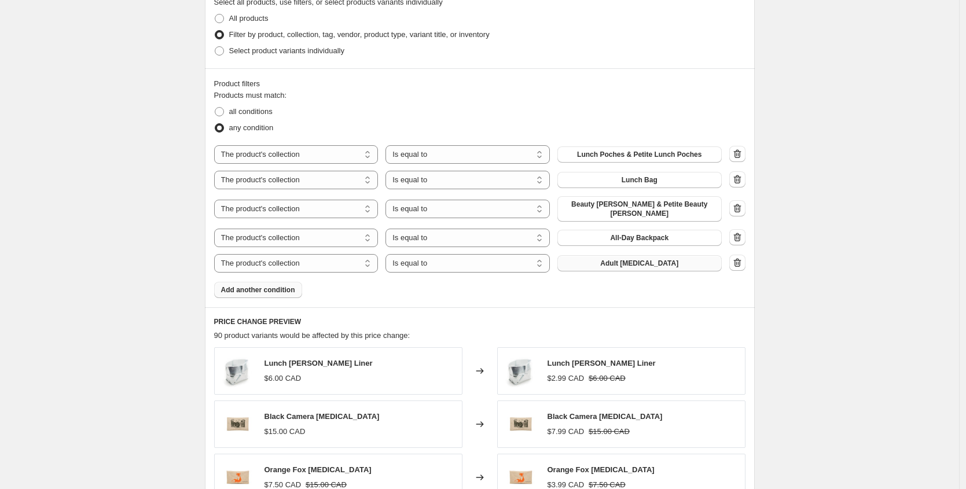
scroll to position [574, 0]
click at [737, 179] on icon "button" at bounding box center [737, 178] width 8 height 9
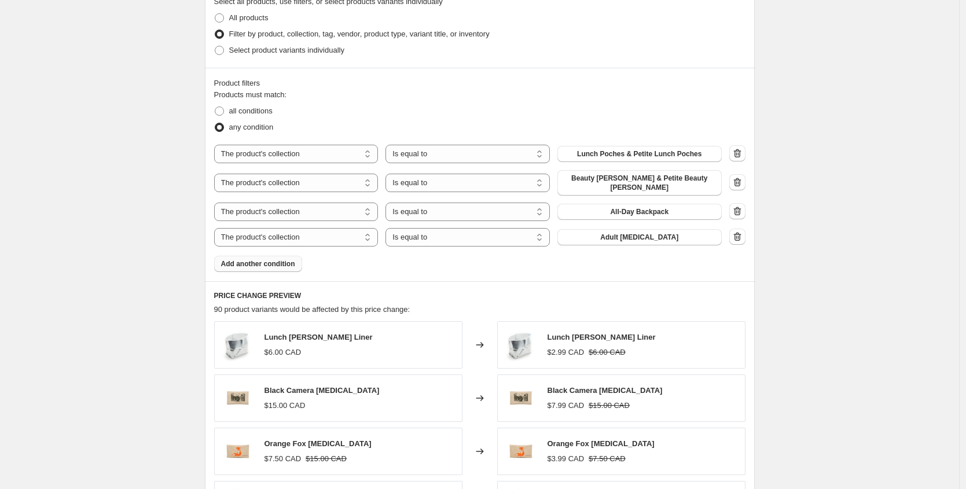
click at [819, 219] on div "Create new price change job. This page is ready Create new price change job Dra…" at bounding box center [479, 143] width 959 height 1435
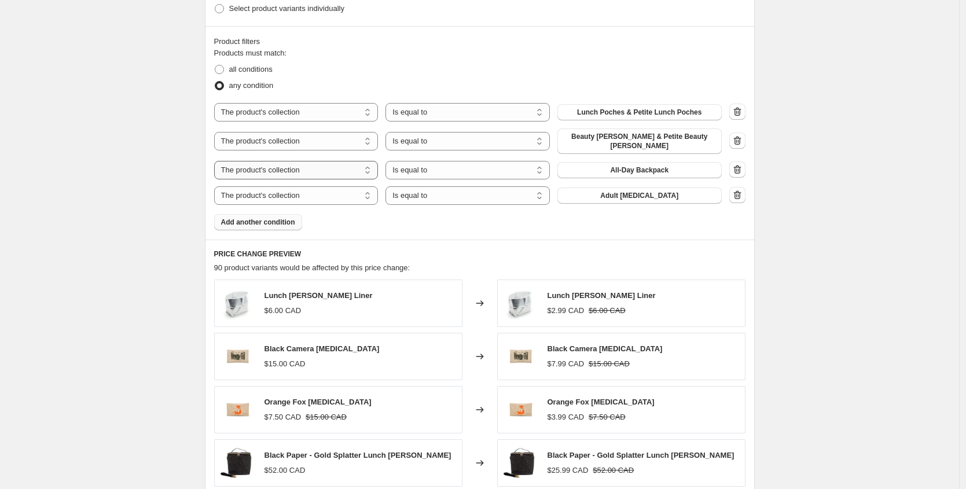
scroll to position [590, 0]
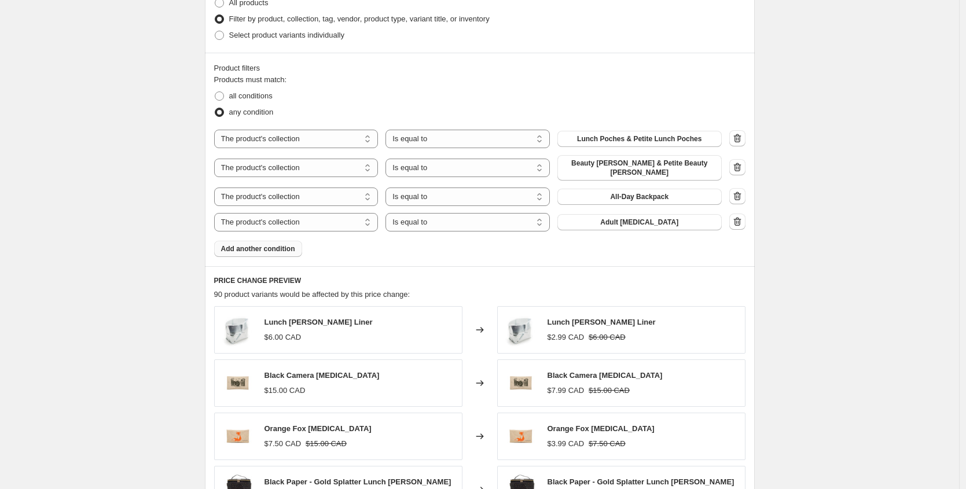
click at [252, 246] on button "Add another condition" at bounding box center [258, 249] width 88 height 16
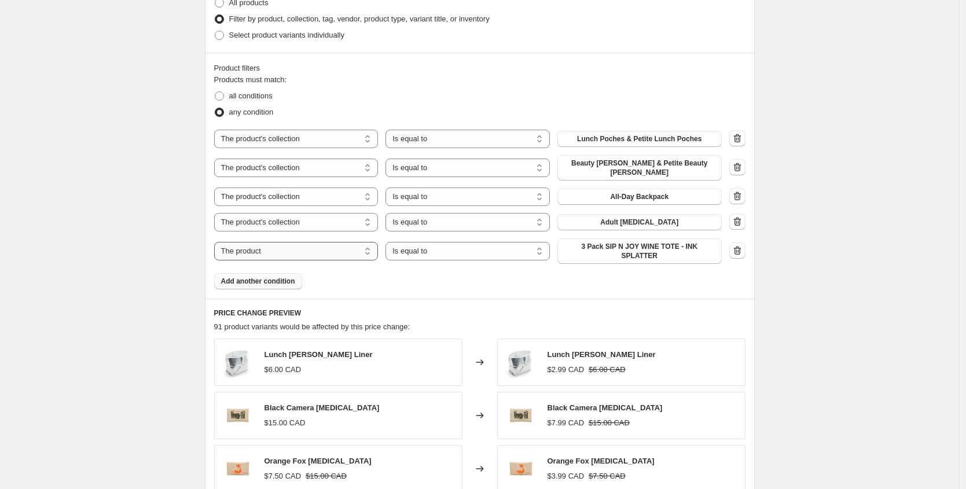
click at [303, 248] on select "The product The product's collection The product's tag The product's vendor The…" at bounding box center [296, 251] width 164 height 19
select select "collection"
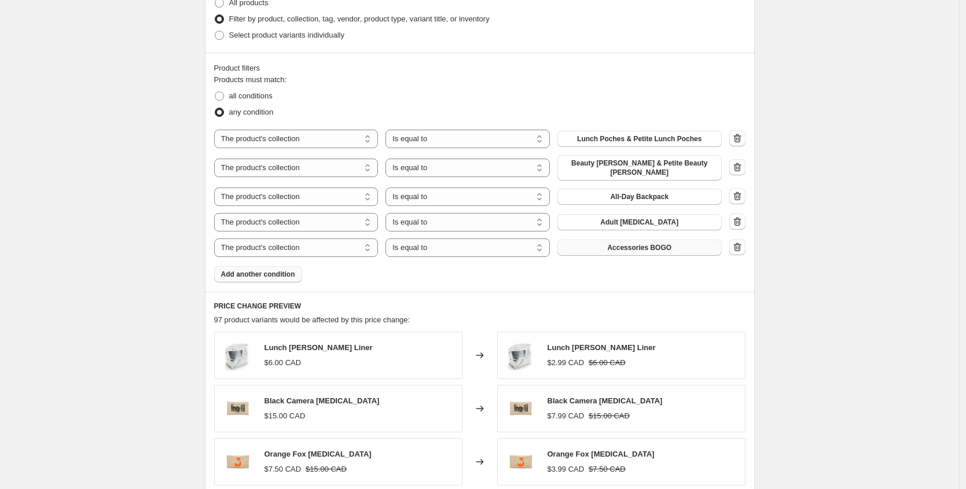
click at [658, 243] on span "Accessories BOGO" at bounding box center [639, 247] width 64 height 9
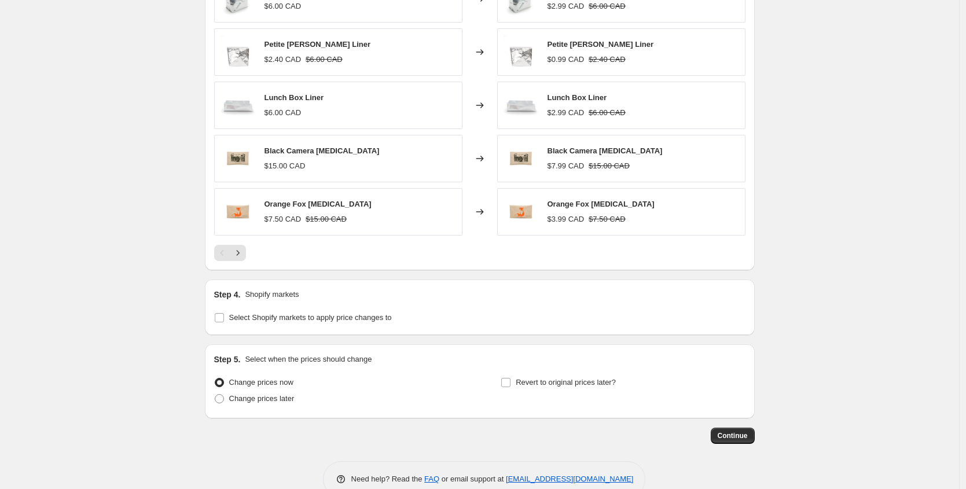
scroll to position [964, 0]
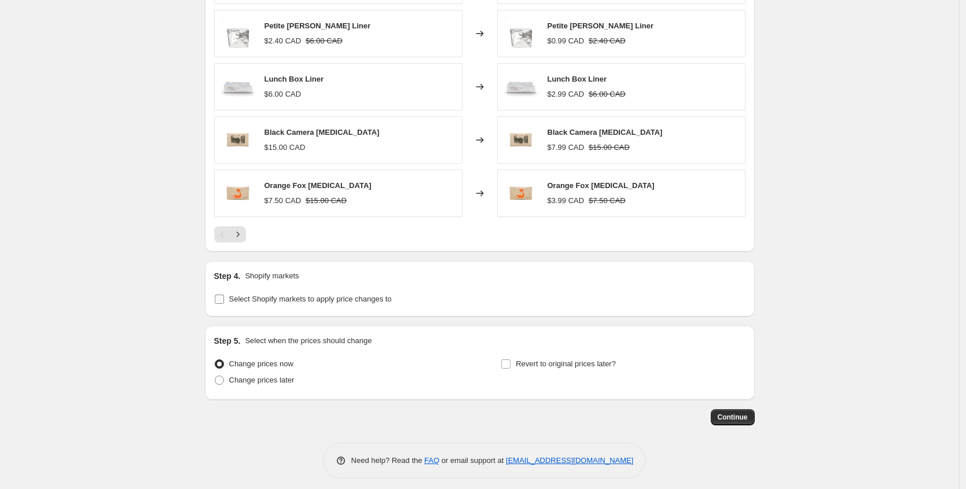
click at [294, 294] on span "Select Shopify markets to apply price changes to" at bounding box center [310, 298] width 163 height 9
click at [224, 294] on input "Select Shopify markets to apply price changes to" at bounding box center [219, 298] width 9 height 9
checkbox input "true"
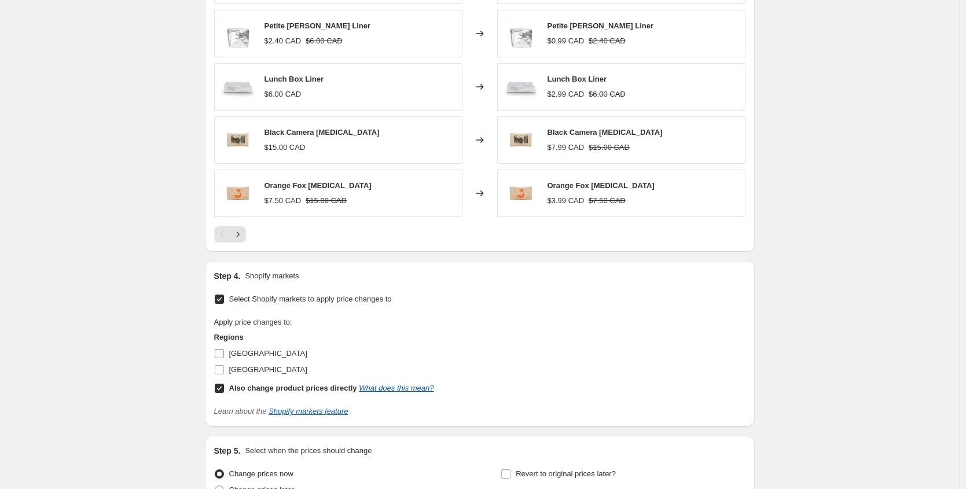
click at [249, 349] on span "[GEOGRAPHIC_DATA]" at bounding box center [268, 353] width 78 height 9
click at [224, 349] on input "[GEOGRAPHIC_DATA]" at bounding box center [219, 353] width 9 height 9
checkbox input "true"
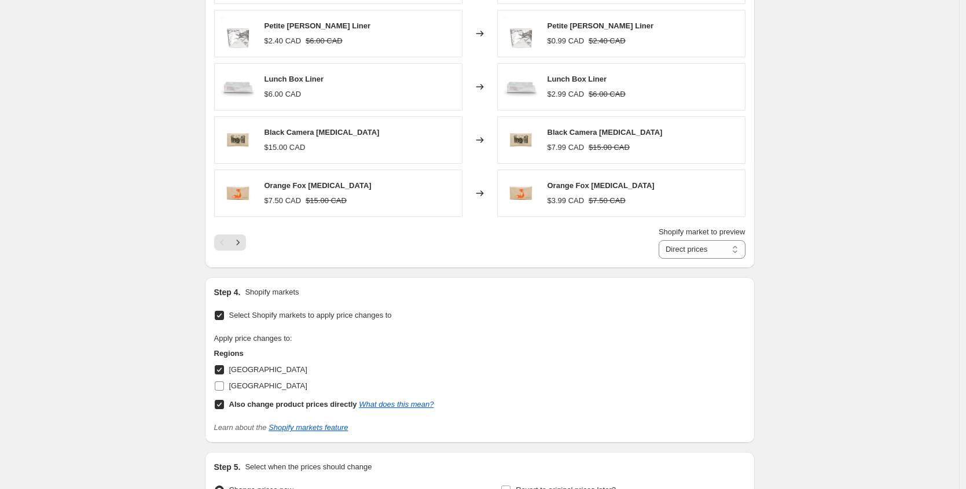
click at [264, 381] on span "[GEOGRAPHIC_DATA]" at bounding box center [268, 385] width 78 height 9
click at [224, 381] on input "[GEOGRAPHIC_DATA]" at bounding box center [219, 385] width 9 height 9
checkbox input "true"
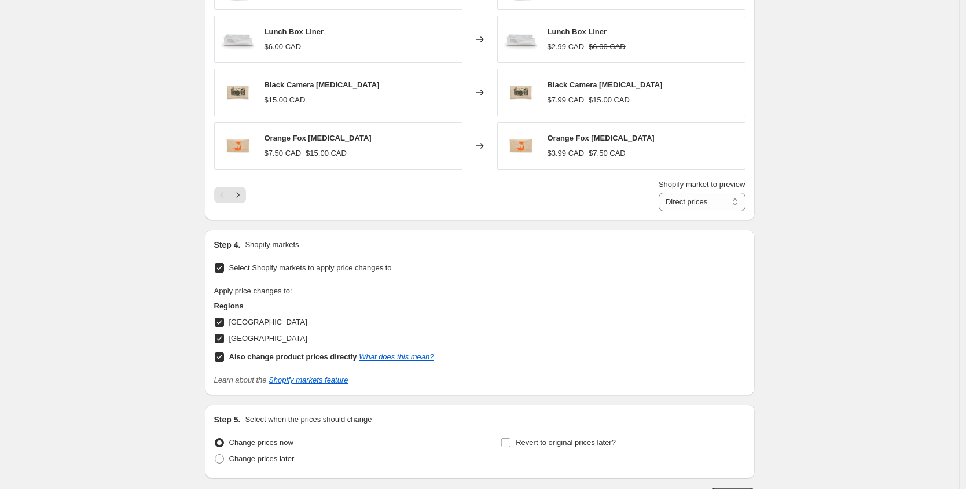
scroll to position [1091, 0]
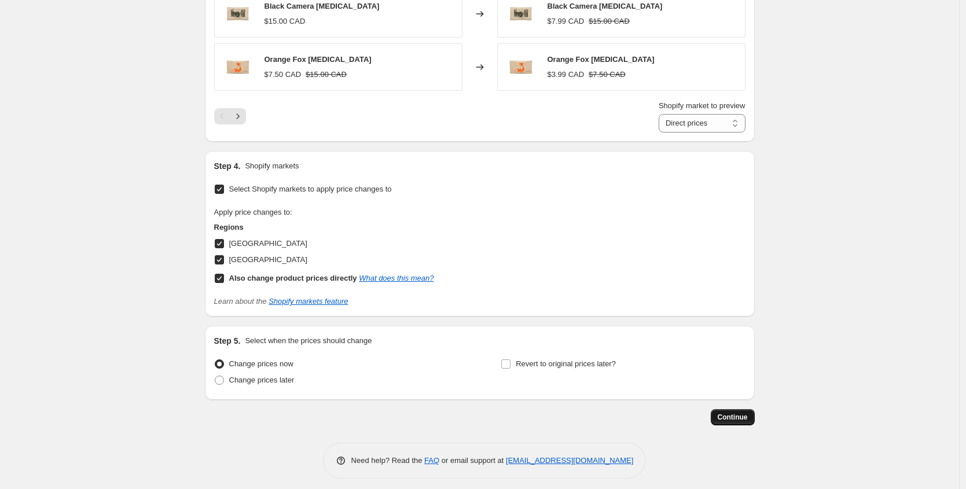
click at [744, 412] on span "Continue" at bounding box center [732, 416] width 30 height 9
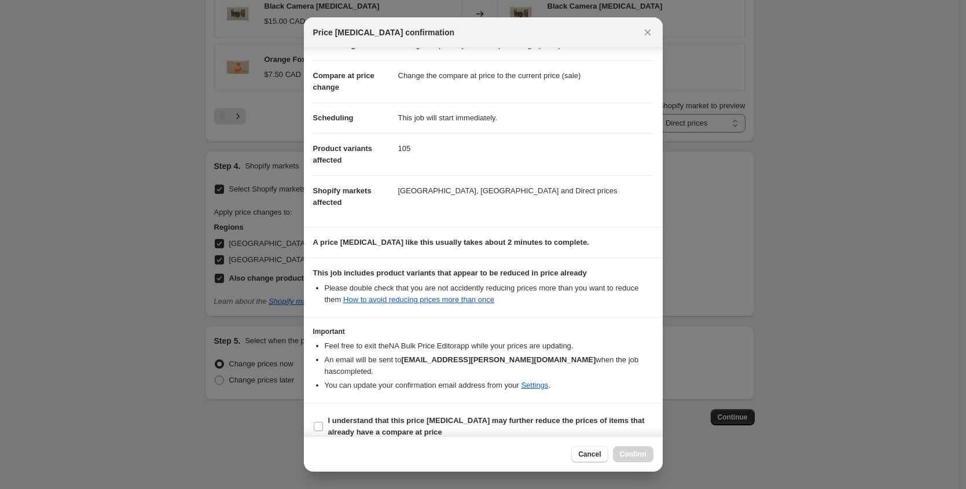
scroll to position [40, 0]
click at [322, 420] on input "I understand that this price [MEDICAL_DATA] may further reduce the prices of it…" at bounding box center [318, 424] width 9 height 9
checkbox input "true"
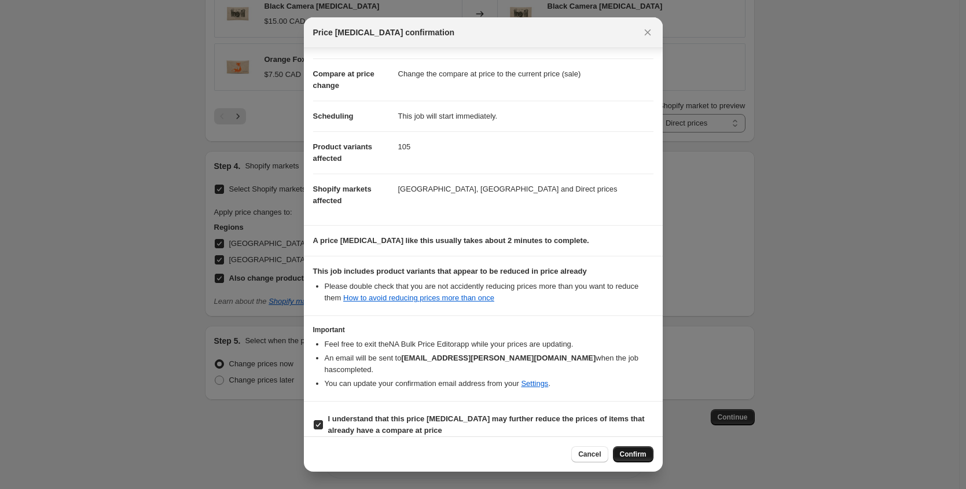
click at [632, 448] on button "Confirm" at bounding box center [633, 454] width 40 height 16
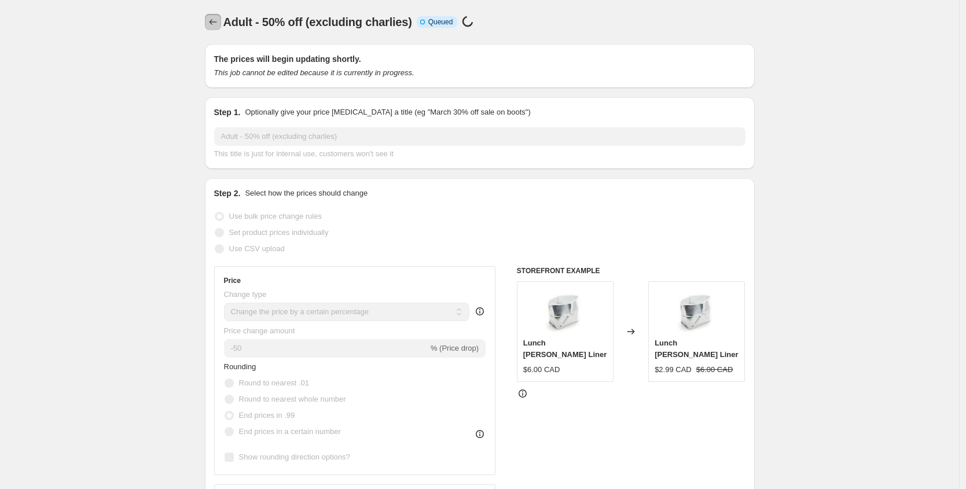
click at [218, 20] on icon "Price change jobs" at bounding box center [213, 22] width 12 height 12
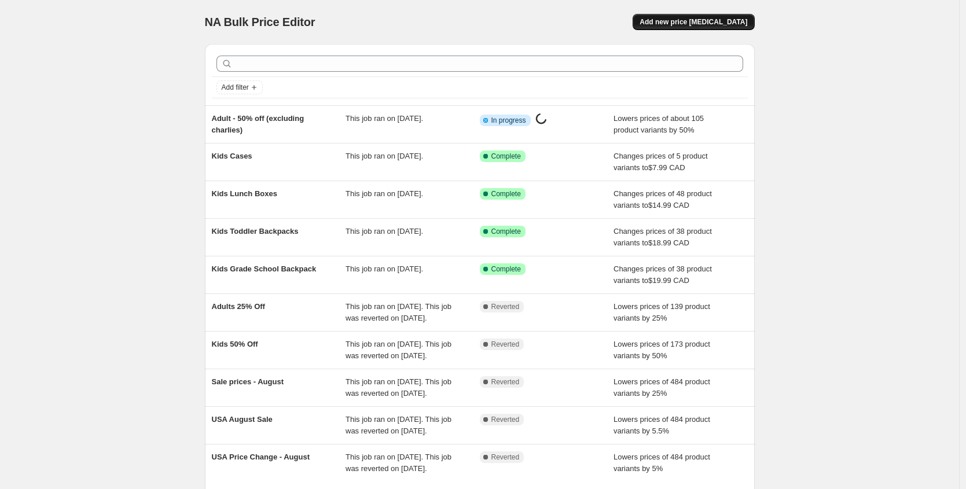
click at [730, 23] on span "Add new price [MEDICAL_DATA]" at bounding box center [693, 21] width 108 height 9
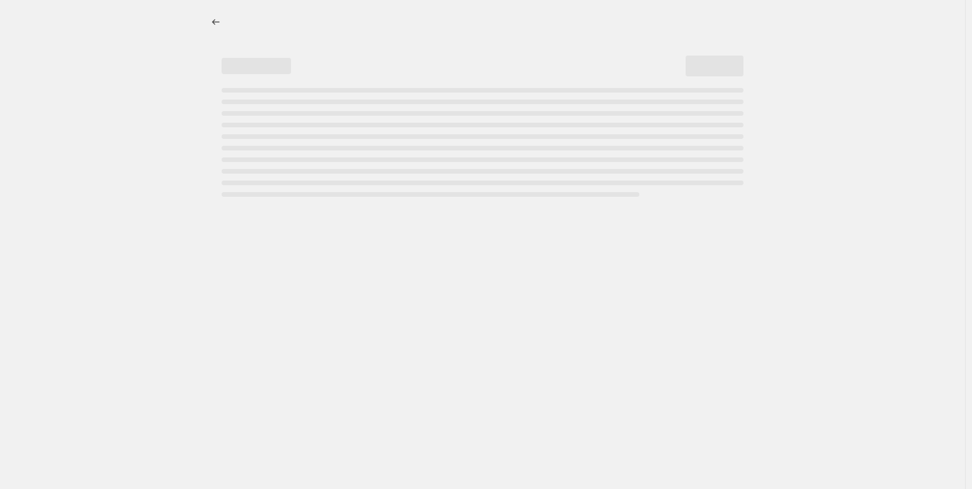
select select "percentage"
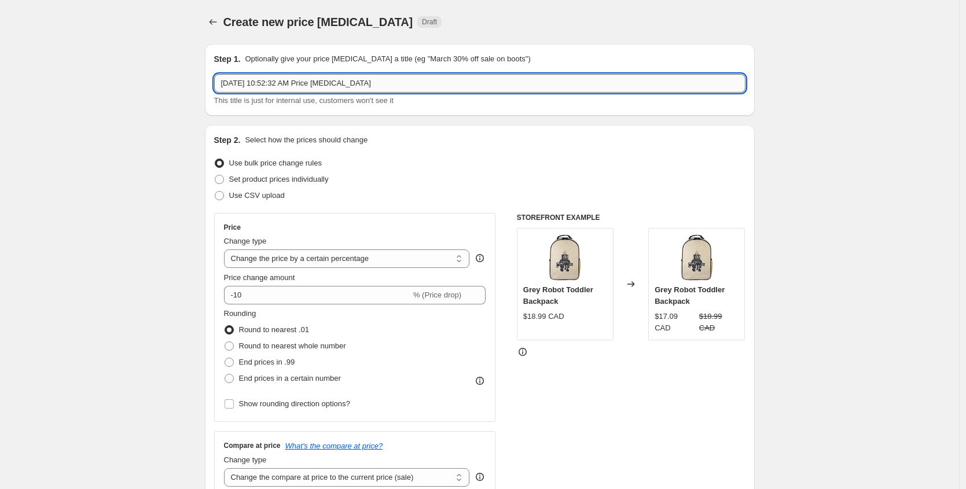
click at [308, 86] on input "Sep 10, 2025, 10:52:32 AM Price change job" at bounding box center [479, 83] width 531 height 19
type input "[PERSON_NAME]"
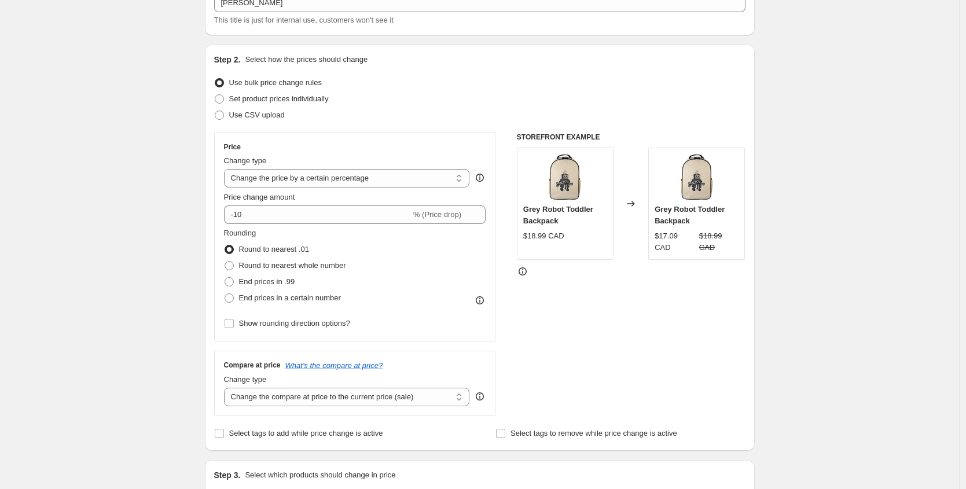
scroll to position [82, 0]
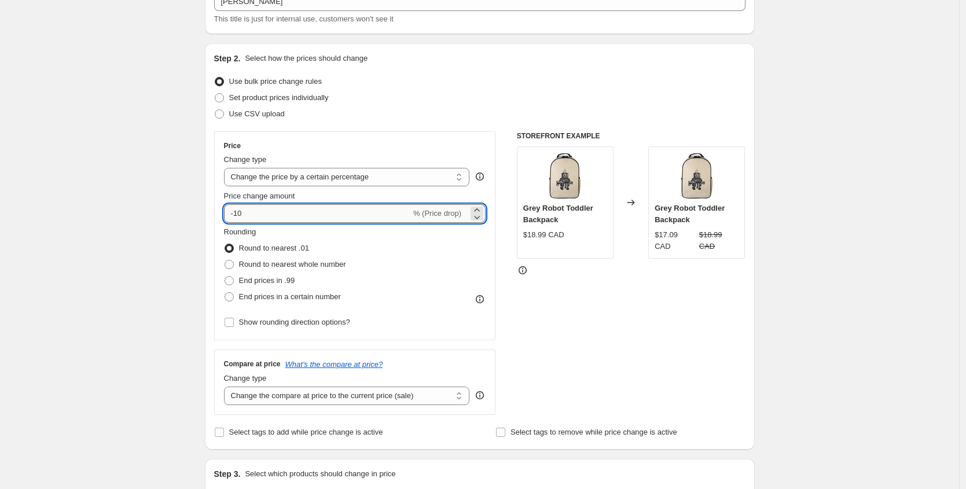
click at [263, 215] on input "-10" at bounding box center [317, 213] width 187 height 19
type input "-1"
type input "-25"
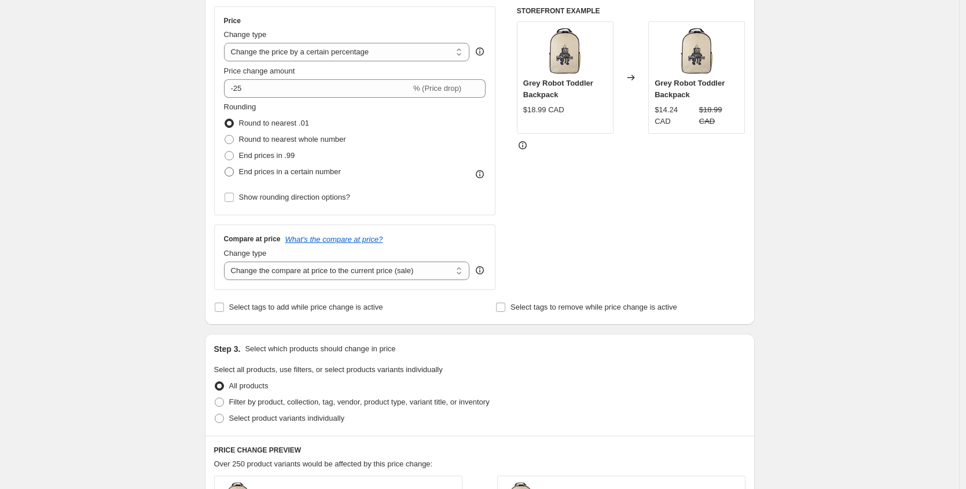
scroll to position [207, 0]
click at [281, 159] on span "End prices in .99" at bounding box center [267, 154] width 56 height 9
click at [225, 151] on input "End prices in .99" at bounding box center [224, 150] width 1 height 1
radio input "true"
click at [159, 178] on div "Create new price change job. This page is ready Create new price change job Dra…" at bounding box center [479, 407] width 959 height 1229
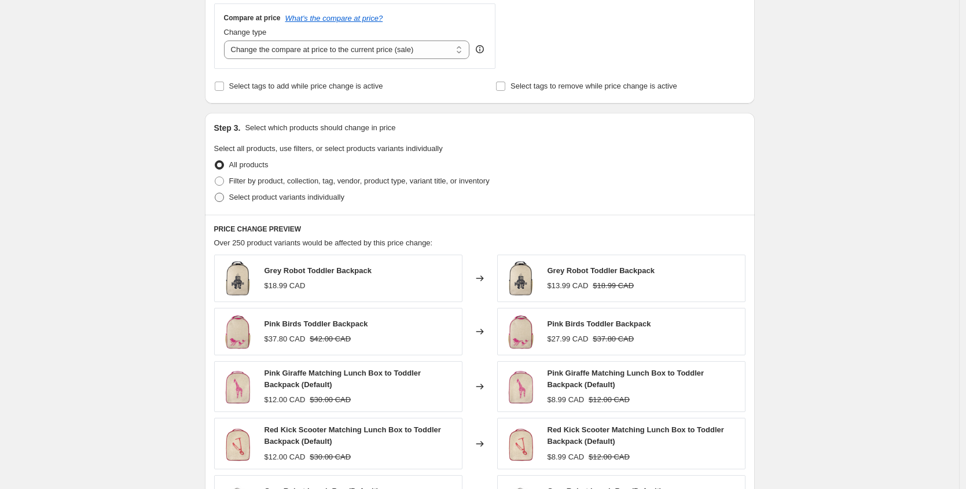
scroll to position [433, 0]
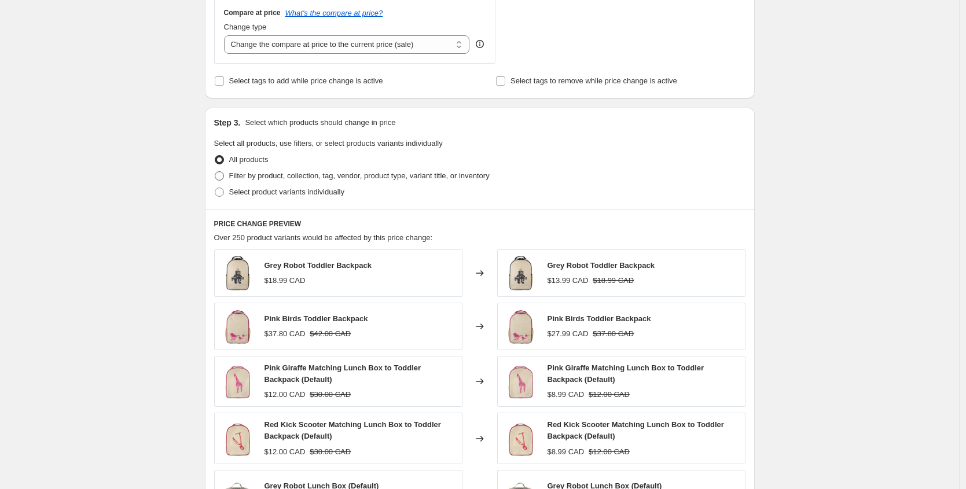
click at [290, 178] on span "Filter by product, collection, tag, vendor, product type, variant title, or inv…" at bounding box center [359, 175] width 260 height 9
click at [215, 172] on input "Filter by product, collection, tag, vendor, product type, variant title, or inv…" at bounding box center [215, 171] width 1 height 1
radio input "true"
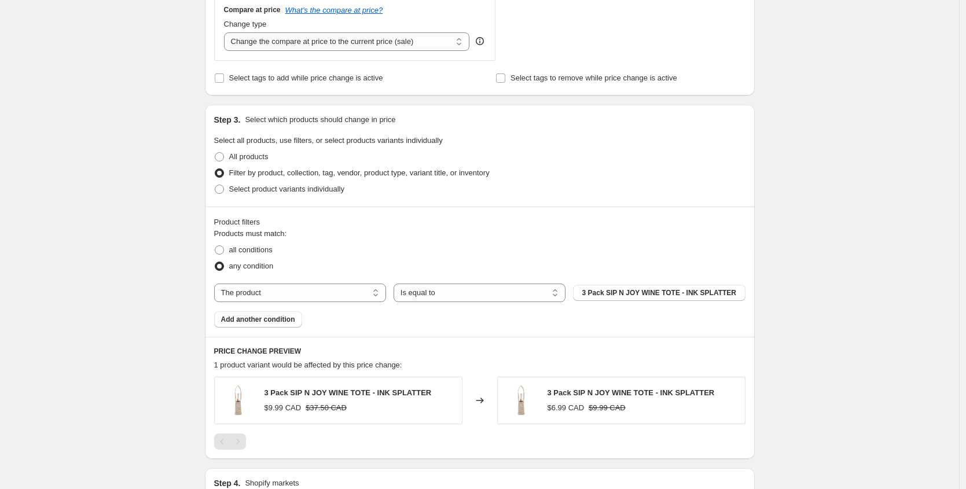
scroll to position [438, 0]
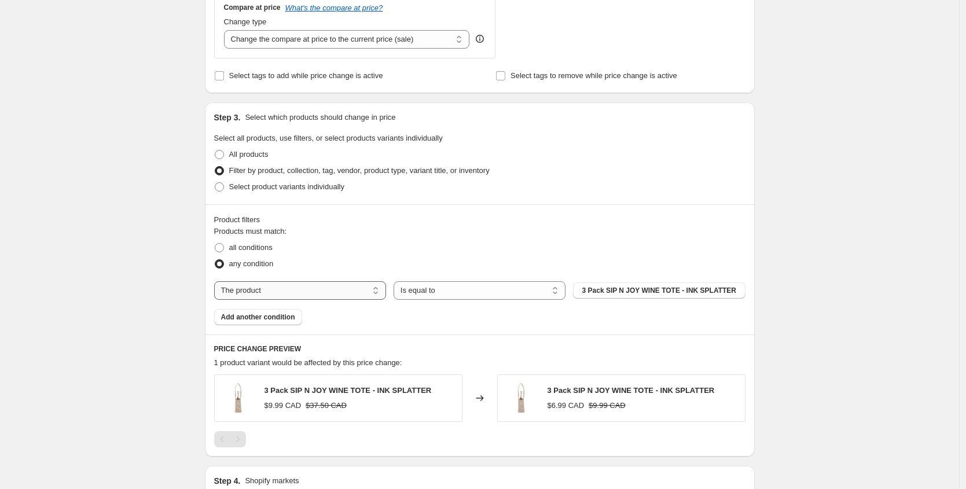
click at [300, 286] on select "The product The product's collection The product's tag The product's vendor The…" at bounding box center [300, 290] width 172 height 19
select select "collection"
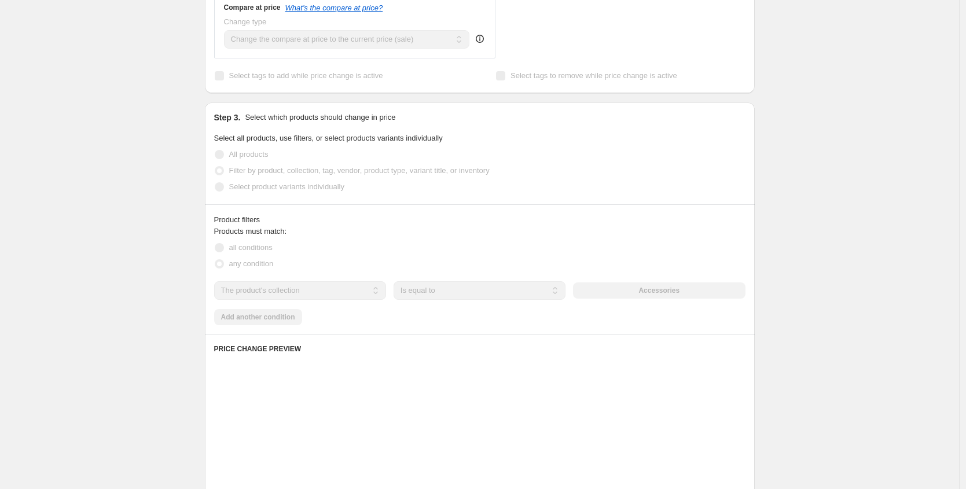
click at [116, 276] on div "Create new price change job. This page is ready Create new price change job Dra…" at bounding box center [479, 237] width 959 height 1351
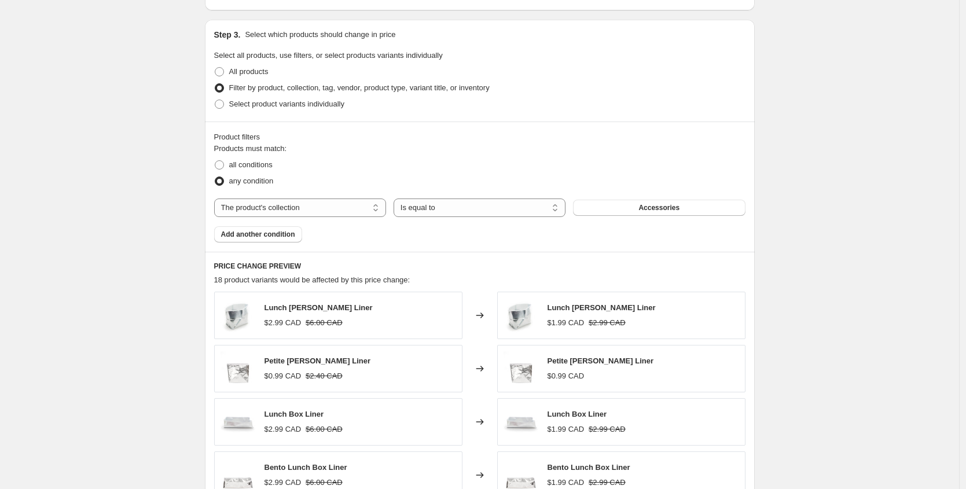
scroll to position [528, 0]
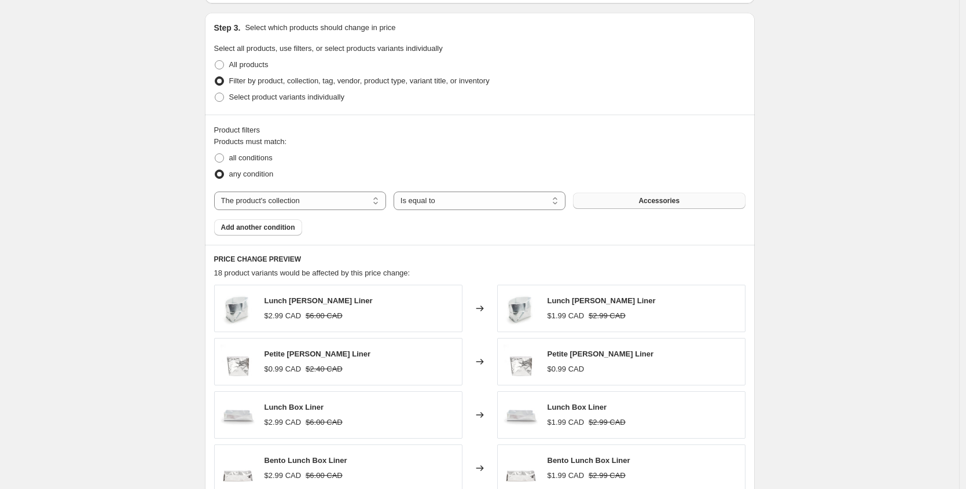
click at [601, 203] on button "Accessories" at bounding box center [659, 201] width 172 height 16
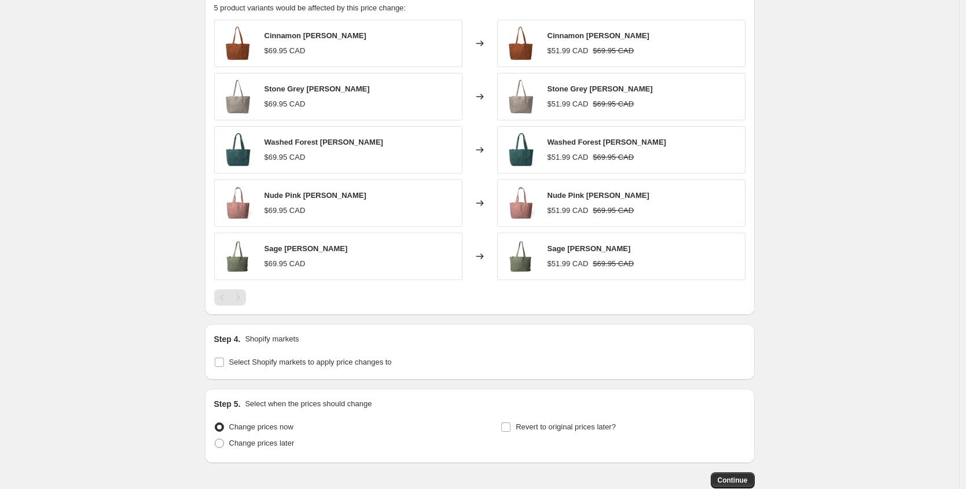
scroll to position [856, 0]
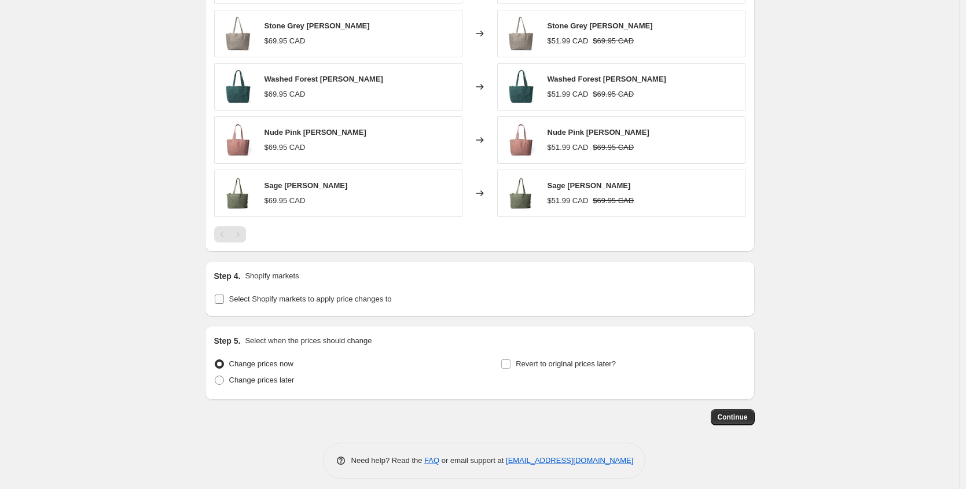
click at [332, 305] on label "Select Shopify markets to apply price changes to" at bounding box center [303, 299] width 178 height 16
click at [224, 304] on input "Select Shopify markets to apply price changes to" at bounding box center [219, 298] width 9 height 9
checkbox input "true"
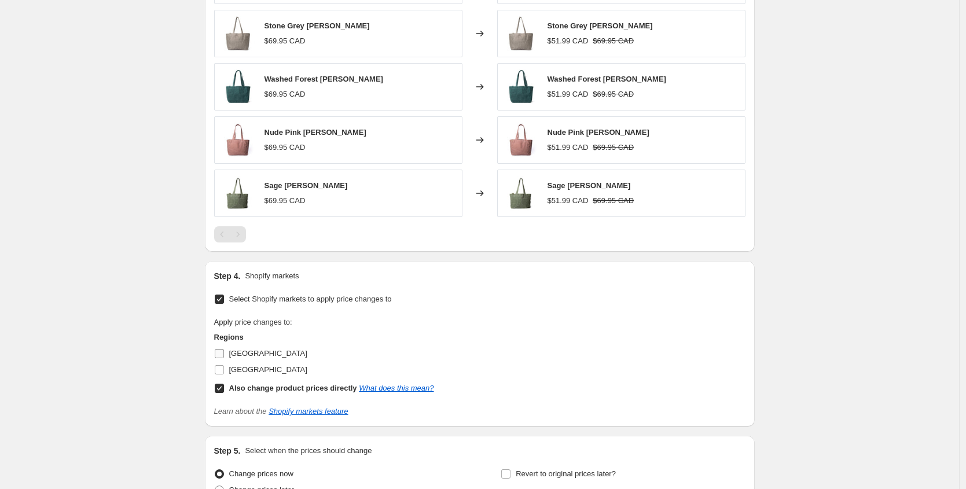
click at [224, 351] on span at bounding box center [219, 353] width 10 height 10
click at [224, 351] on input "[GEOGRAPHIC_DATA]" at bounding box center [219, 353] width 9 height 9
checkbox input "true"
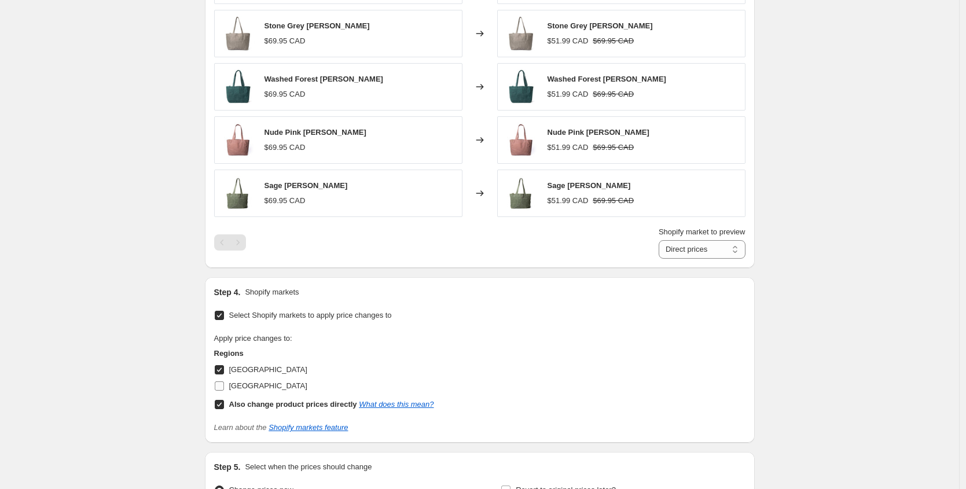
click at [262, 388] on span "[GEOGRAPHIC_DATA]" at bounding box center [268, 385] width 78 height 9
click at [224, 388] on input "[GEOGRAPHIC_DATA]" at bounding box center [219, 385] width 9 height 9
checkbox input "true"
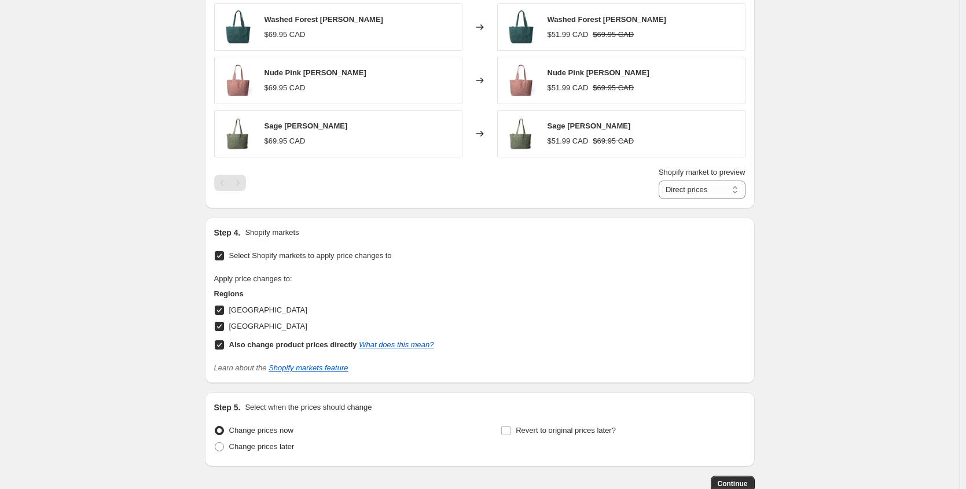
scroll to position [989, 0]
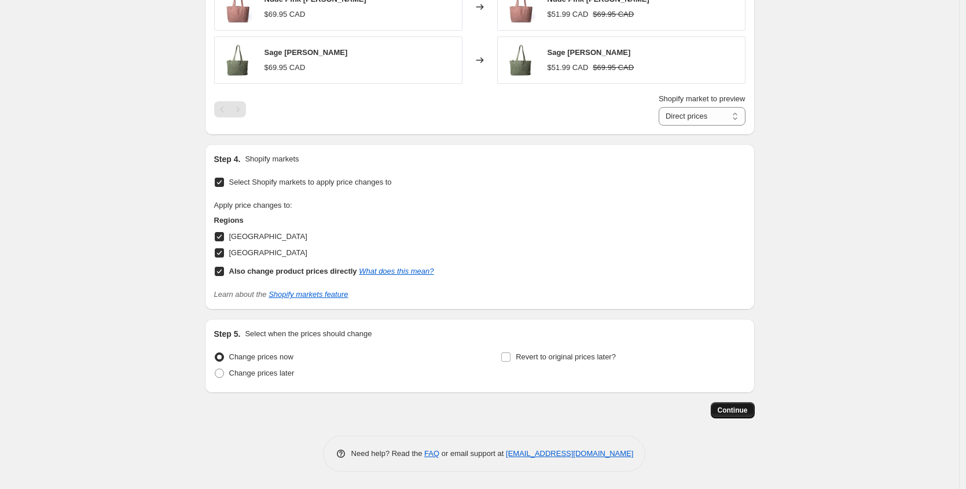
click at [734, 411] on span "Continue" at bounding box center [732, 410] width 30 height 9
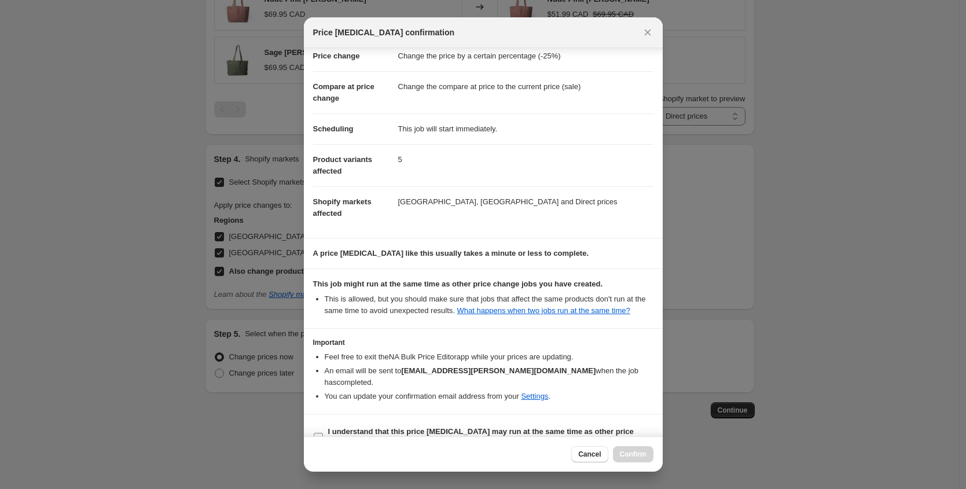
scroll to position [52, 0]
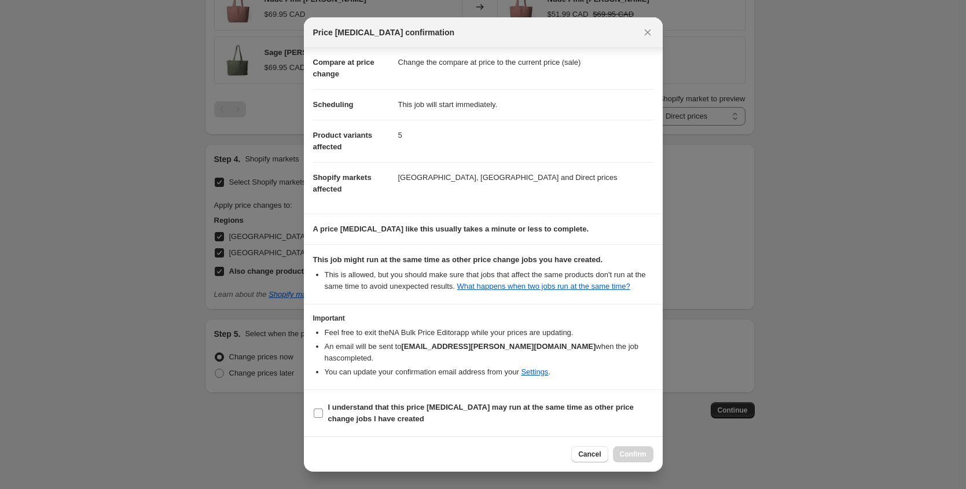
click at [337, 412] on span "I understand that this price change job may run at the same time as other price…" at bounding box center [490, 413] width 325 height 23
click at [323, 412] on input "I understand that this price change job may run at the same time as other price…" at bounding box center [318, 412] width 9 height 9
checkbox input "true"
click at [623, 450] on span "Confirm" at bounding box center [633, 454] width 27 height 9
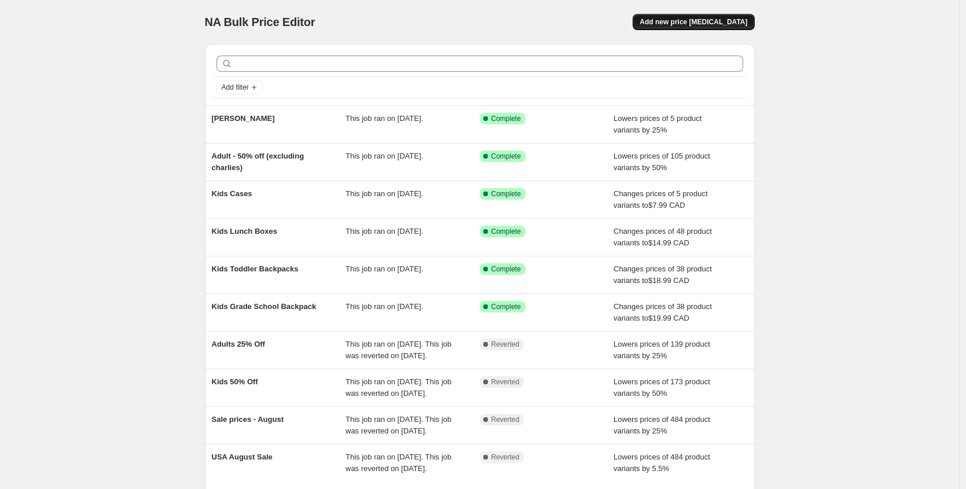
click at [739, 27] on button "Add new price [MEDICAL_DATA]" at bounding box center [692, 22] width 121 height 16
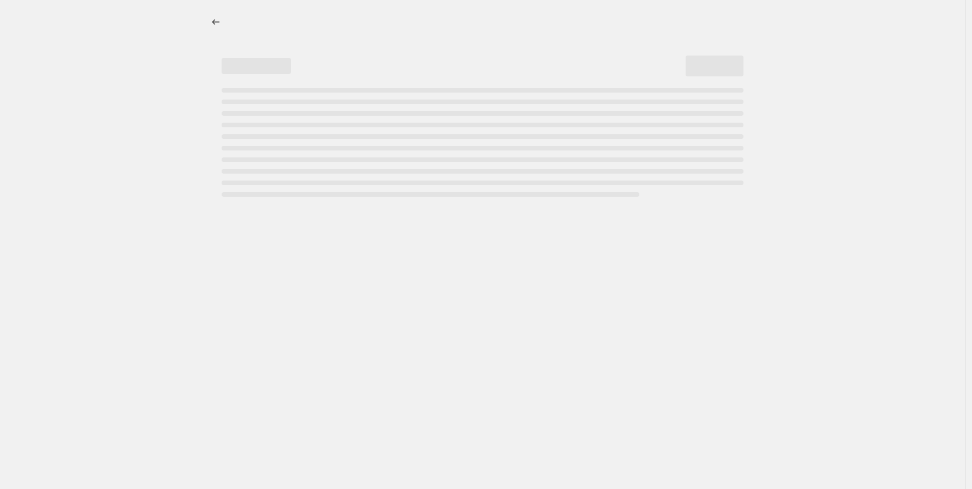
select select "percentage"
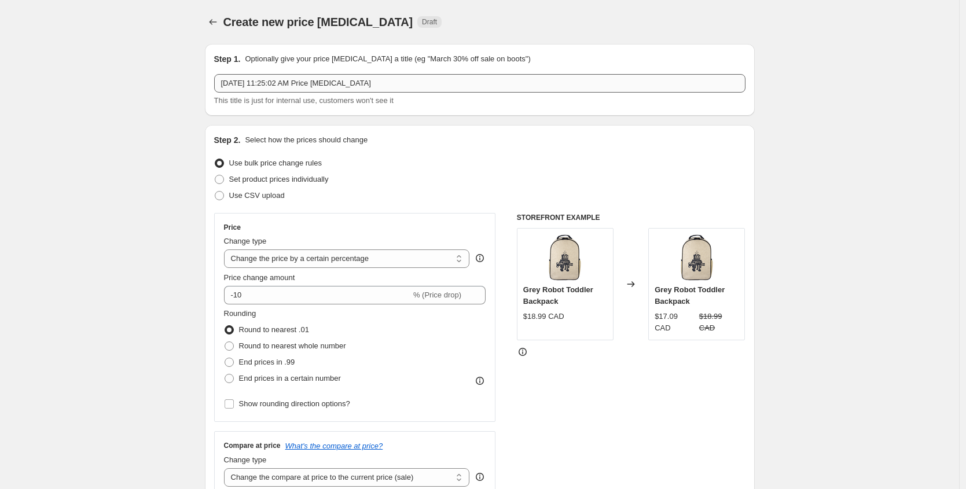
click at [278, 79] on input "Sep 10, 2025, 11:25:02 AM Price change job" at bounding box center [479, 83] width 531 height 19
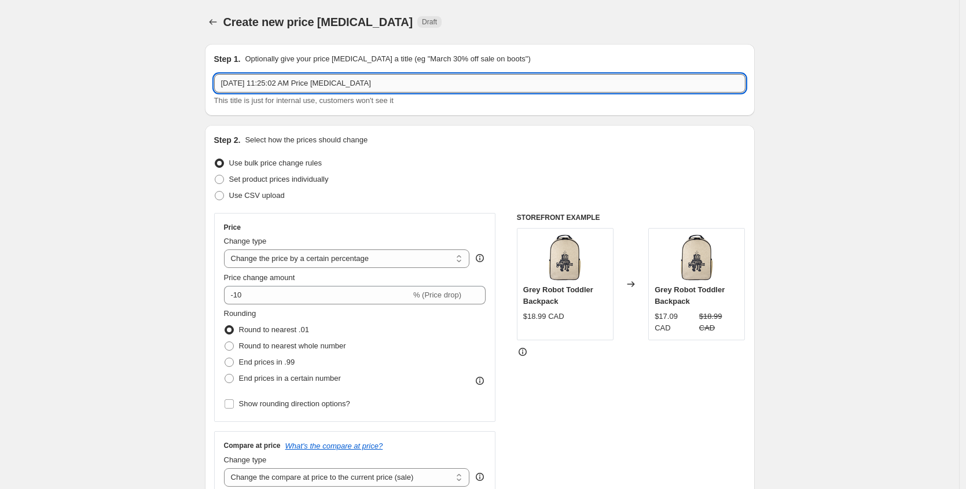
click at [325, 84] on input "Sep 10, 2025, 11:25:02 AM Price change job" at bounding box center [479, 83] width 531 height 19
type input "Kids Ice Packs"
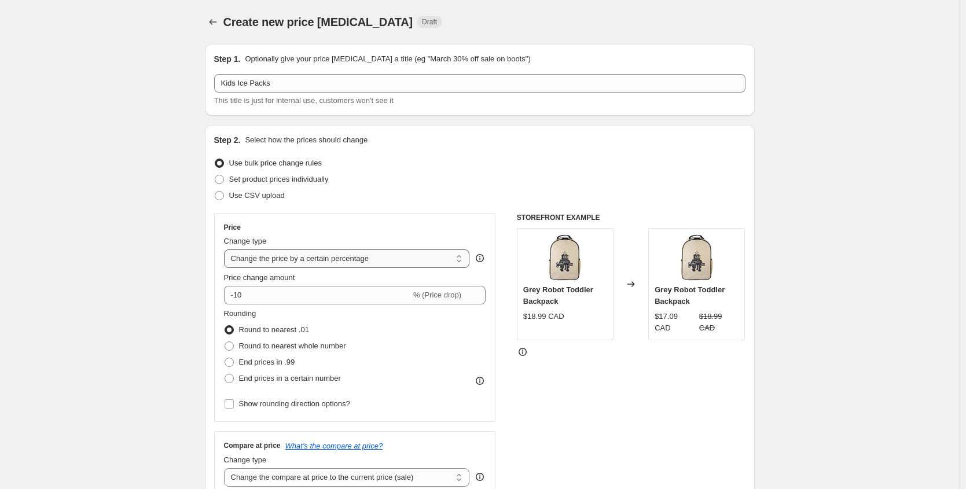
click at [411, 263] on select "Change the price to a certain amount Change the price by a certain amount Chang…" at bounding box center [347, 258] width 246 height 19
select select "to"
click at [227, 249] on select "Change the price to a certain amount Change the price by a certain amount Chang…" at bounding box center [347, 258] width 246 height 19
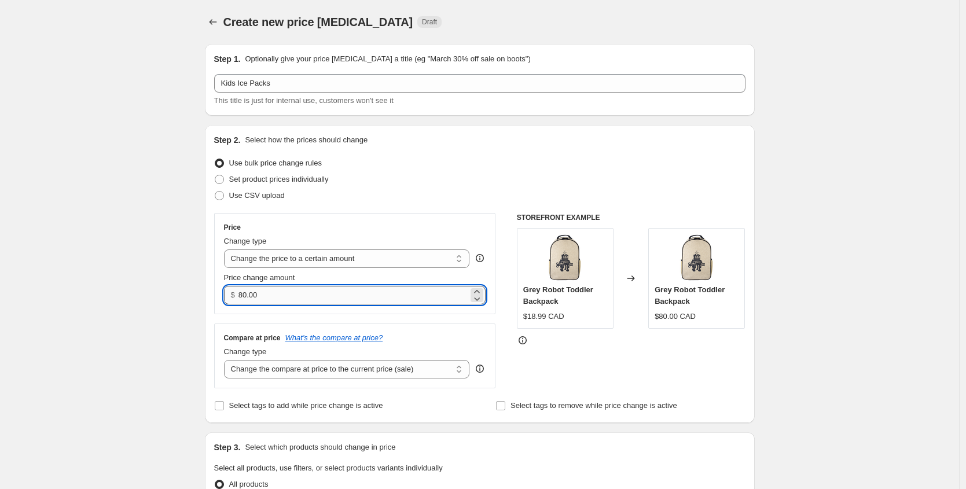
click at [286, 298] on input "80.00" at bounding box center [353, 295] width 230 height 19
type input "7"
type input "6.99"
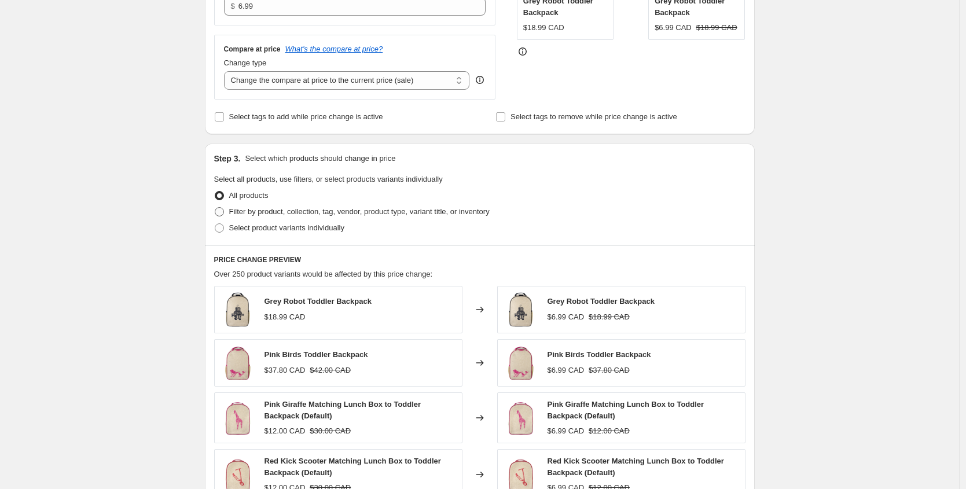
scroll to position [289, 0]
click at [281, 213] on span "Filter by product, collection, tag, vendor, product type, variant title, or inv…" at bounding box center [359, 211] width 260 height 9
click at [215, 207] on input "Filter by product, collection, tag, vendor, product type, variant title, or inv…" at bounding box center [215, 207] width 1 height 1
radio input "true"
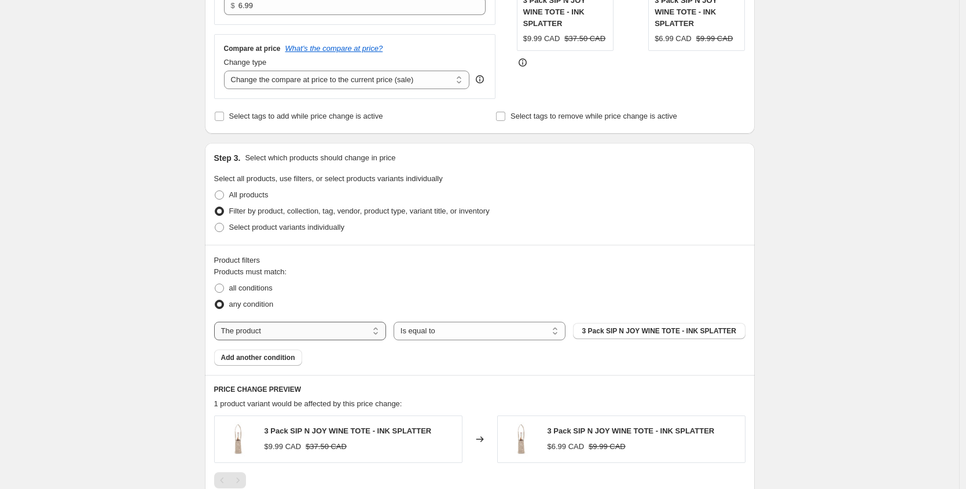
click at [344, 335] on select "The product The product's collection The product's tag The product's vendor The…" at bounding box center [300, 331] width 172 height 19
select select "collection"
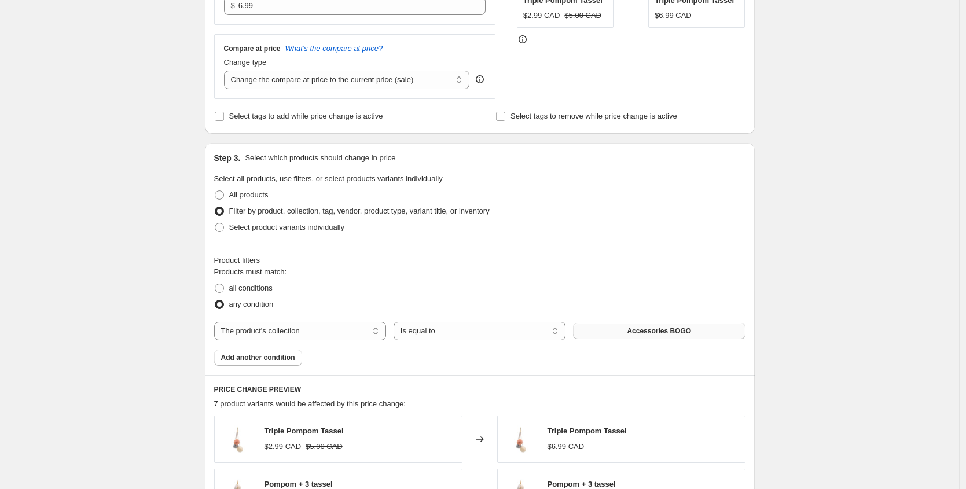
click at [646, 332] on span "Accessories BOGO" at bounding box center [659, 330] width 64 height 9
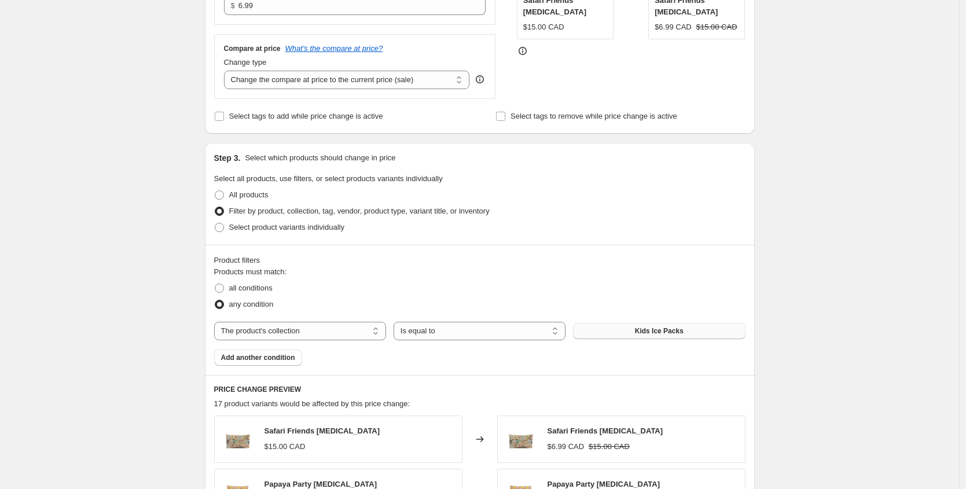
click at [97, 256] on div "Create new price change job. This page is ready Create new price change job Dra…" at bounding box center [479, 333] width 959 height 1244
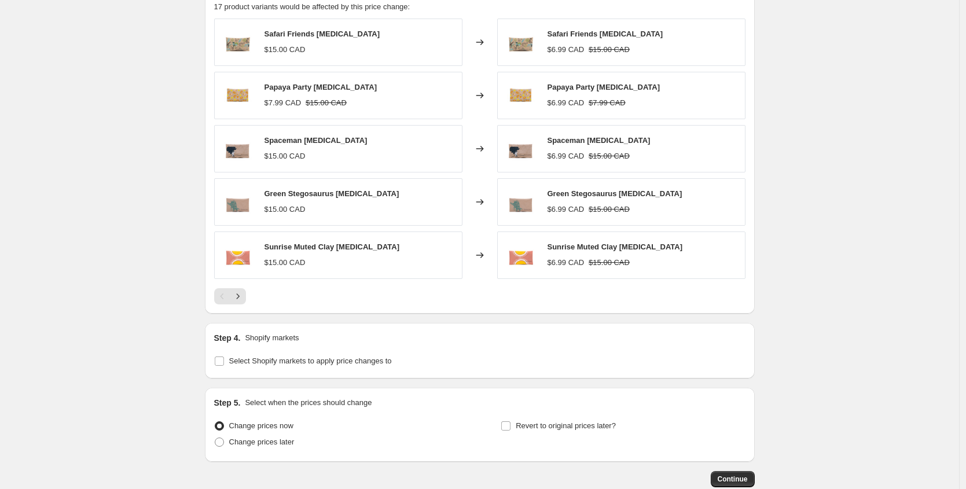
scroll to position [687, 0]
click at [241, 297] on icon "Next" at bounding box center [238, 296] width 12 height 12
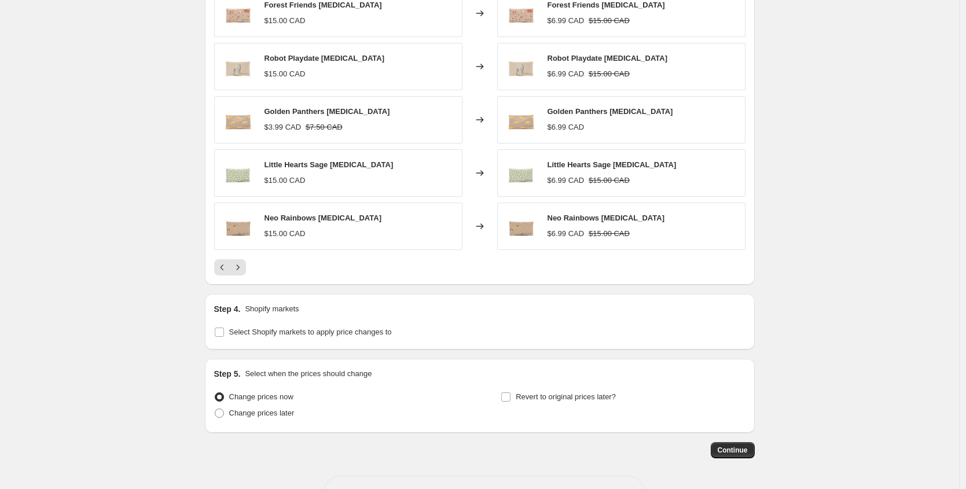
scroll to position [755, 0]
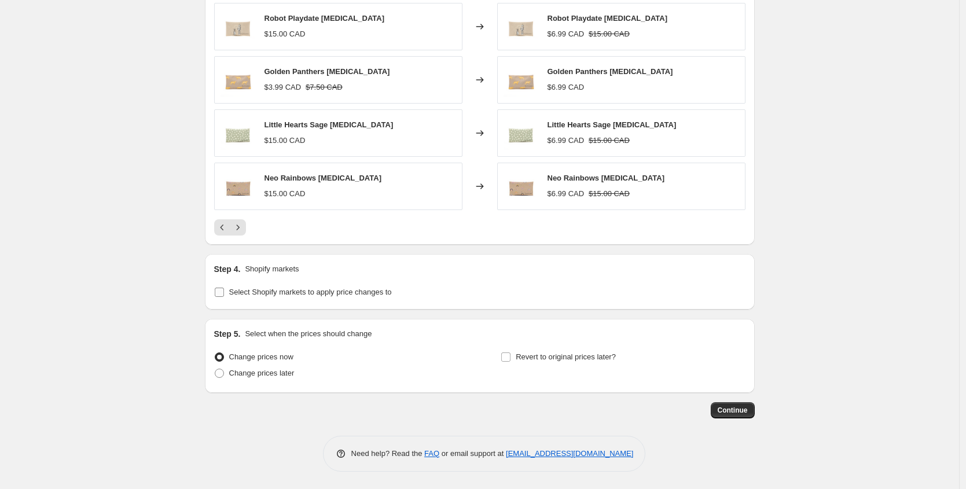
click at [274, 293] on span "Select Shopify markets to apply price changes to" at bounding box center [310, 292] width 163 height 9
click at [224, 293] on input "Select Shopify markets to apply price changes to" at bounding box center [219, 292] width 9 height 9
checkbox input "true"
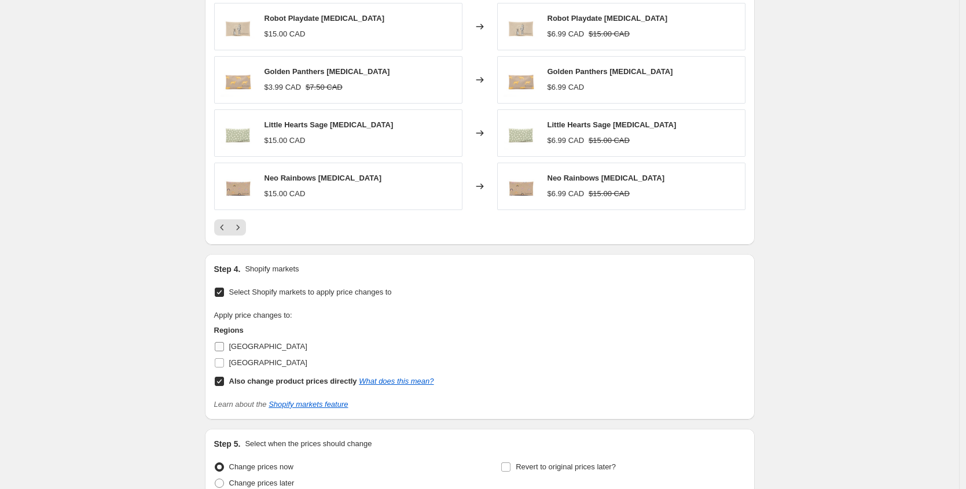
click at [243, 347] on span "[GEOGRAPHIC_DATA]" at bounding box center [268, 346] width 78 height 9
click at [224, 347] on input "[GEOGRAPHIC_DATA]" at bounding box center [219, 346] width 9 height 9
checkbox input "true"
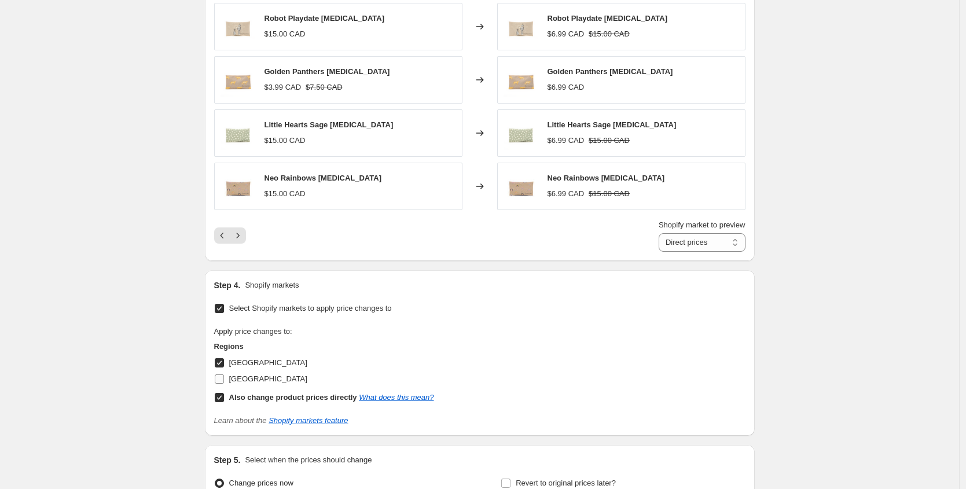
click at [260, 381] on span "[GEOGRAPHIC_DATA]" at bounding box center [268, 378] width 78 height 9
click at [224, 381] on input "[GEOGRAPHIC_DATA]" at bounding box center [219, 378] width 9 height 9
checkbox input "true"
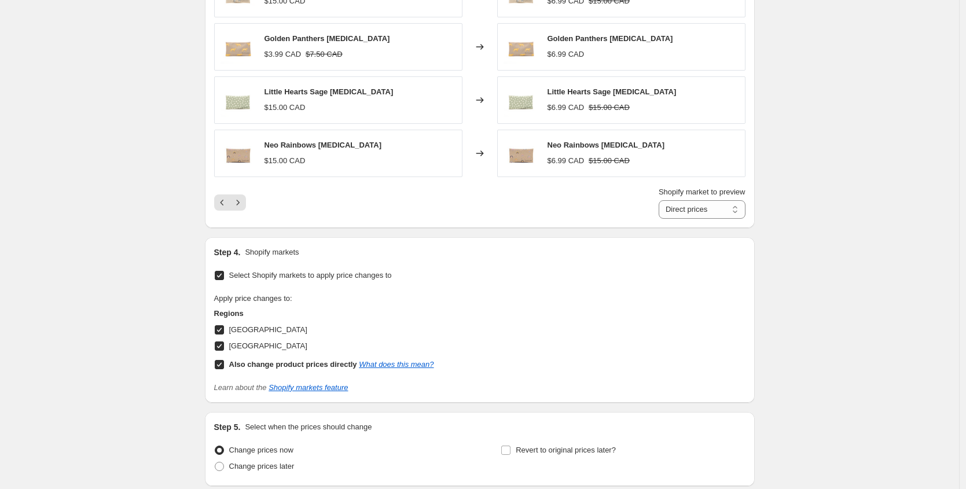
scroll to position [881, 0]
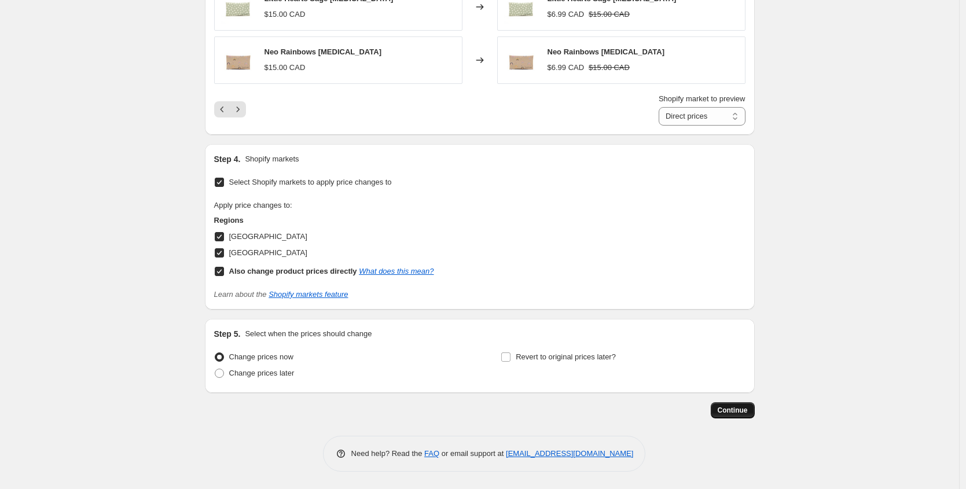
click at [730, 409] on span "Continue" at bounding box center [732, 410] width 30 height 9
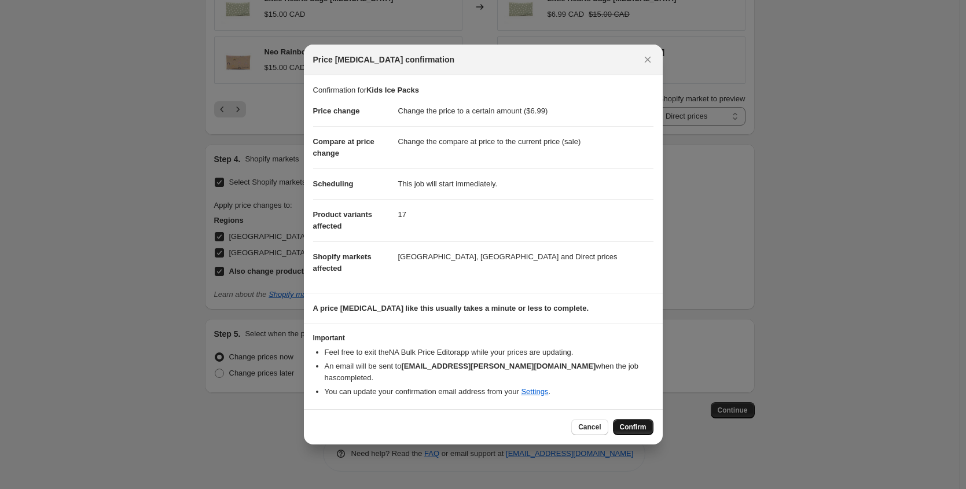
click at [629, 425] on span "Confirm" at bounding box center [633, 426] width 27 height 9
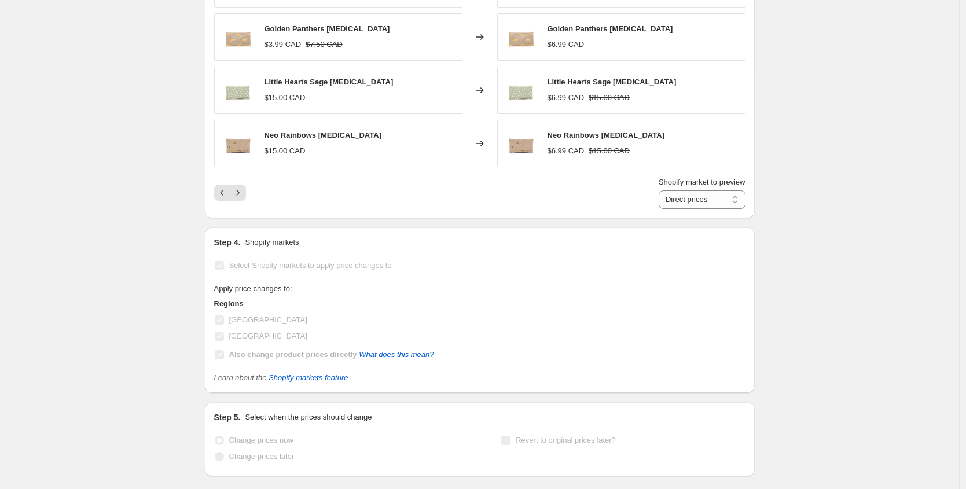
scroll to position [911, 0]
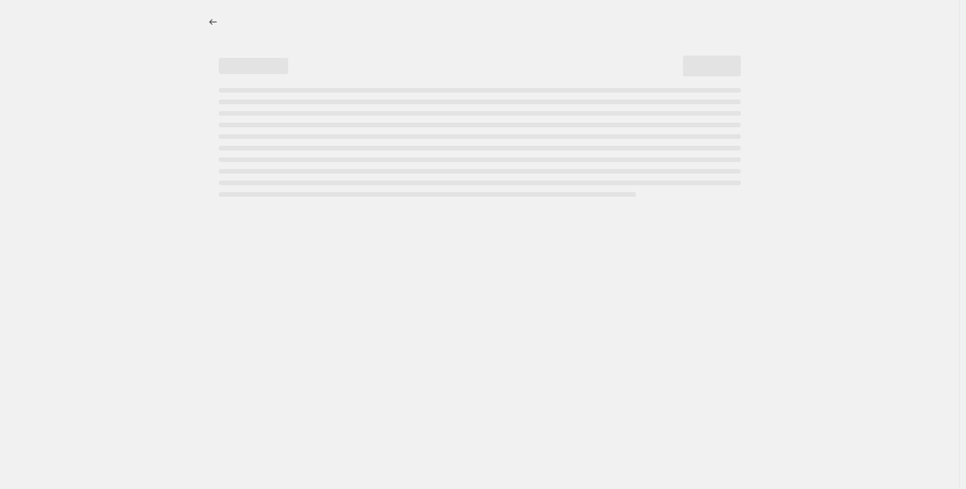
select select "collection"
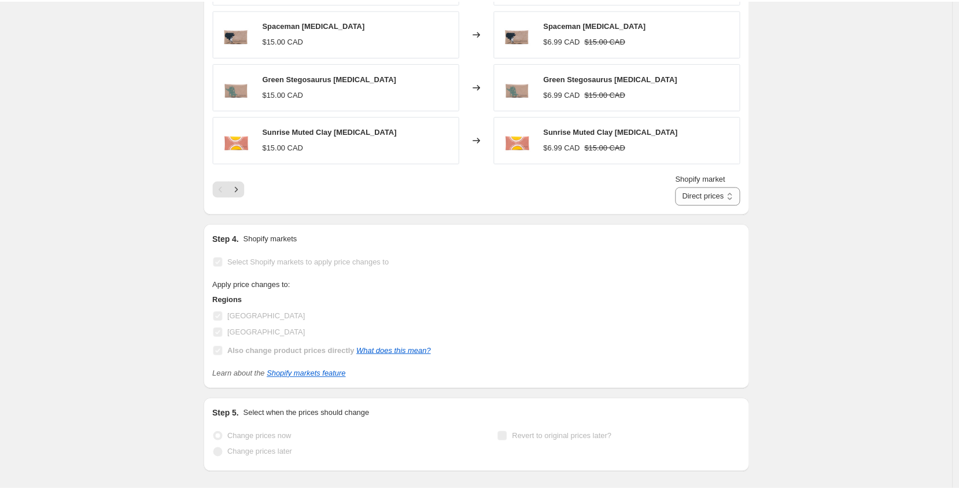
scroll to position [0, 0]
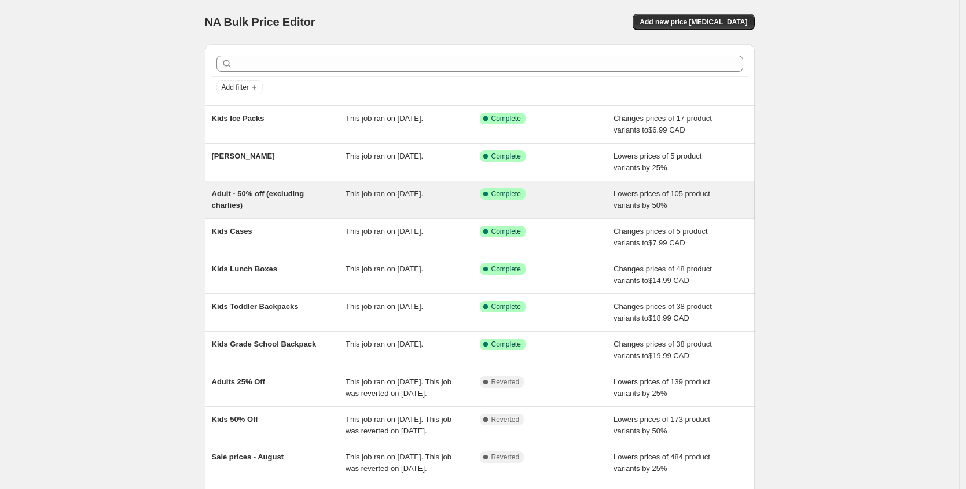
click at [248, 190] on span "Adult - 50% off (excluding charlies)" at bounding box center [258, 199] width 93 height 20
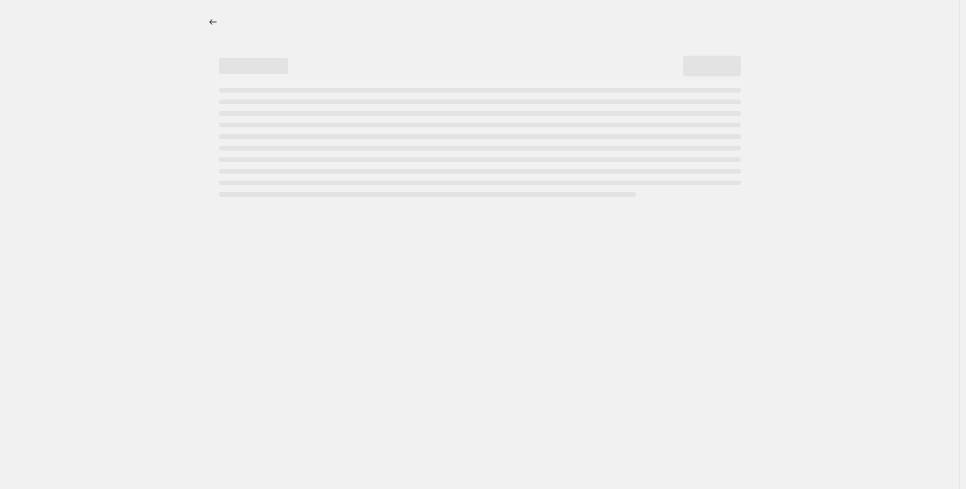
select select "percentage"
select select "collection"
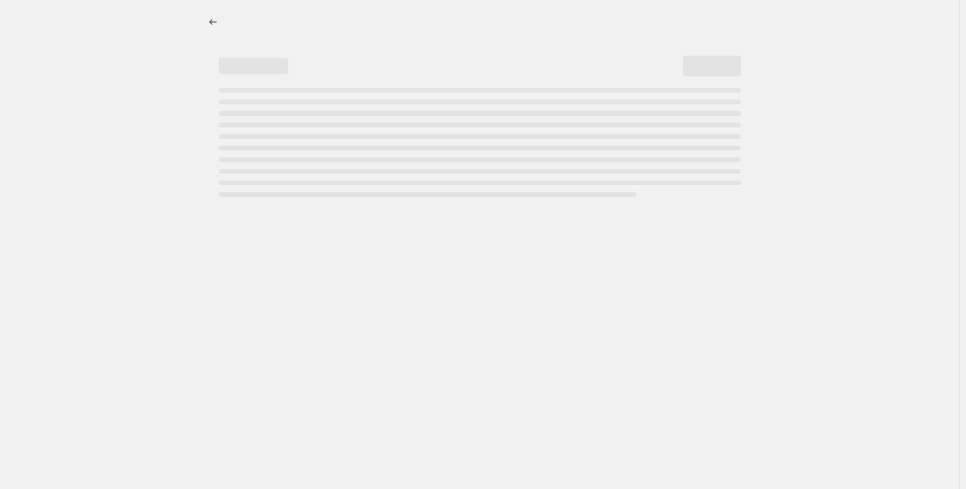
select select "collection"
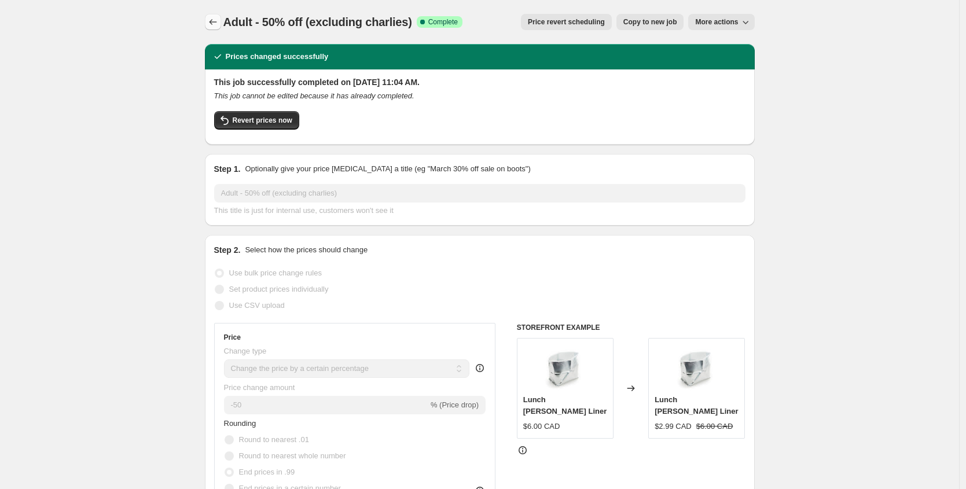
click at [217, 21] on icon "Price change jobs" at bounding box center [213, 22] width 12 height 12
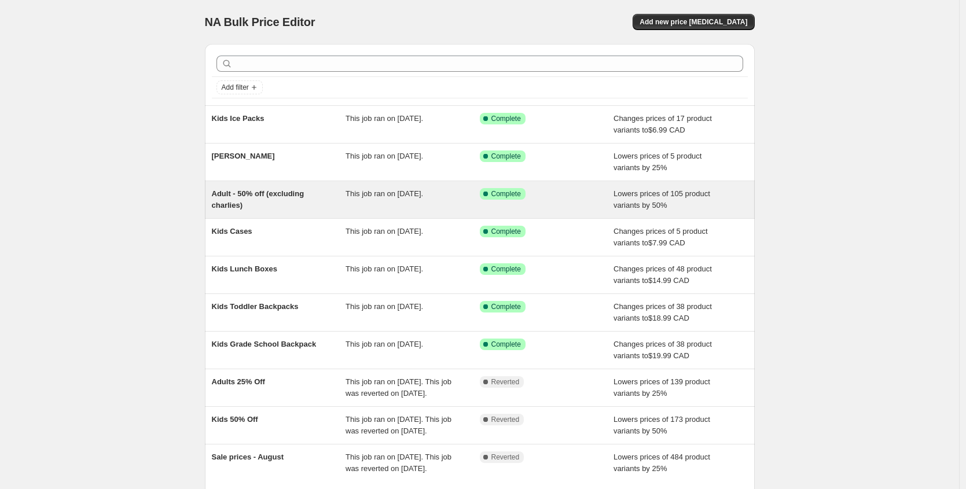
click at [254, 202] on div "Adult - 50% off (excluding charlies)" at bounding box center [279, 199] width 134 height 23
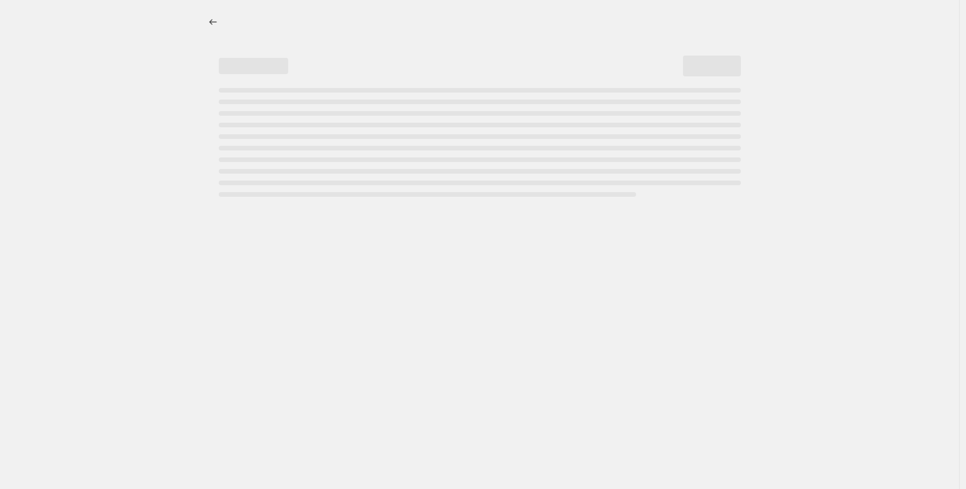
select select "percentage"
select select "collection"
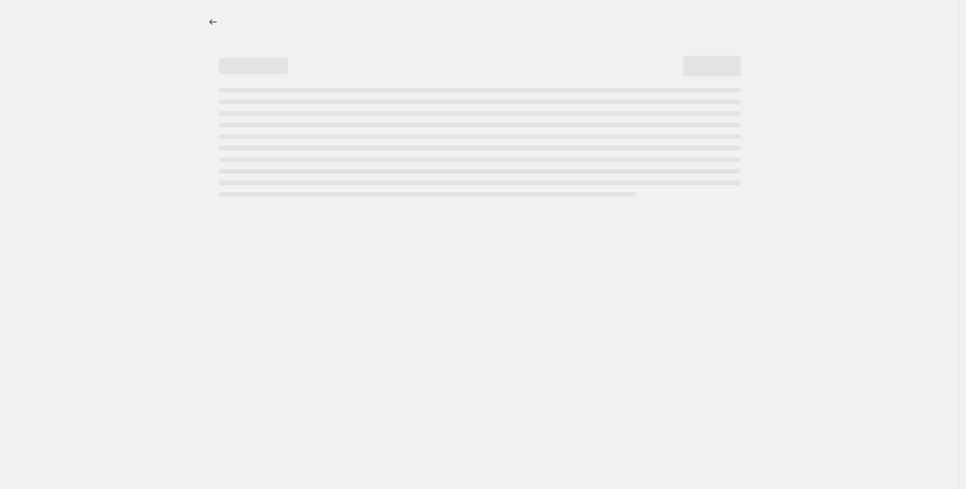
select select "collection"
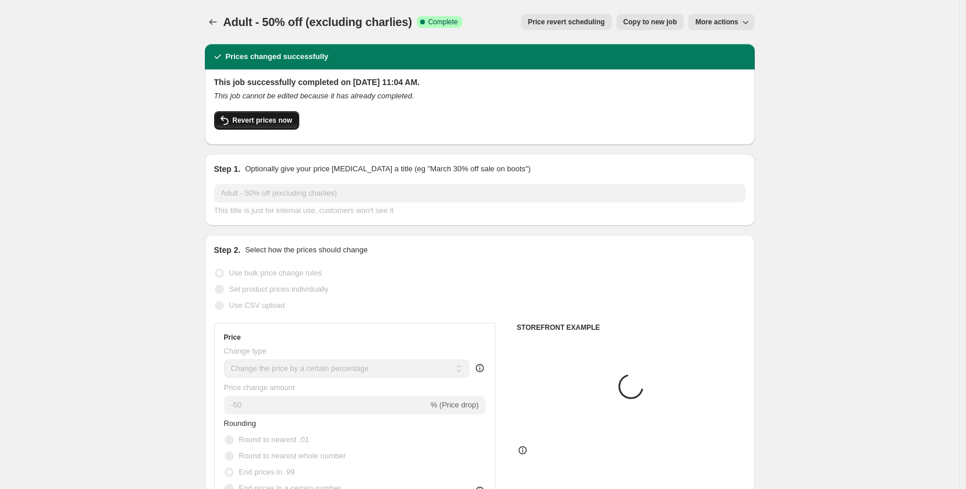
click at [255, 117] on span "Revert prices now" at bounding box center [263, 120] width 60 height 9
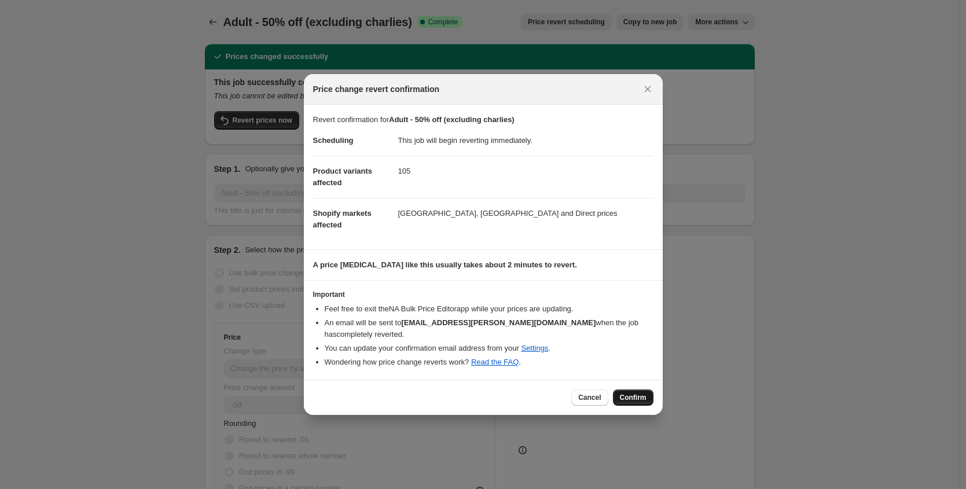
click at [624, 395] on span "Confirm" at bounding box center [633, 397] width 27 height 9
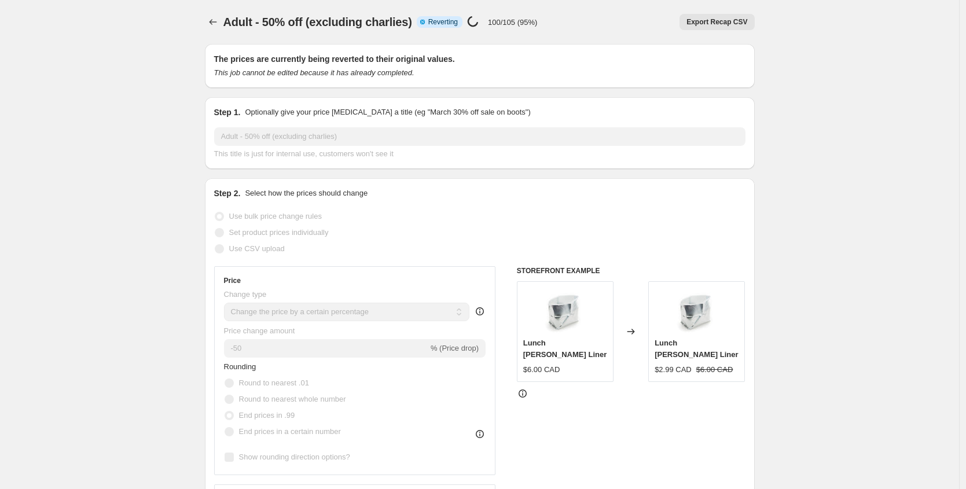
select select "percentage"
select select "collection"
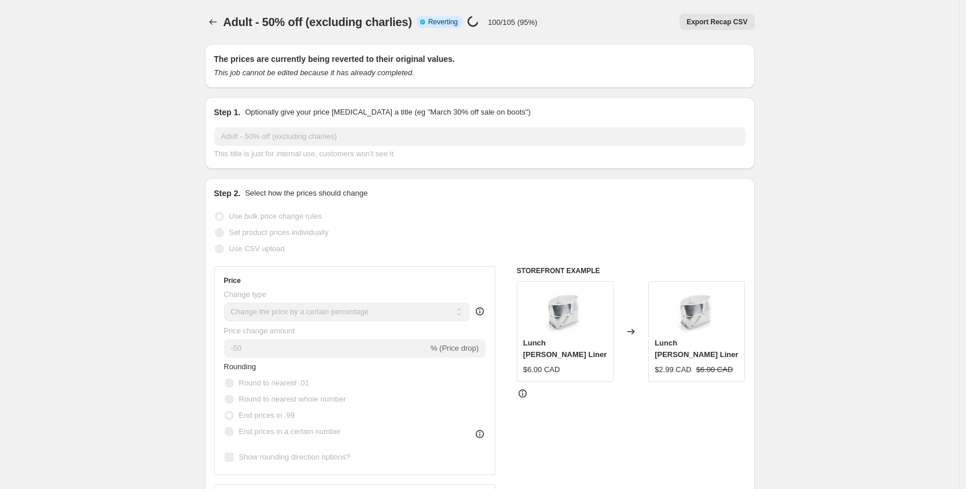
select select "collection"
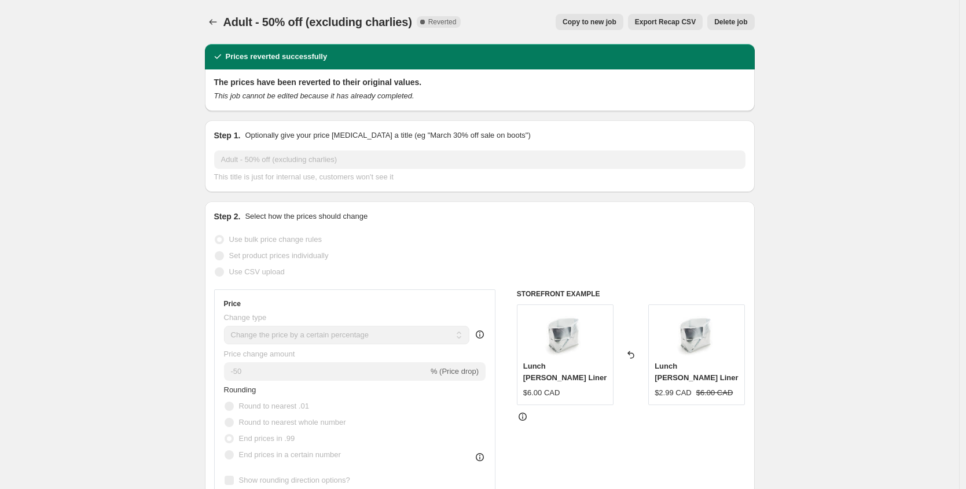
click at [592, 14] on button "Copy to new job" at bounding box center [589, 22] width 68 height 16
select select "percentage"
select select "collection"
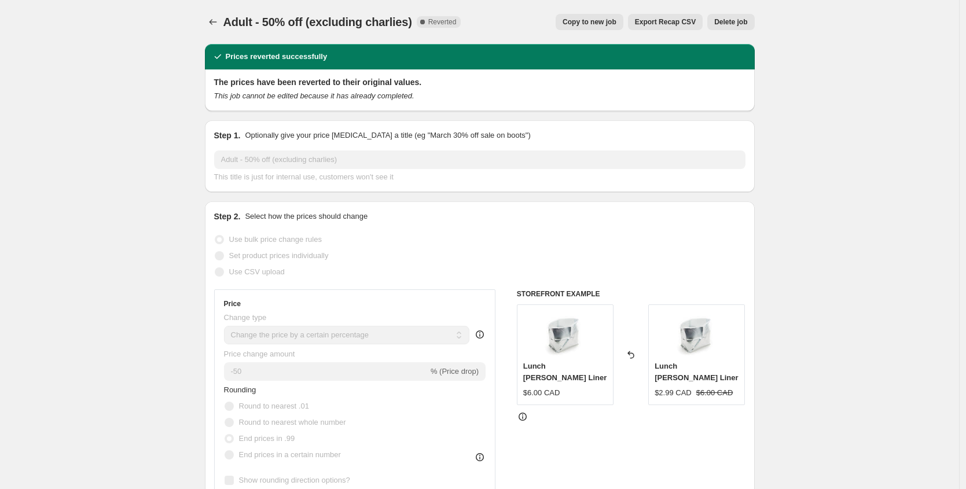
select select "collection"
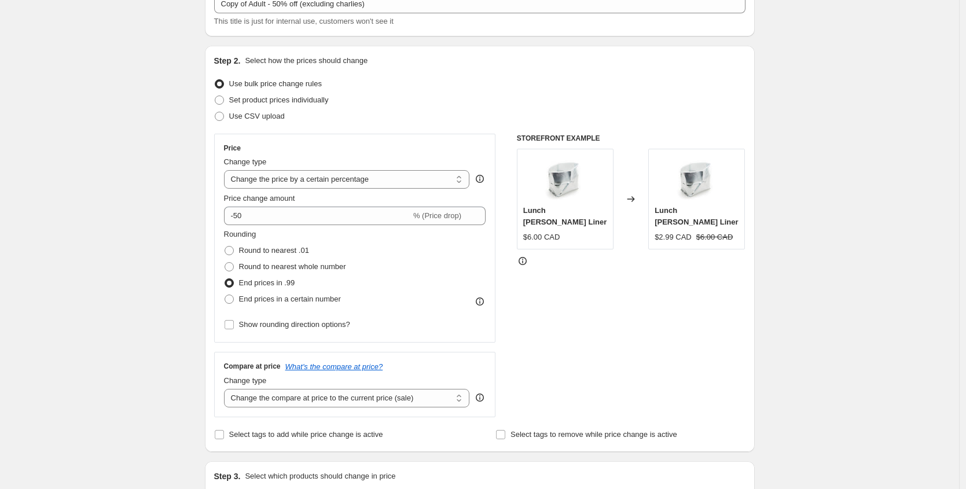
scroll to position [86, 0]
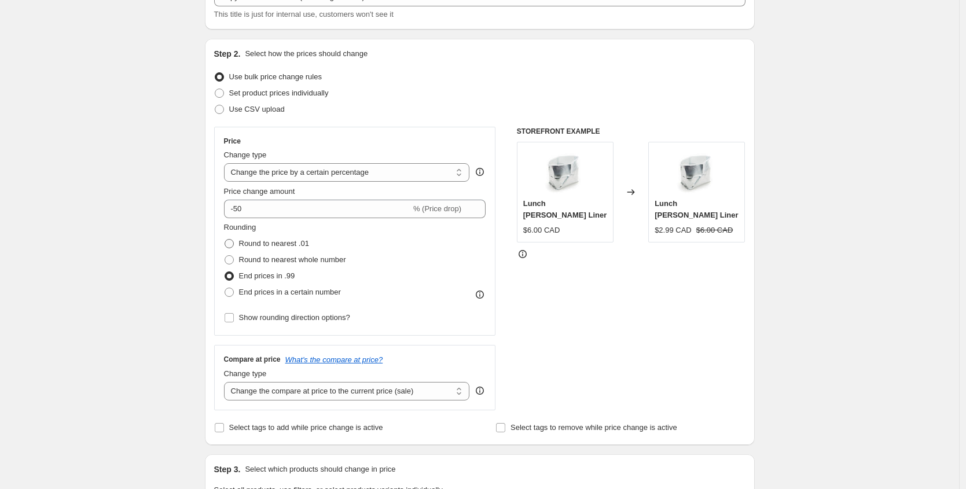
click at [281, 242] on span "Round to nearest .01" at bounding box center [274, 243] width 70 height 9
click at [225, 240] on input "Round to nearest .01" at bounding box center [224, 239] width 1 height 1
radio input "true"
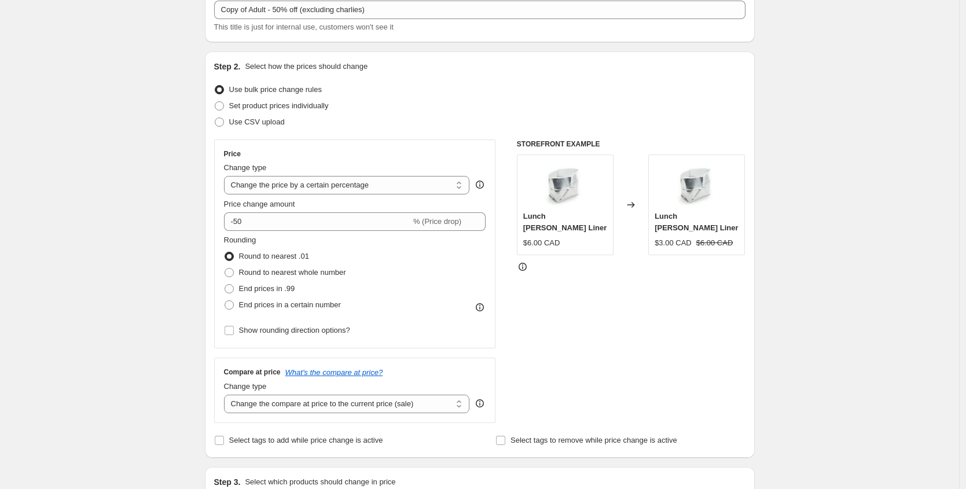
scroll to position [0, 0]
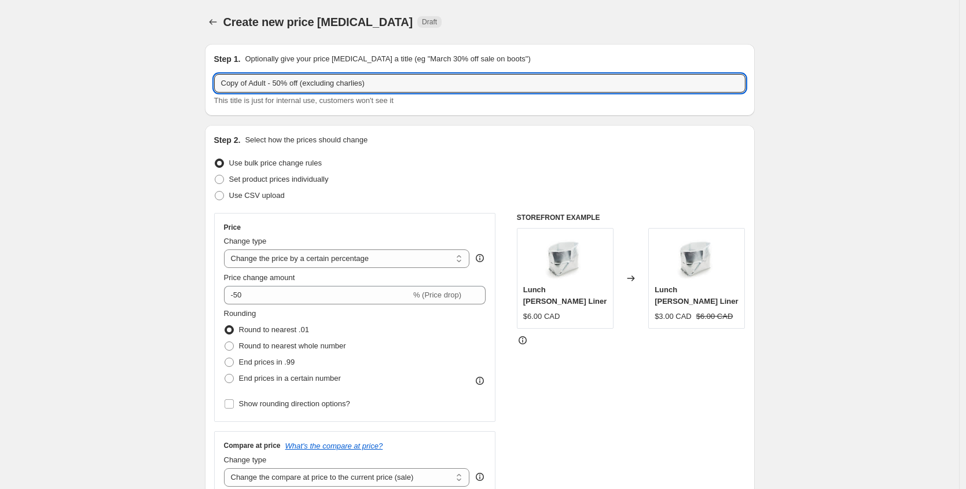
drag, startPoint x: 252, startPoint y: 83, endPoint x: 191, endPoint y: 78, distance: 60.4
type input "NO ROUNDING Adult - 50% off (excluding charlies)"
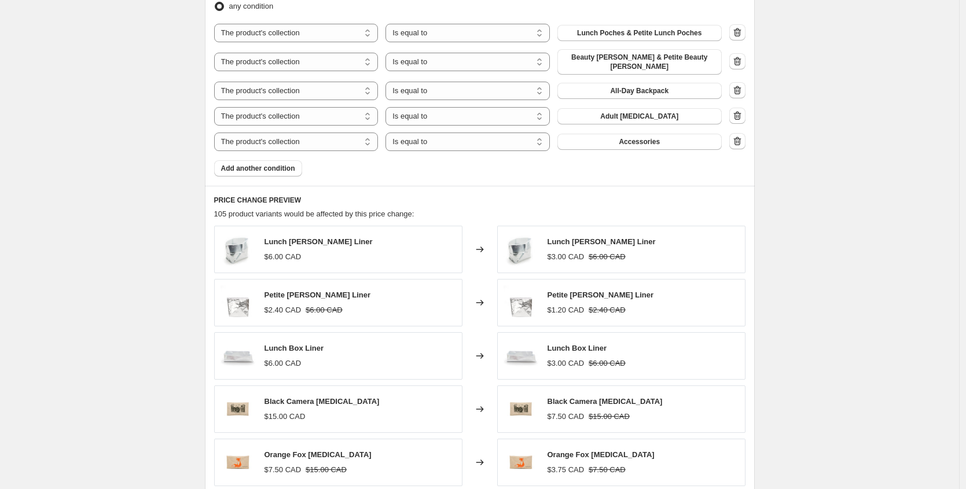
scroll to position [1062, 0]
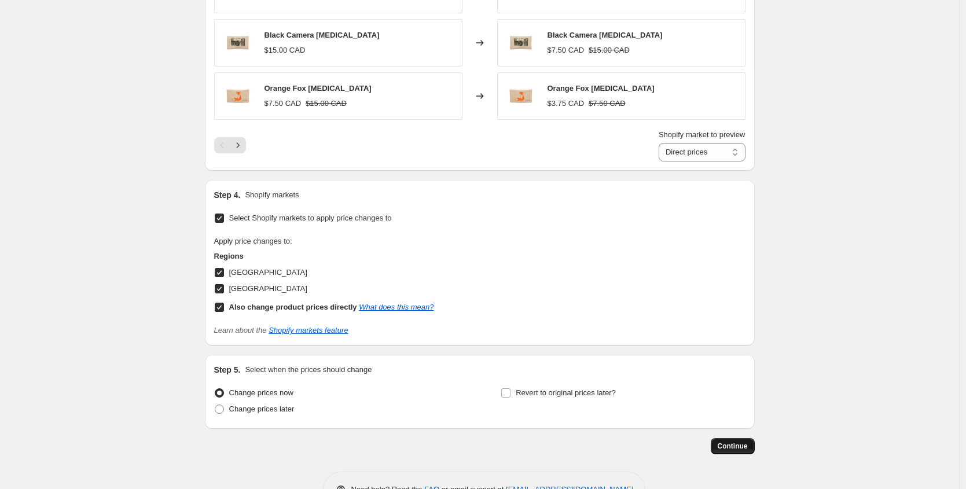
click at [736, 444] on button "Continue" at bounding box center [732, 446] width 44 height 16
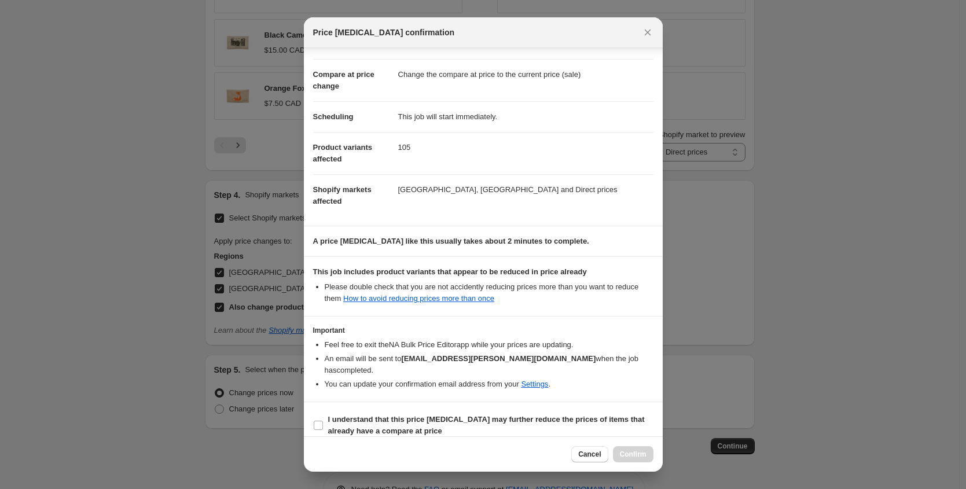
scroll to position [40, 0]
click at [348, 414] on b "I understand that this price [MEDICAL_DATA] may further reduce the prices of it…" at bounding box center [486, 424] width 316 height 20
click at [323, 420] on input "I understand that this price [MEDICAL_DATA] may further reduce the prices of it…" at bounding box center [318, 424] width 9 height 9
checkbox input "true"
click at [624, 455] on span "Confirm" at bounding box center [633, 454] width 27 height 9
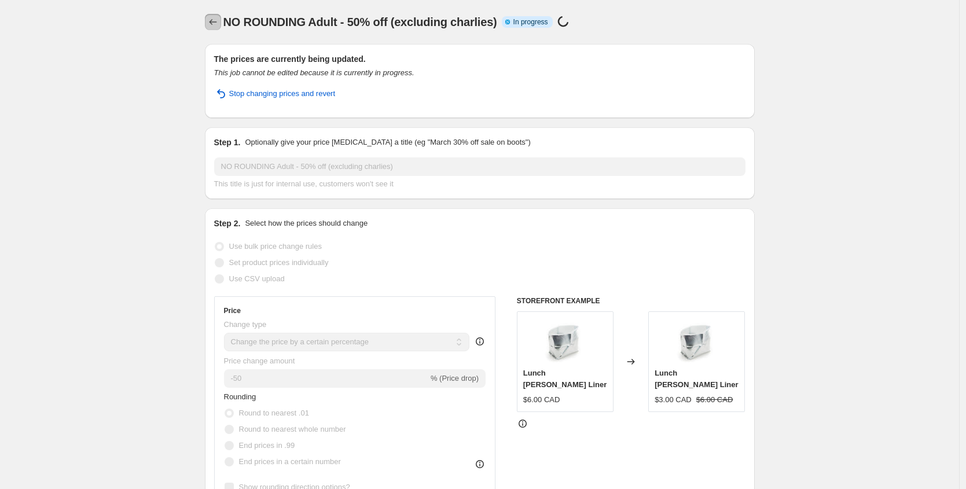
click at [213, 27] on icon "Price change jobs" at bounding box center [213, 22] width 12 height 12
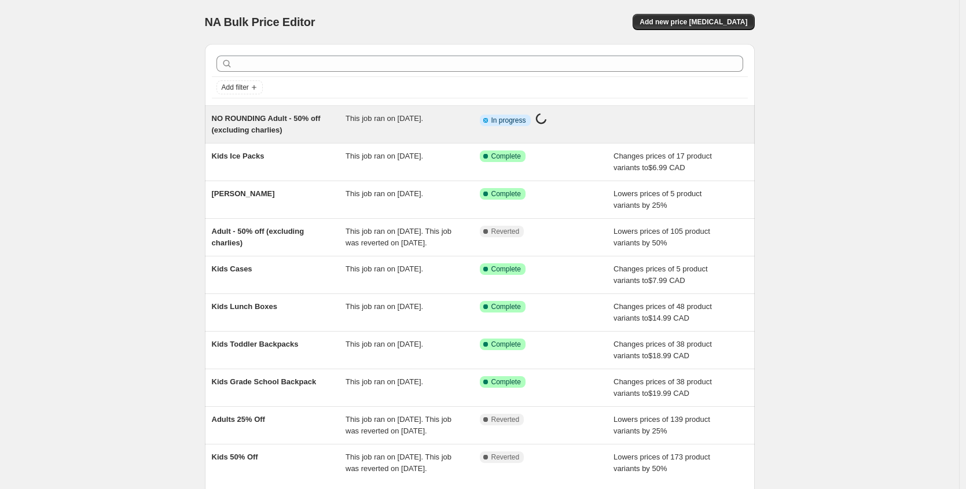
click at [396, 129] on div "This job ran on [DATE]." at bounding box center [412, 124] width 134 height 23
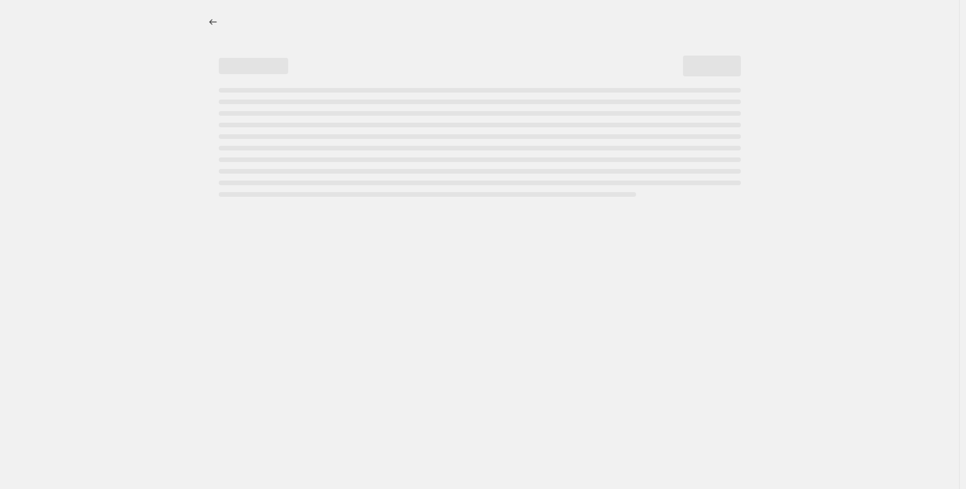
select select "percentage"
select select "collection"
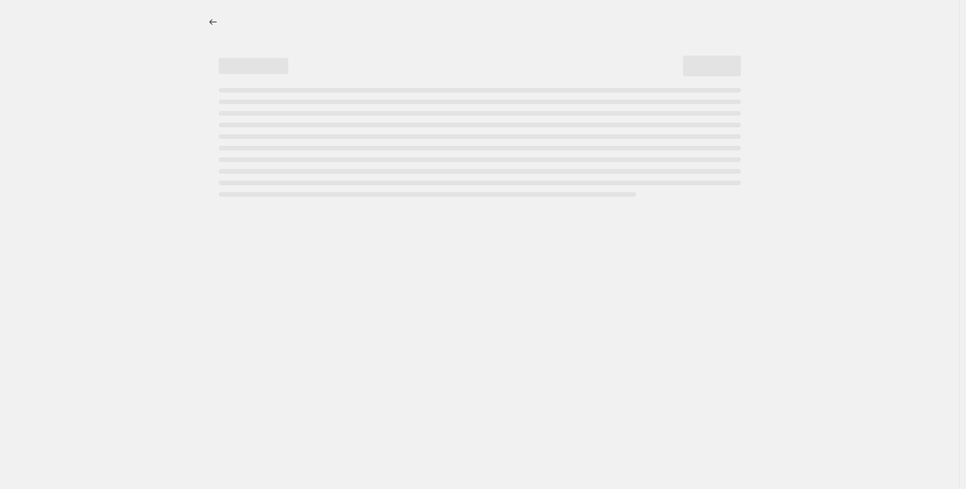
select select "collection"
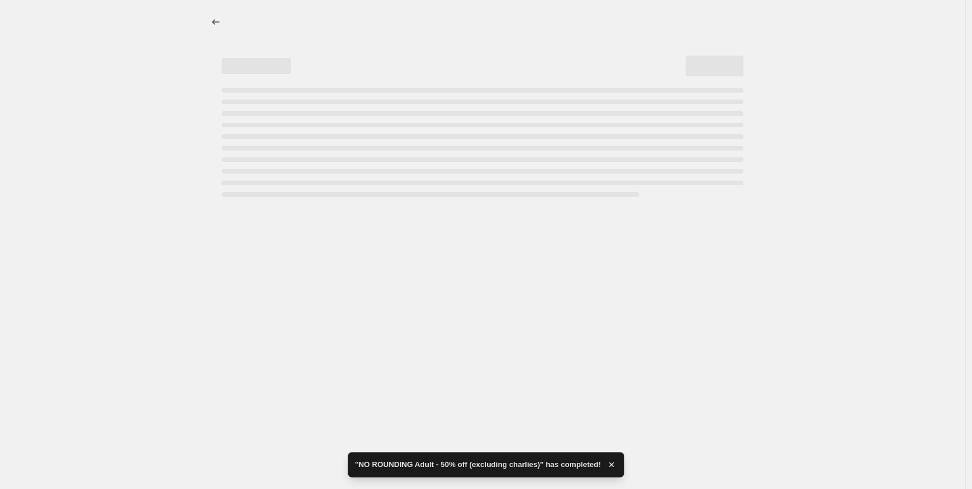
select select "percentage"
select select "collection"
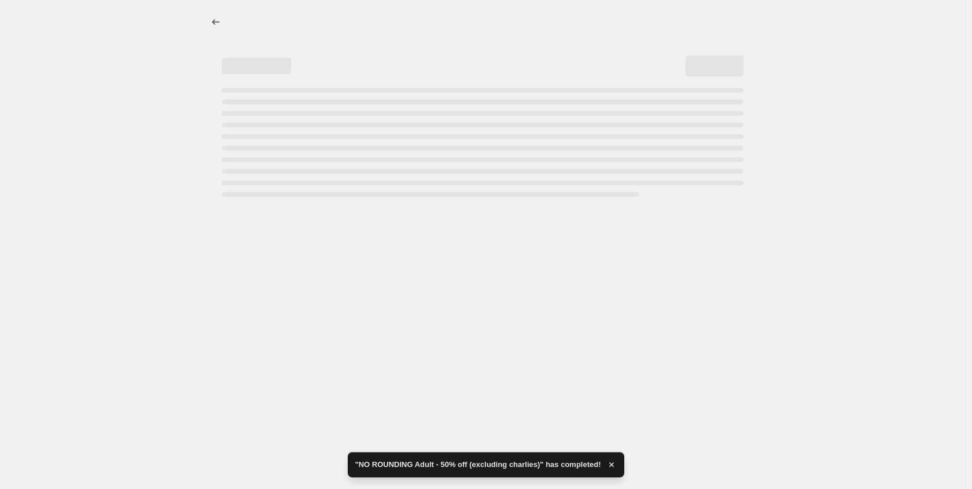
select select "collection"
